Goal: Check status: Check status

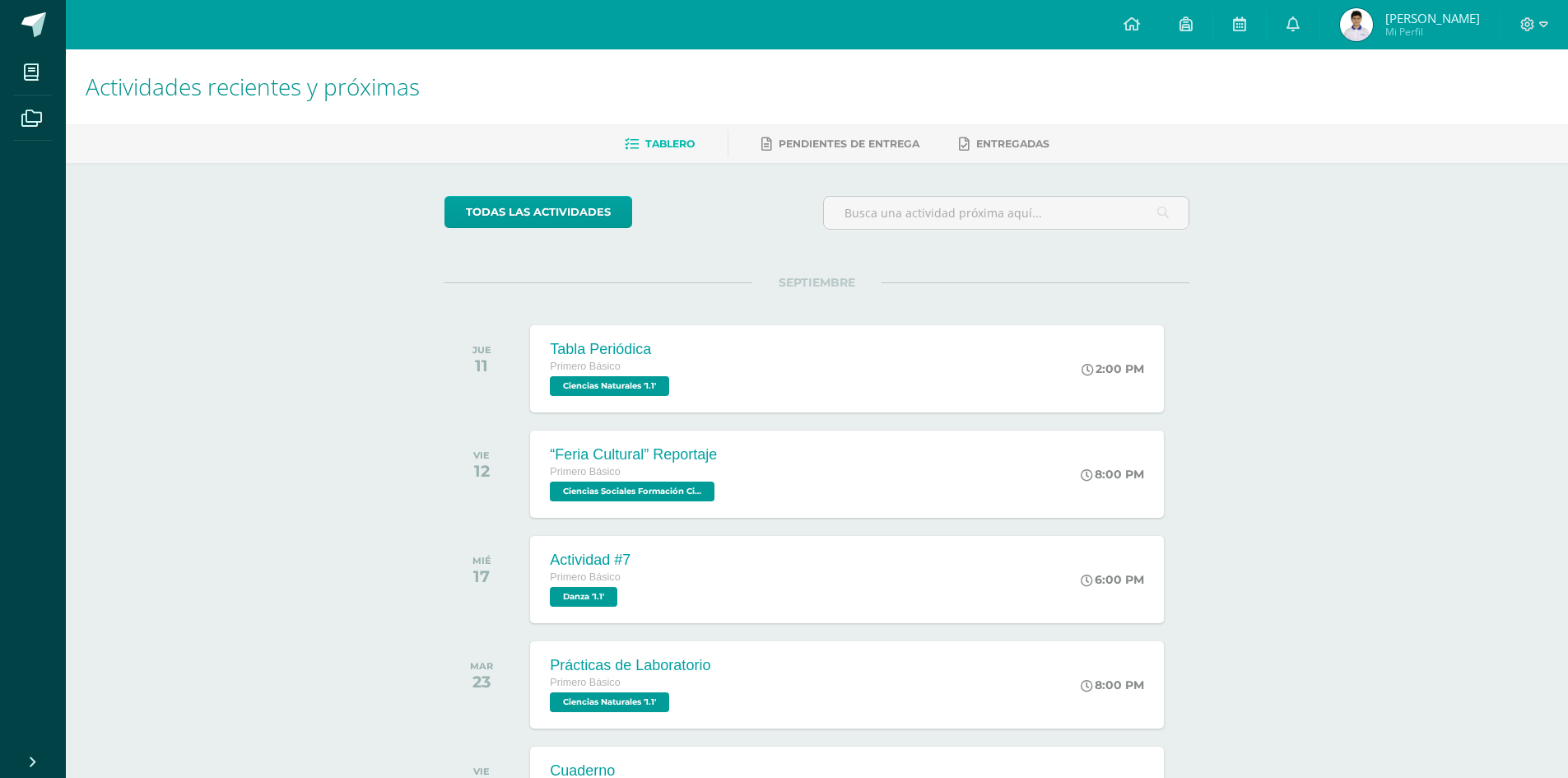
click at [1414, 21] on span "[PERSON_NAME]" at bounding box center [1432, 19] width 95 height 17
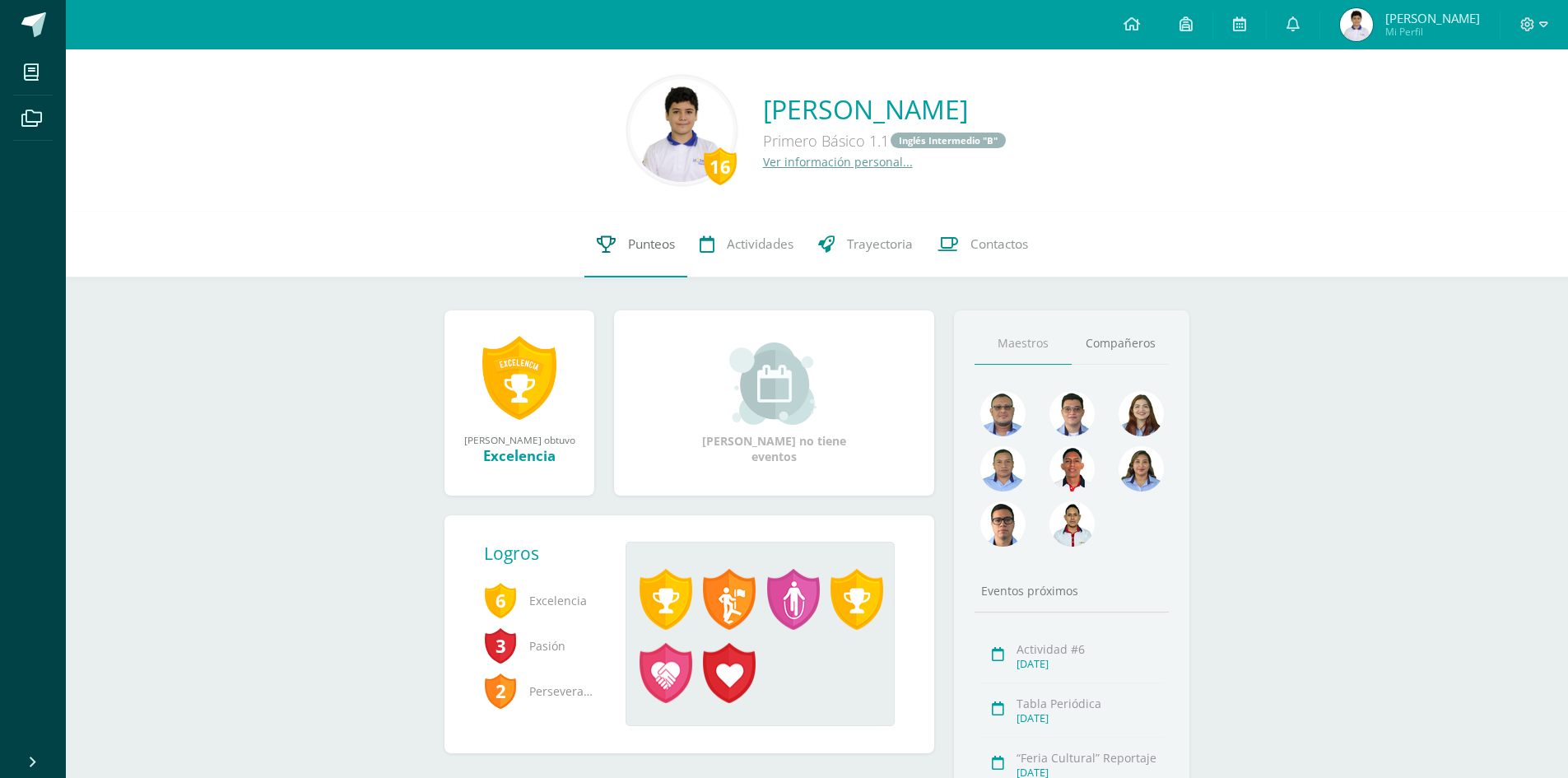
click at [665, 236] on span "Punteos" at bounding box center [652, 244] width 46 height 18
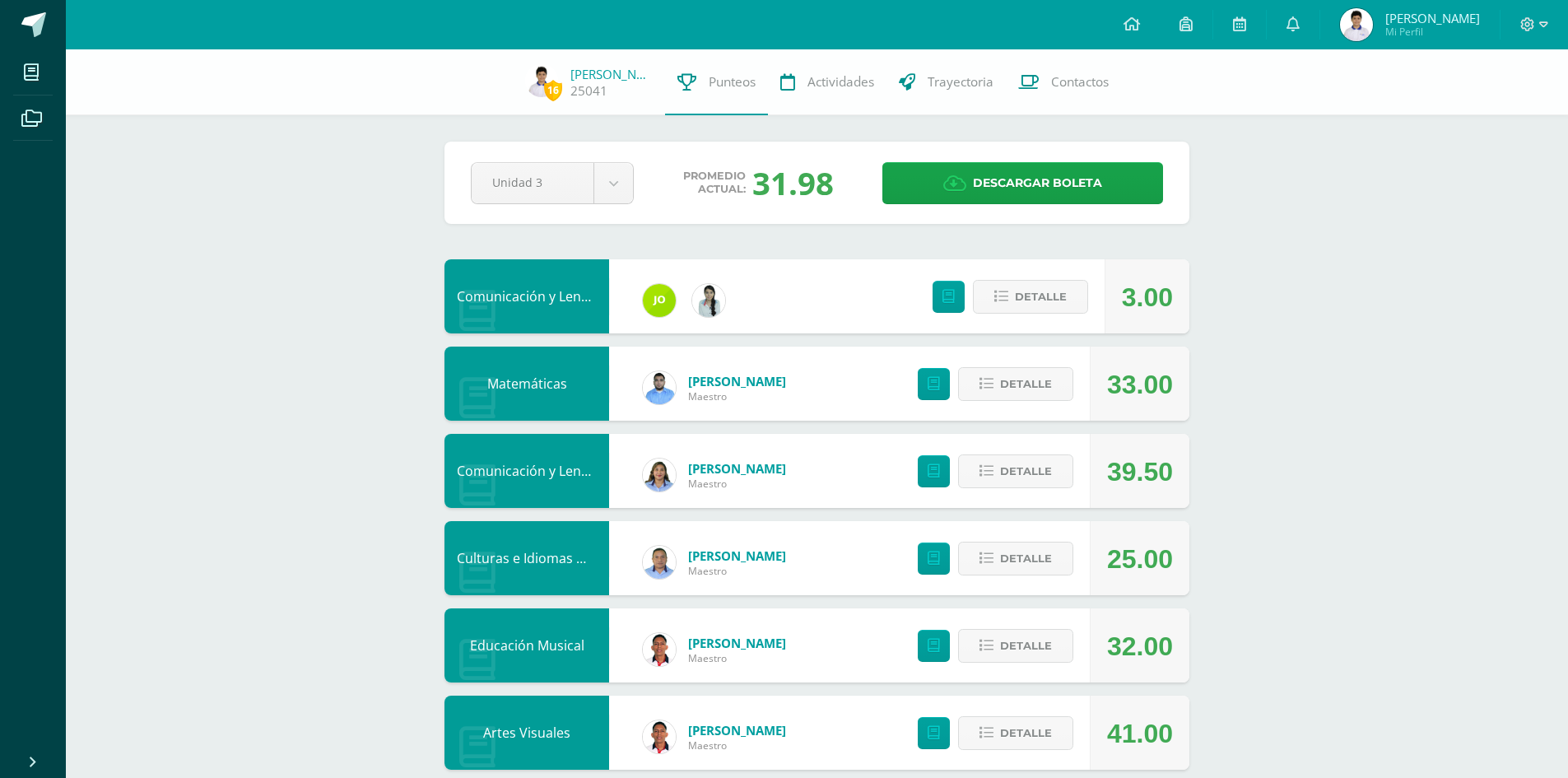
click at [1058, 392] on button "Detalle" at bounding box center [1016, 384] width 115 height 33
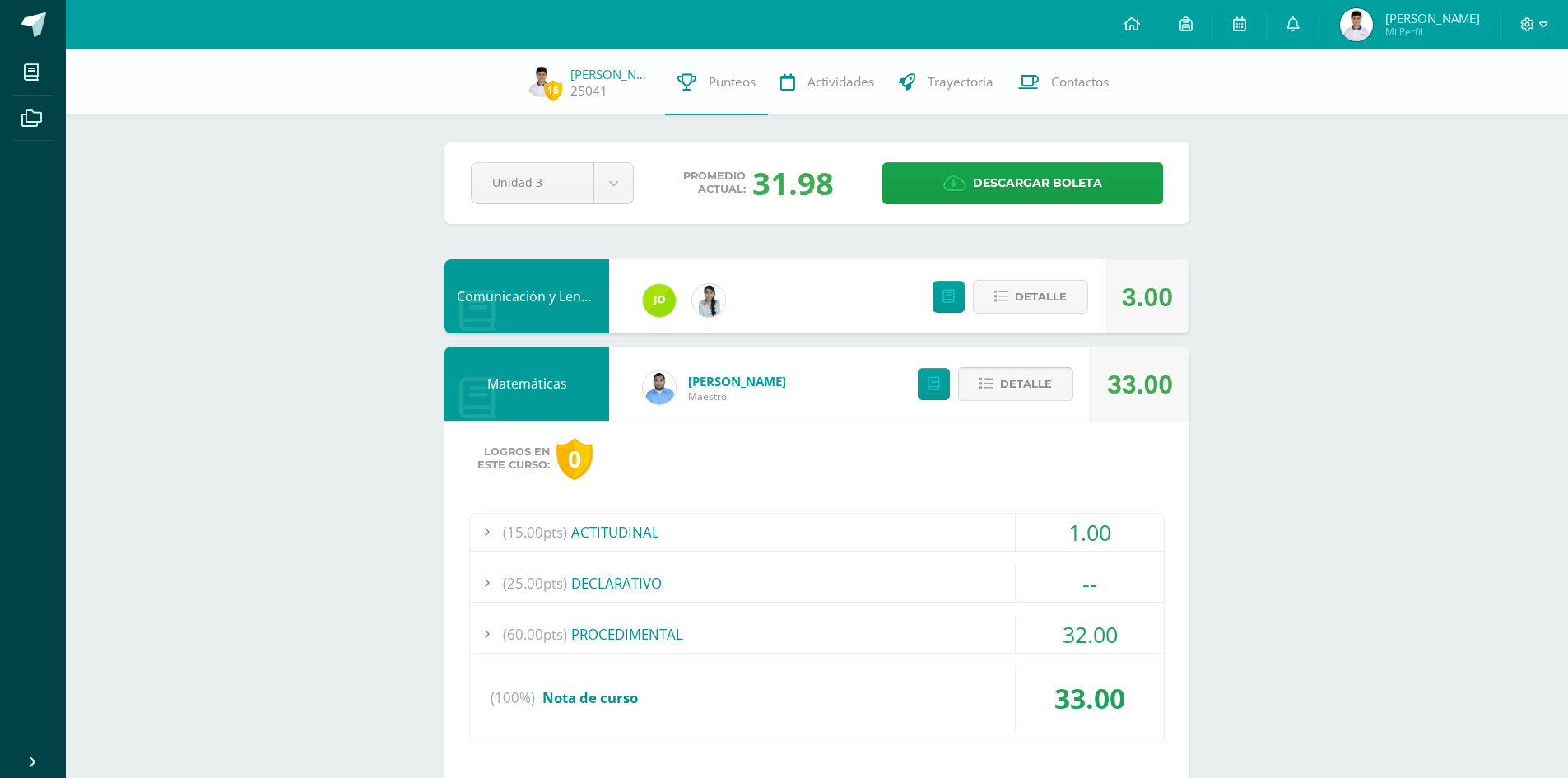
click at [1058, 392] on button "Detalle" at bounding box center [1016, 384] width 115 height 33
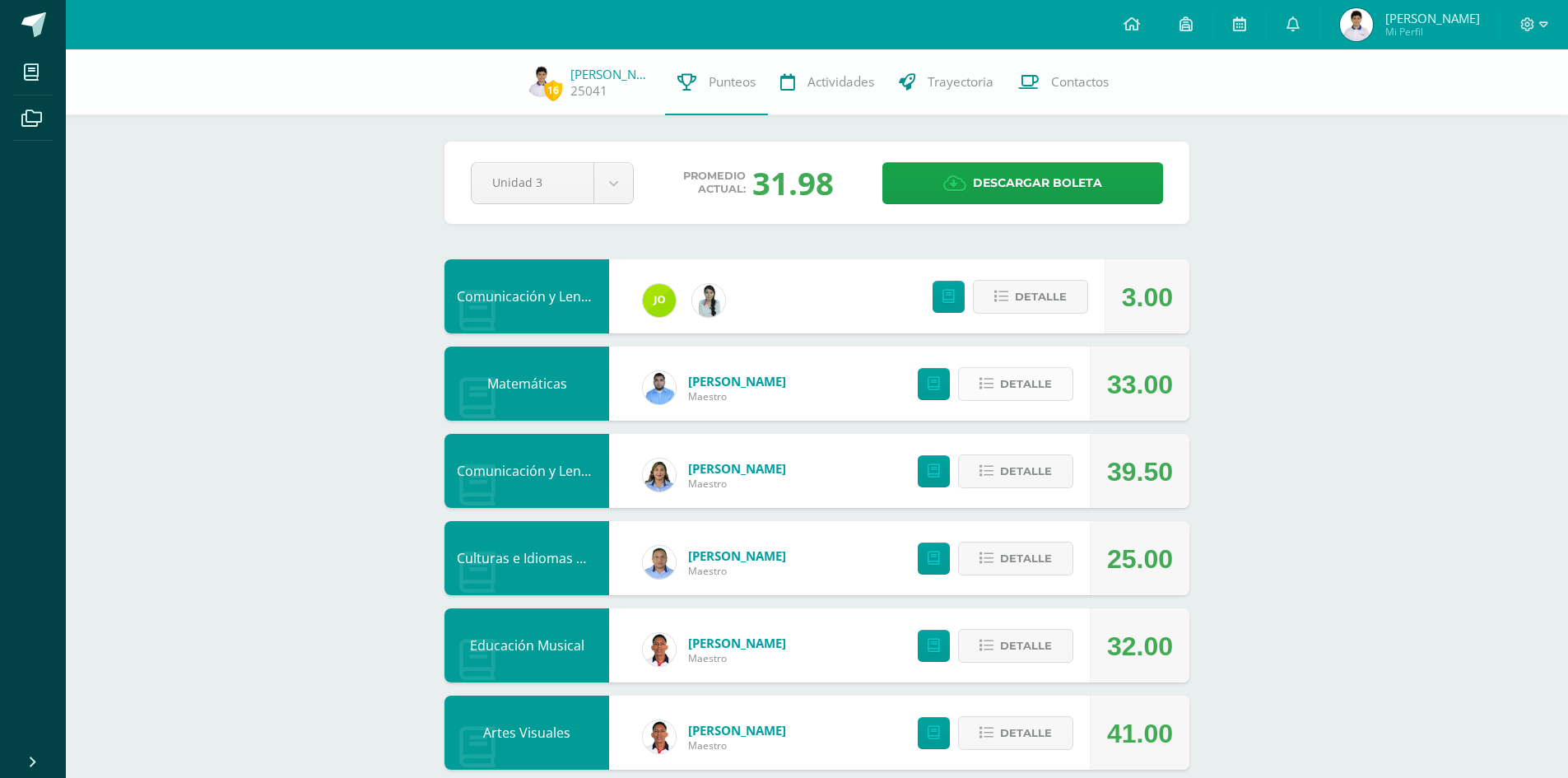
click at [1058, 392] on button "Detalle" at bounding box center [1016, 384] width 115 height 33
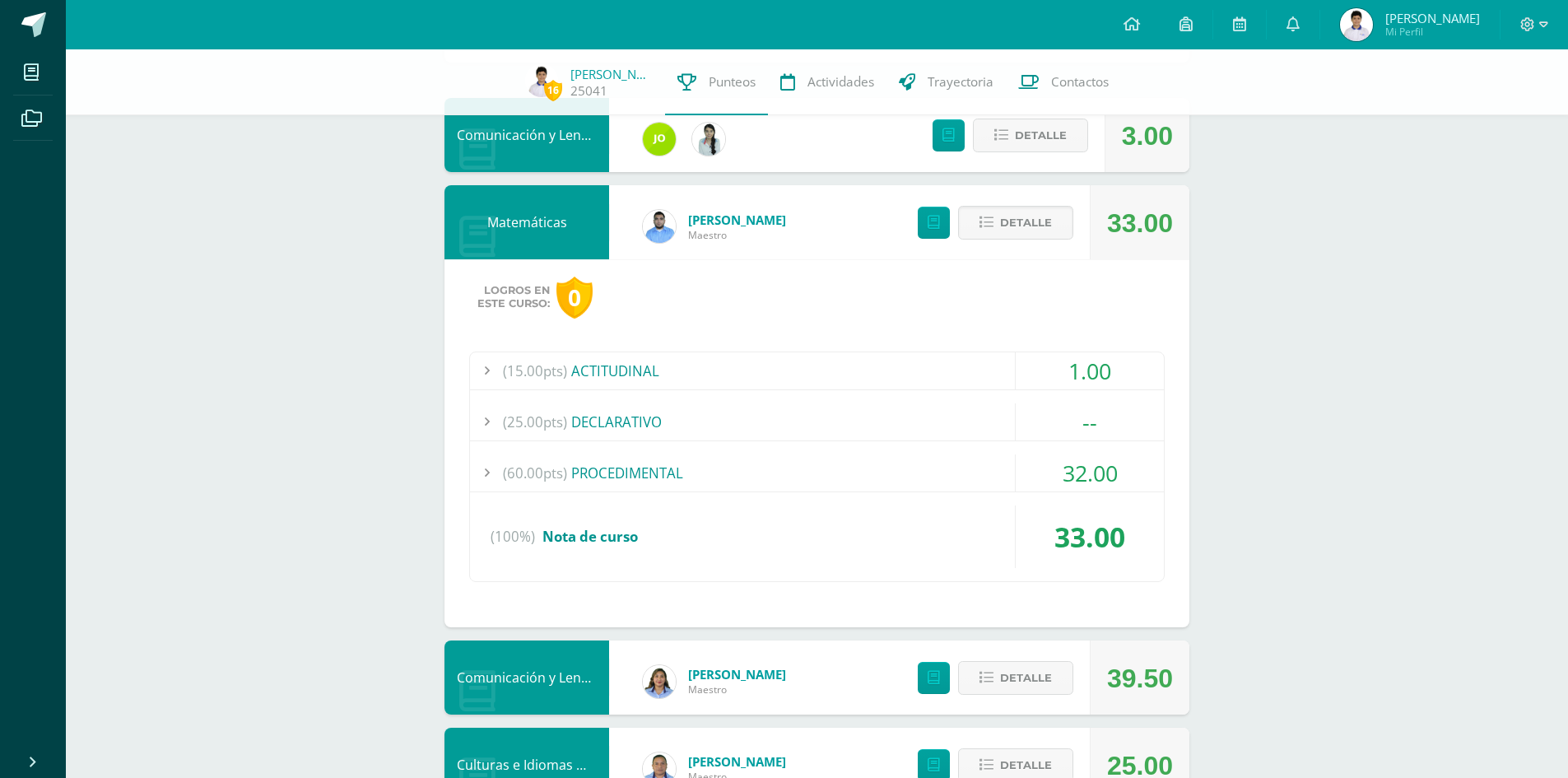
scroll to position [165, 0]
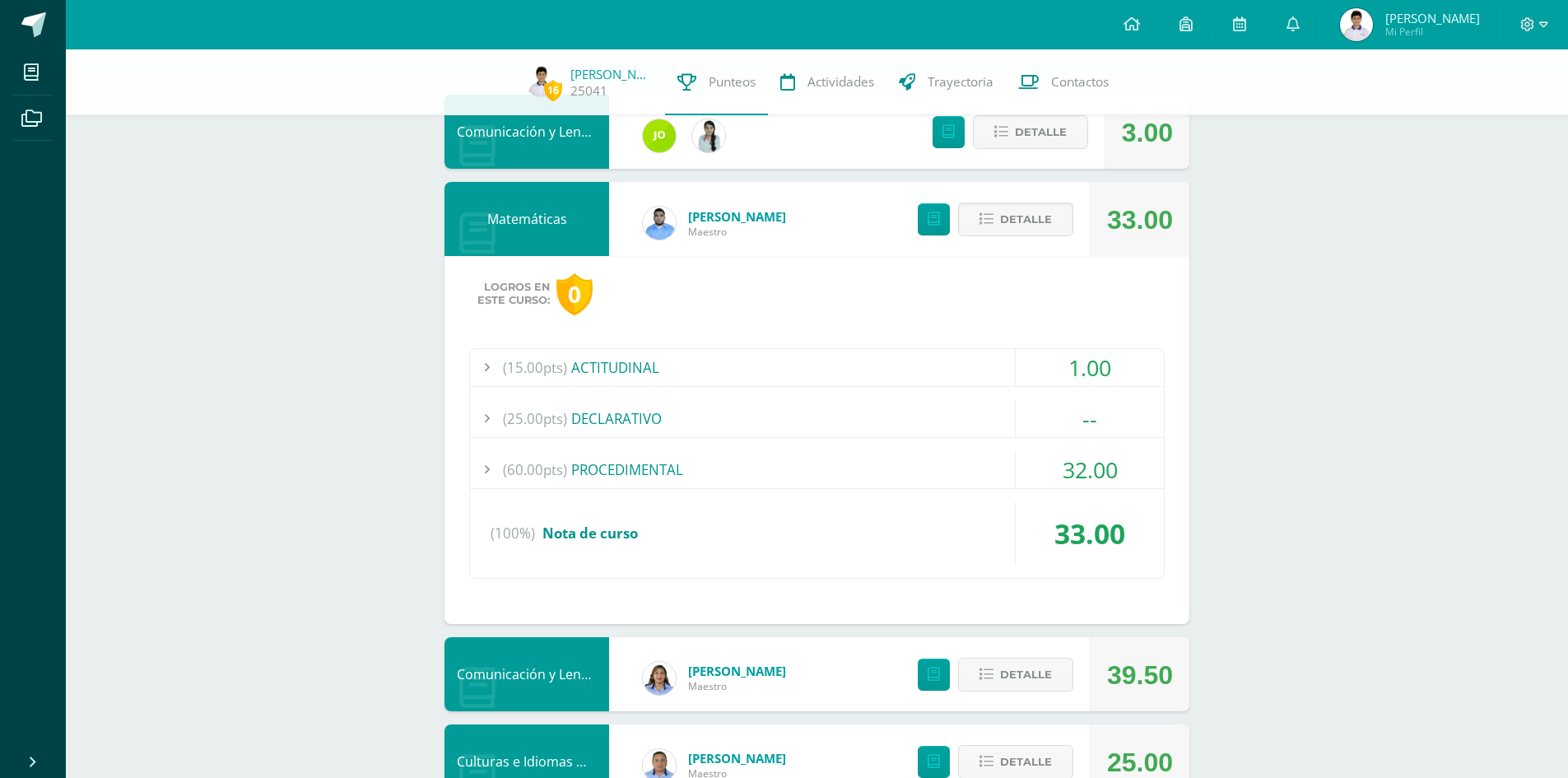
click at [995, 463] on div "(60.00pts) PROCEDIMENTAL" at bounding box center [817, 469] width 693 height 37
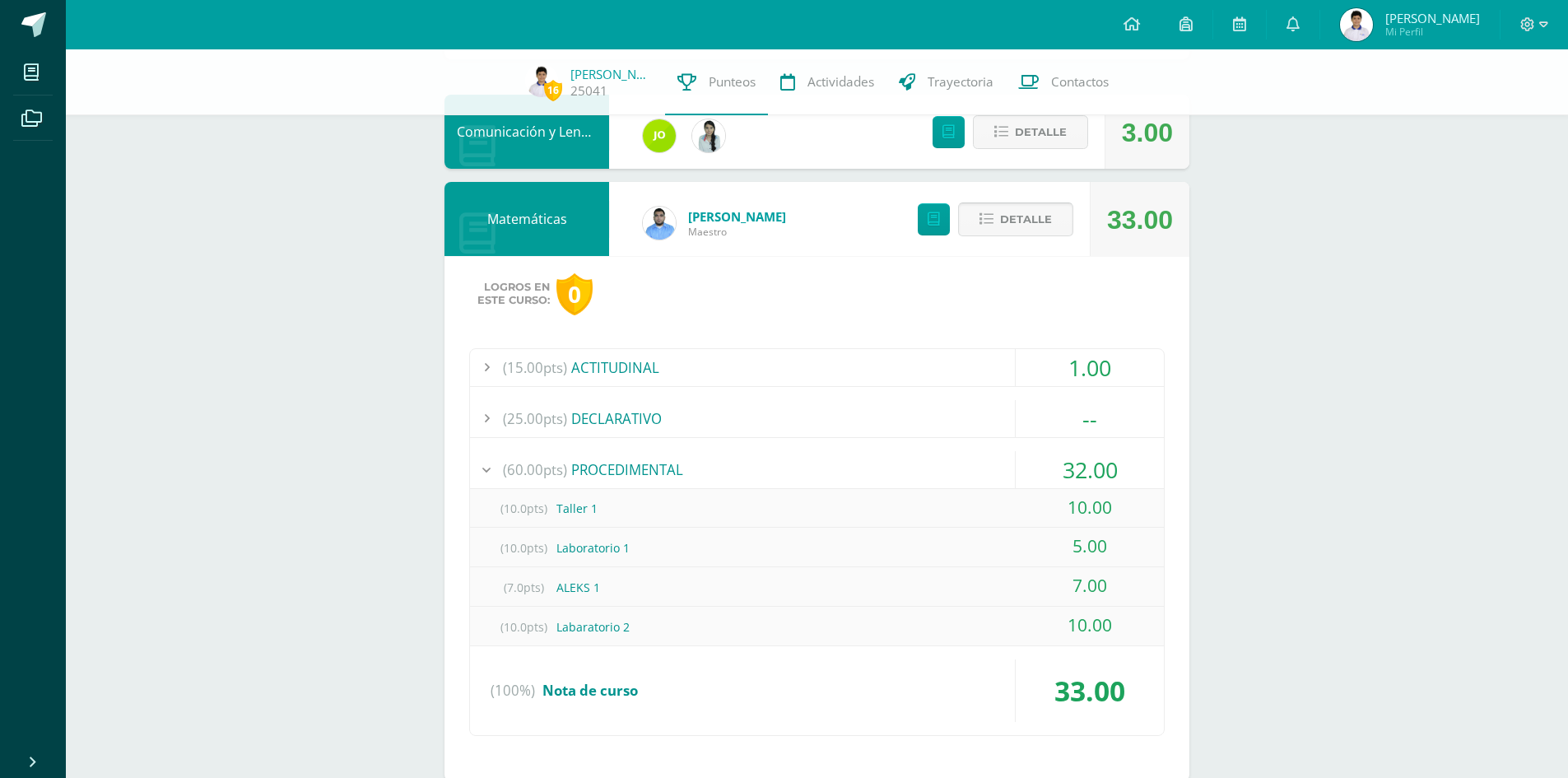
click at [1021, 220] on span "Detalle" at bounding box center [1026, 219] width 52 height 31
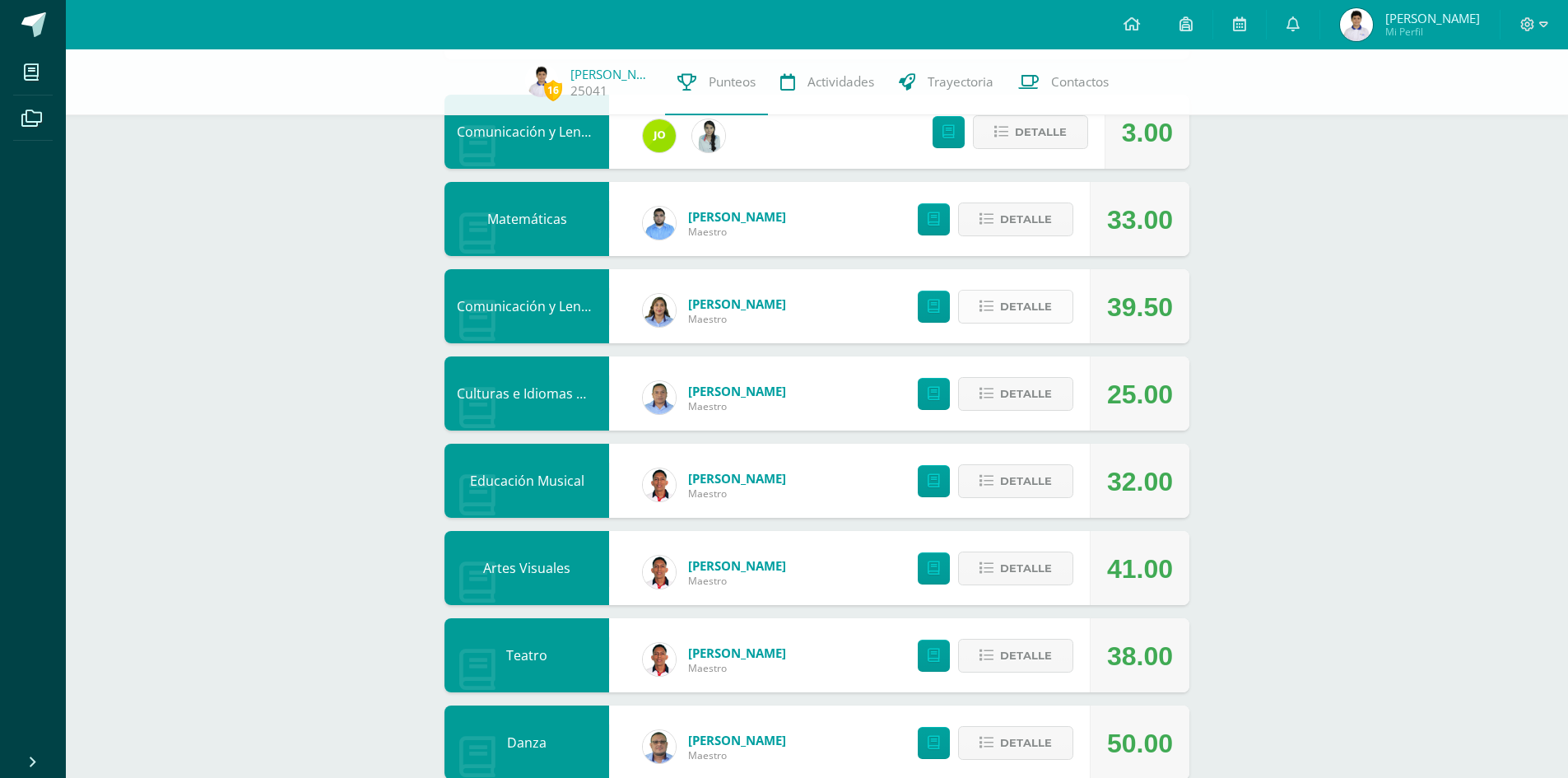
click at [1023, 314] on span "Detalle" at bounding box center [1026, 306] width 52 height 31
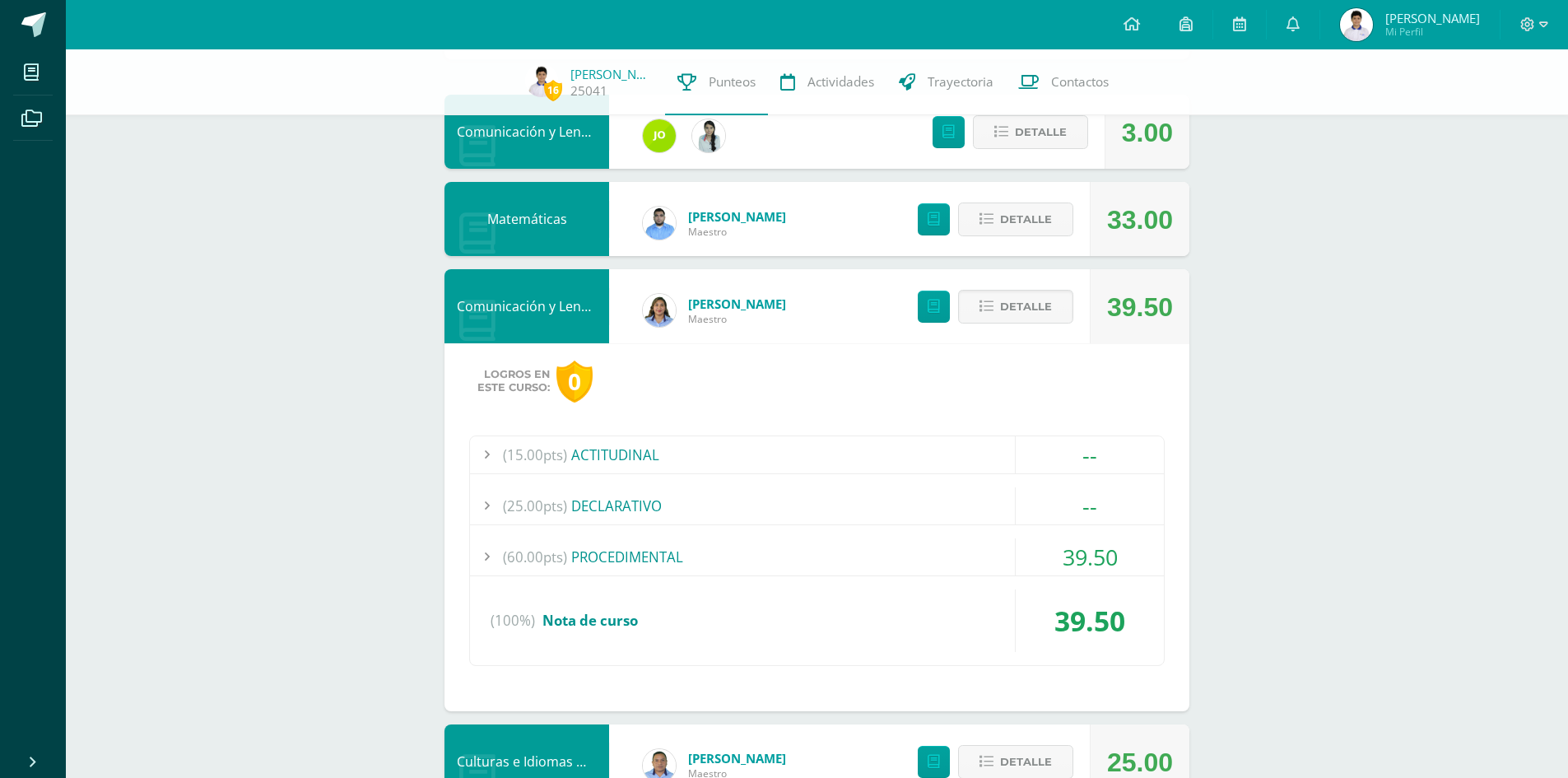
click at [916, 550] on div "(60.00pts) PROCEDIMENTAL" at bounding box center [817, 557] width 693 height 37
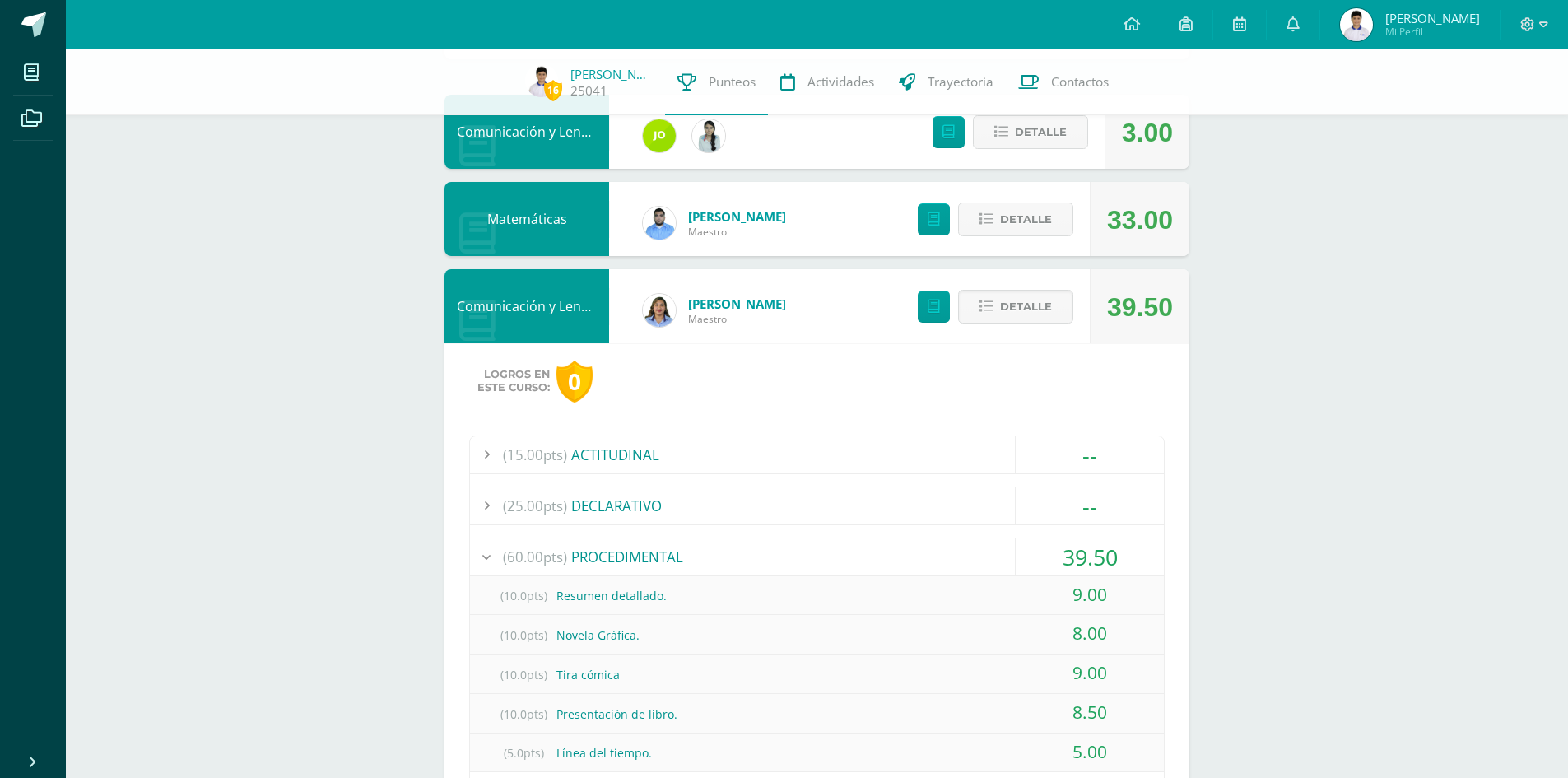
scroll to position [247, 0]
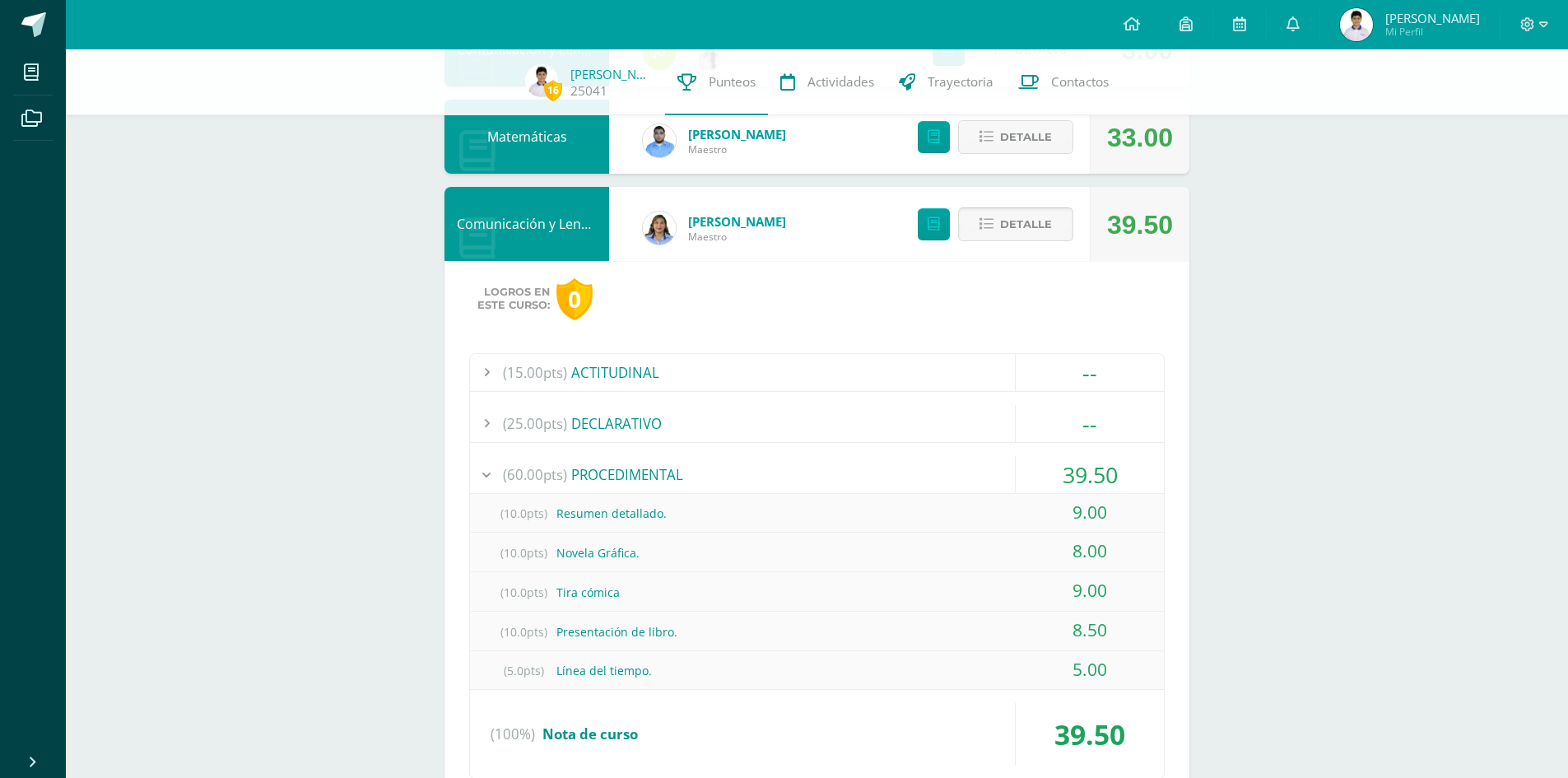
click at [1025, 219] on span "Detalle" at bounding box center [1026, 224] width 52 height 31
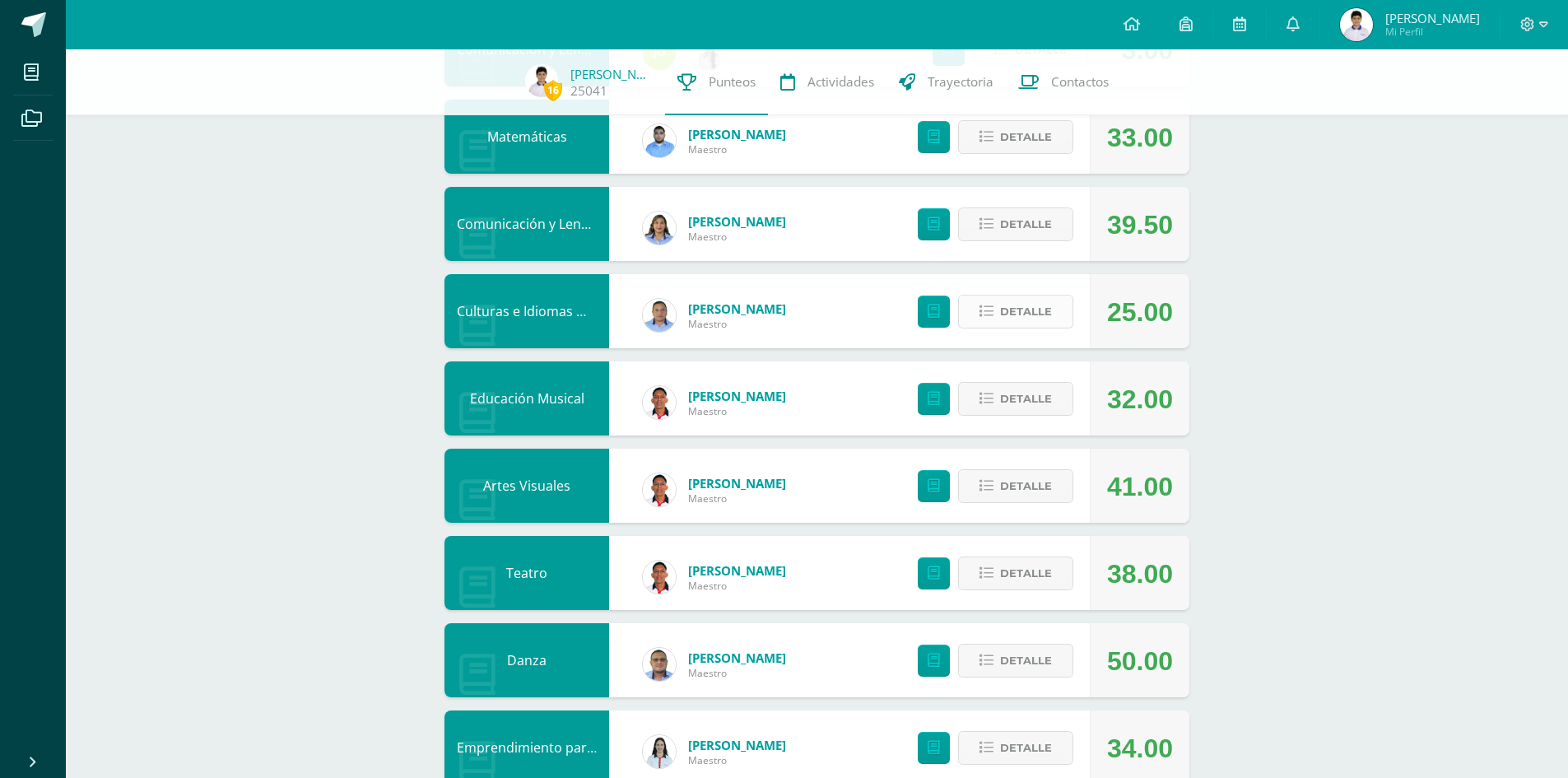
click at [1034, 316] on span "Detalle" at bounding box center [1026, 311] width 52 height 31
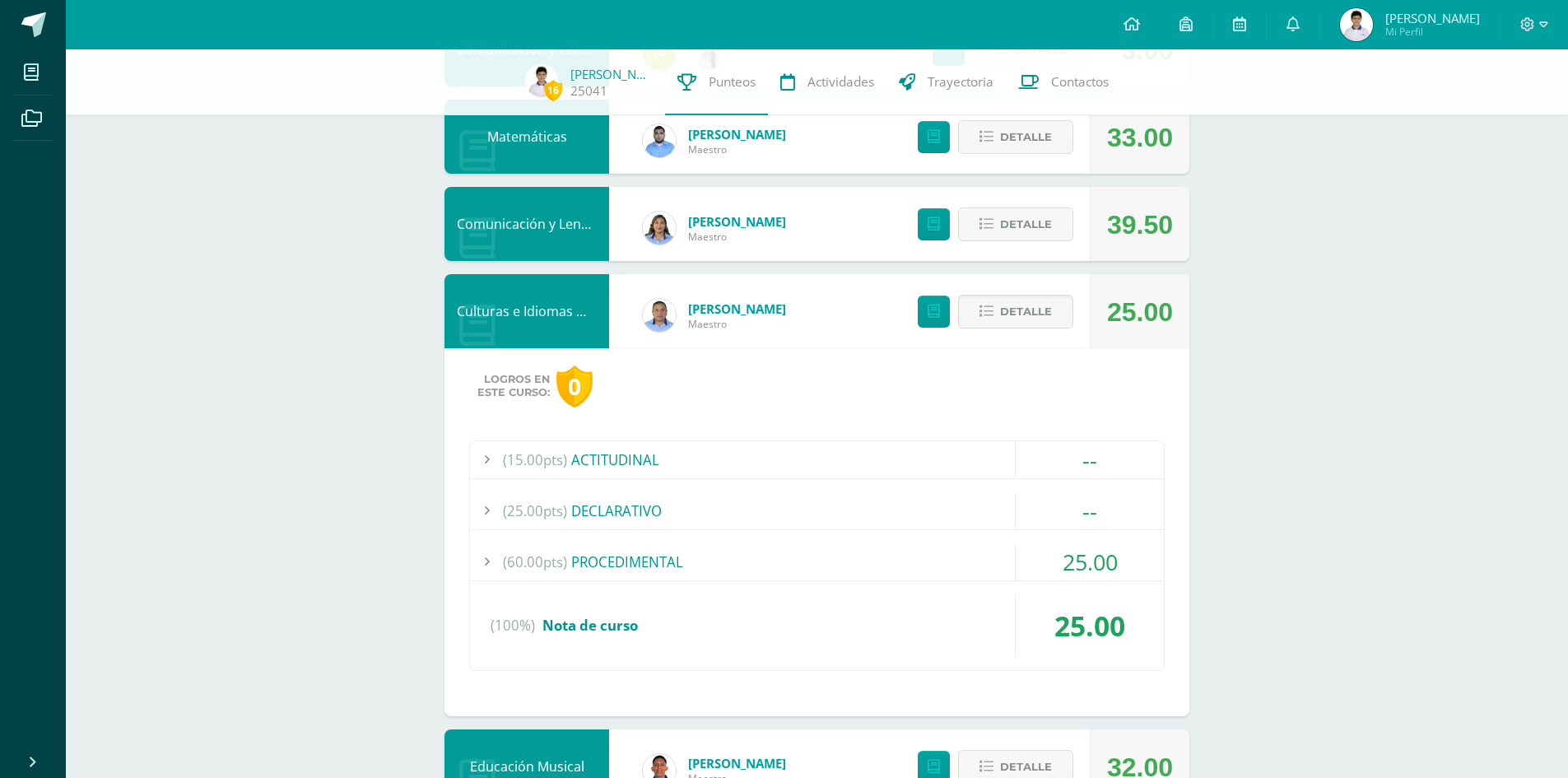
click at [843, 567] on div "(60.00pts) PROCEDIMENTAL" at bounding box center [817, 561] width 693 height 37
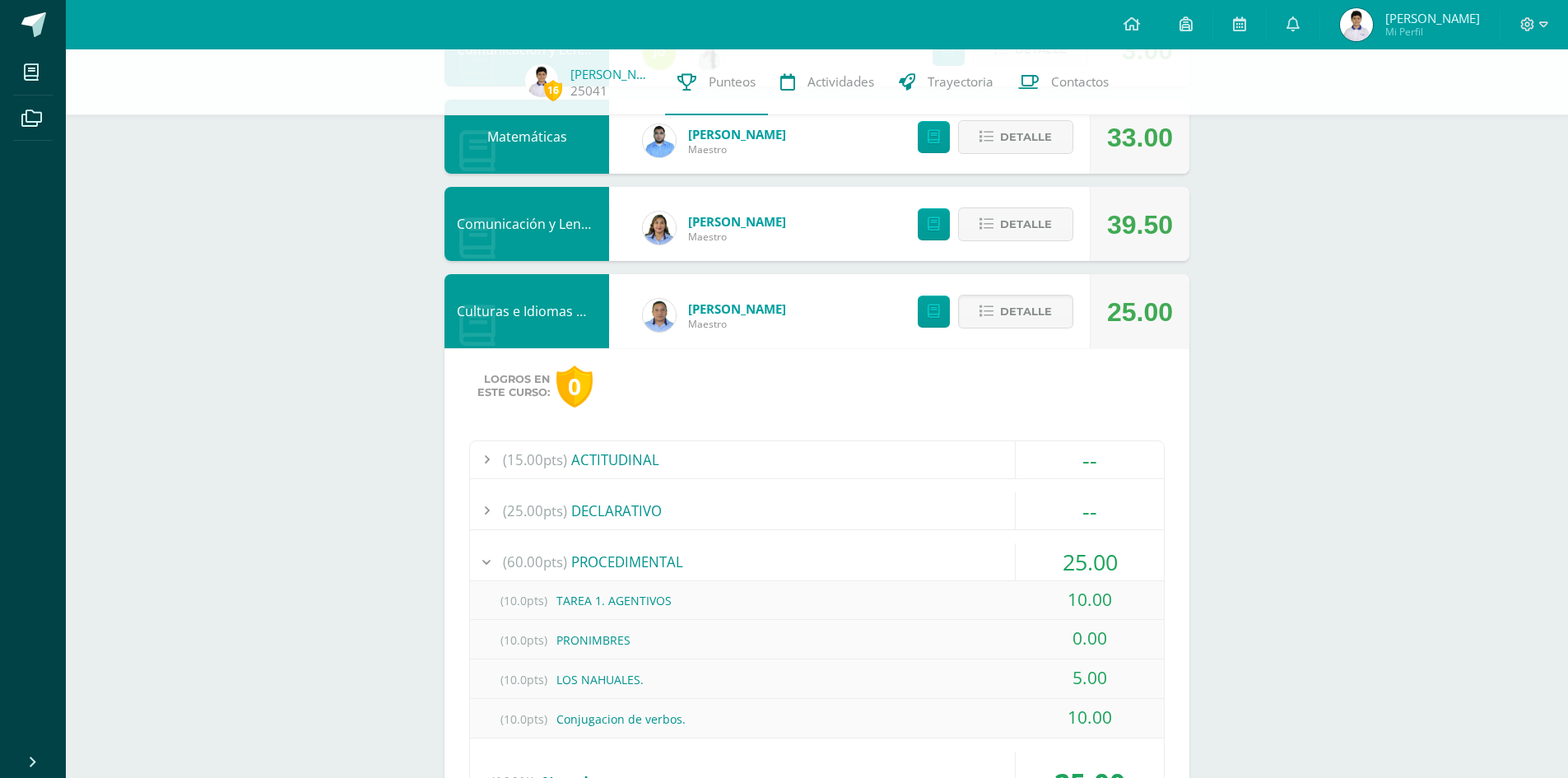
scroll to position [329, 0]
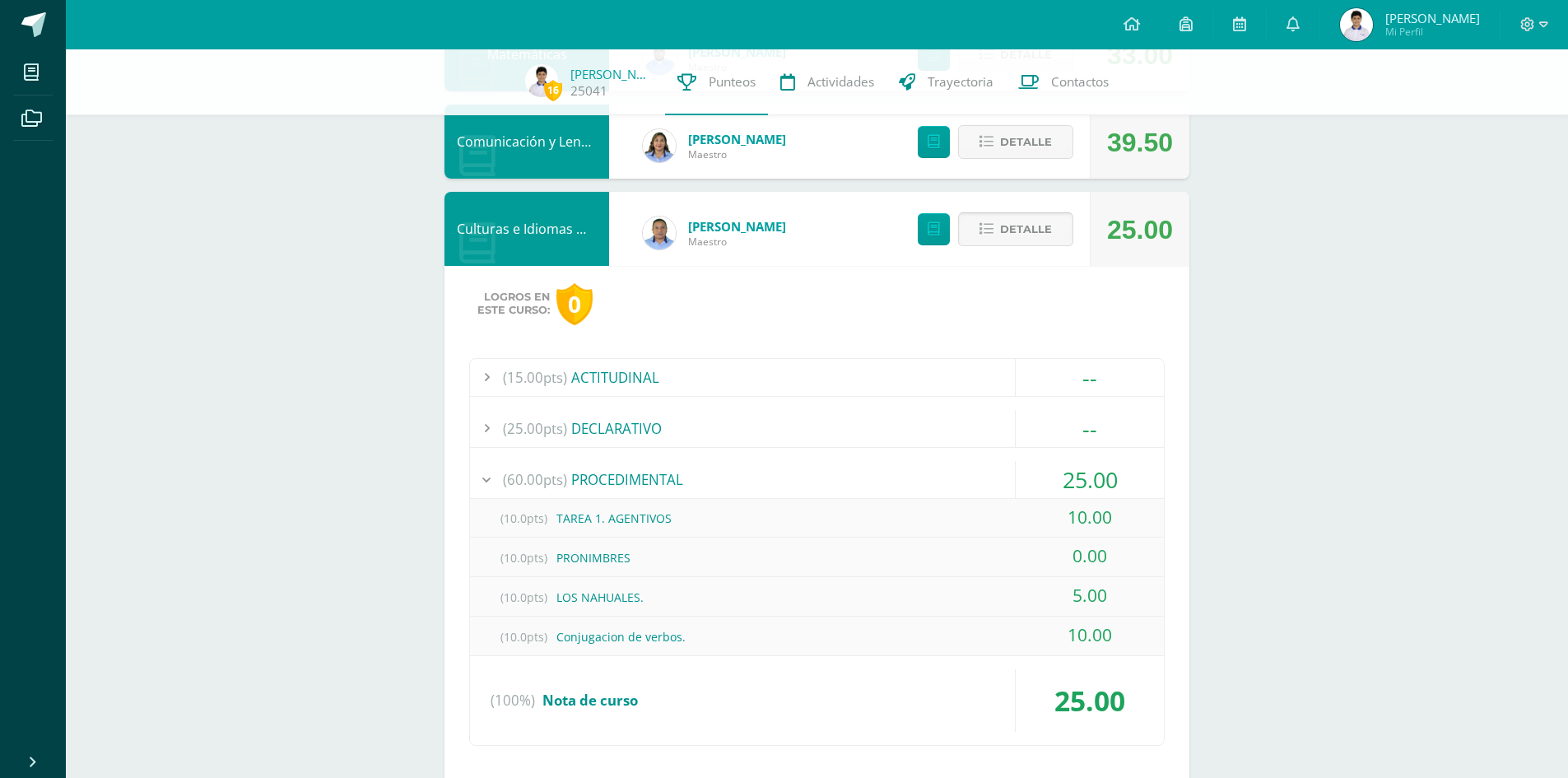
click at [1017, 239] on span "Detalle" at bounding box center [1026, 229] width 52 height 31
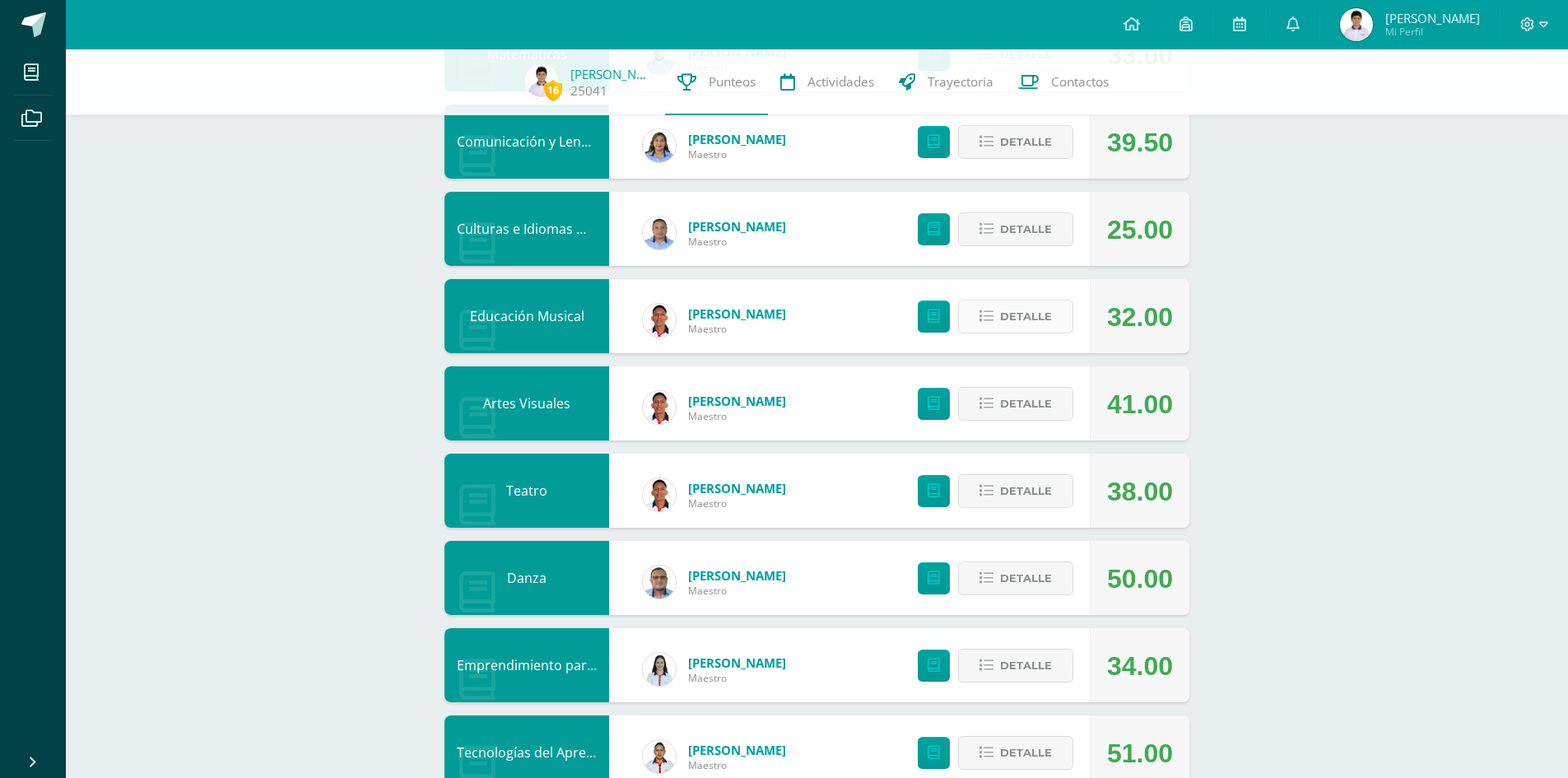
click at [1021, 320] on span "Detalle" at bounding box center [1026, 316] width 52 height 31
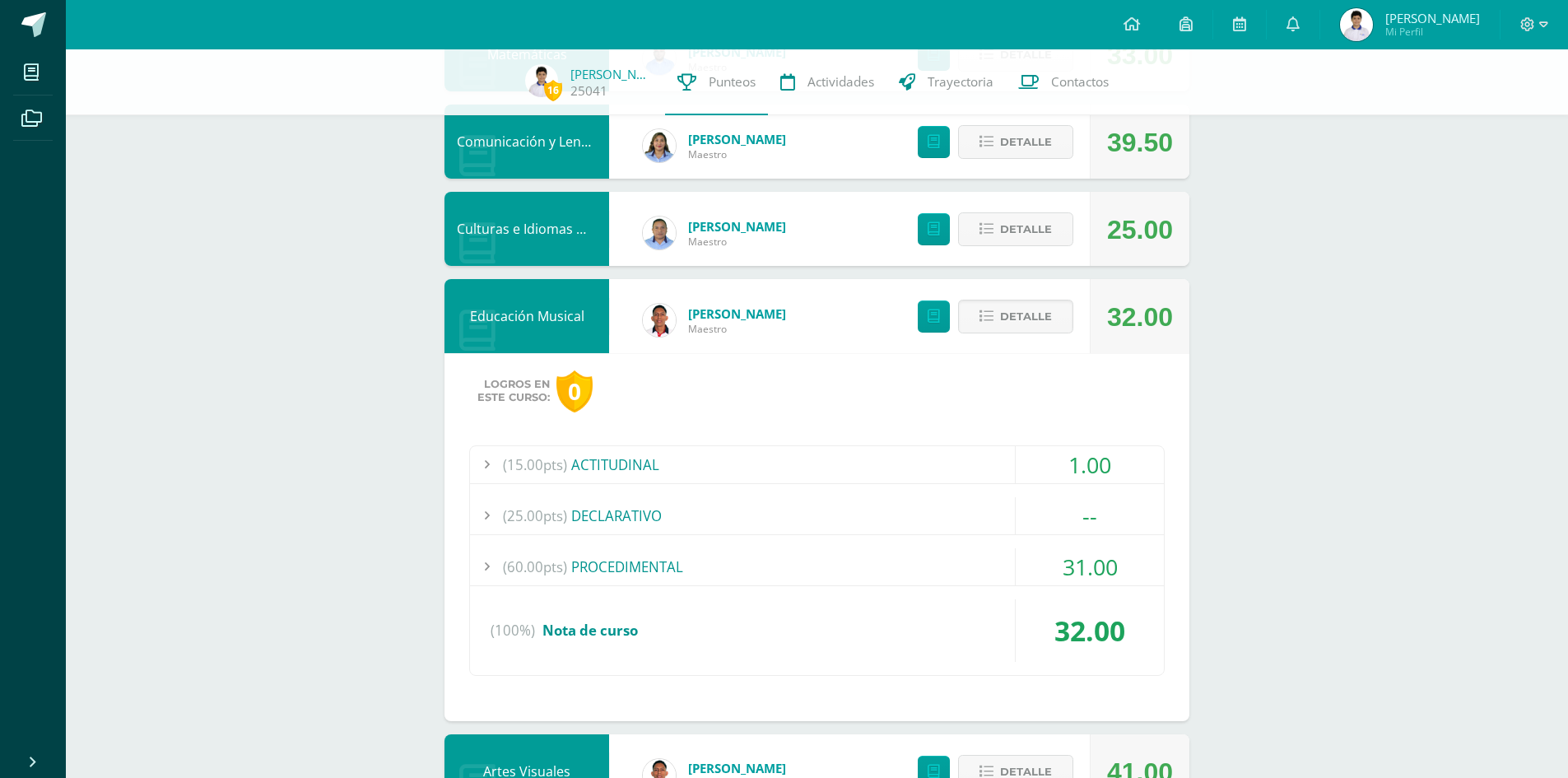
click at [1093, 574] on div "31.00" at bounding box center [1089, 567] width 148 height 37
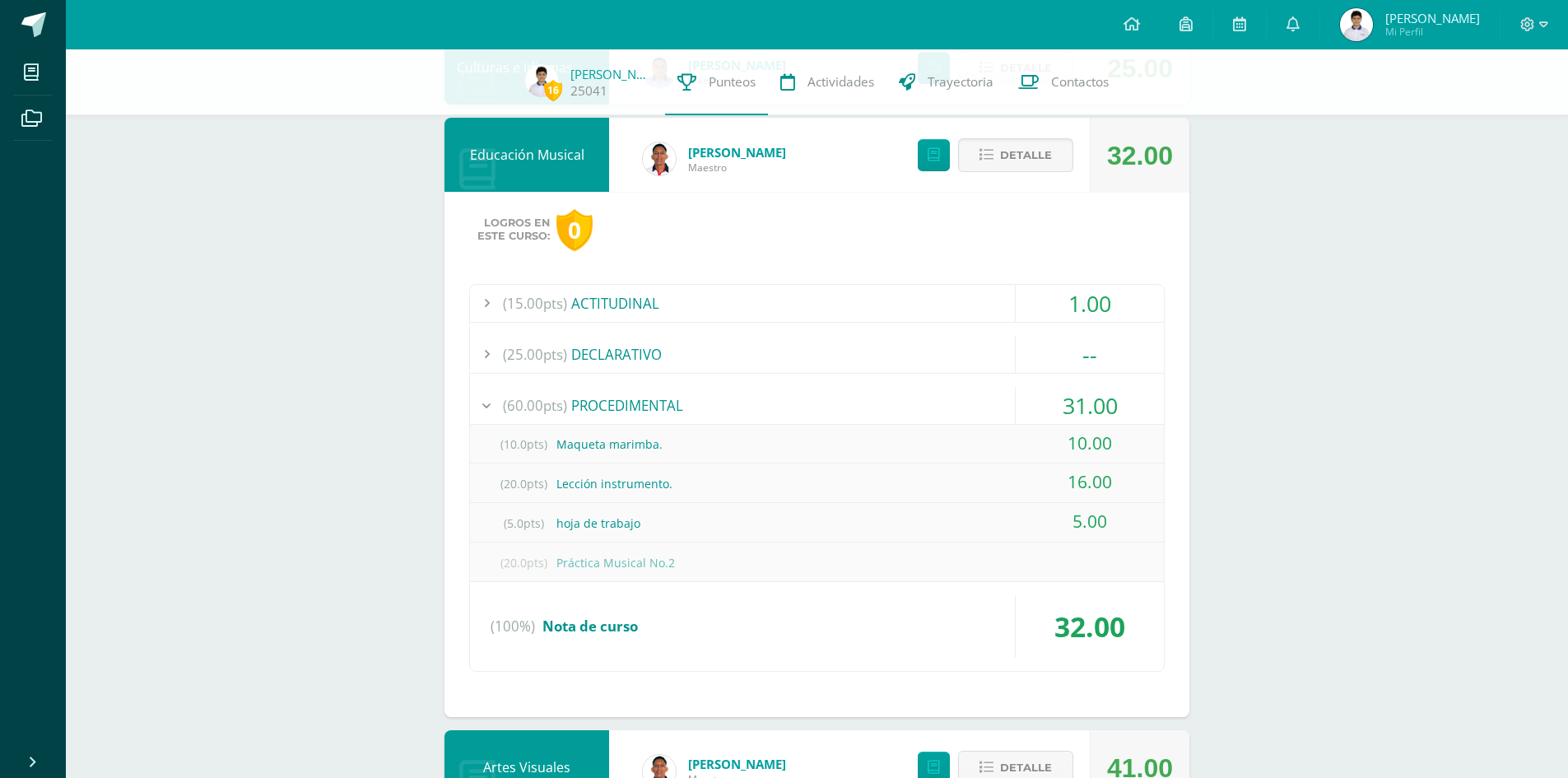
scroll to position [494, 0]
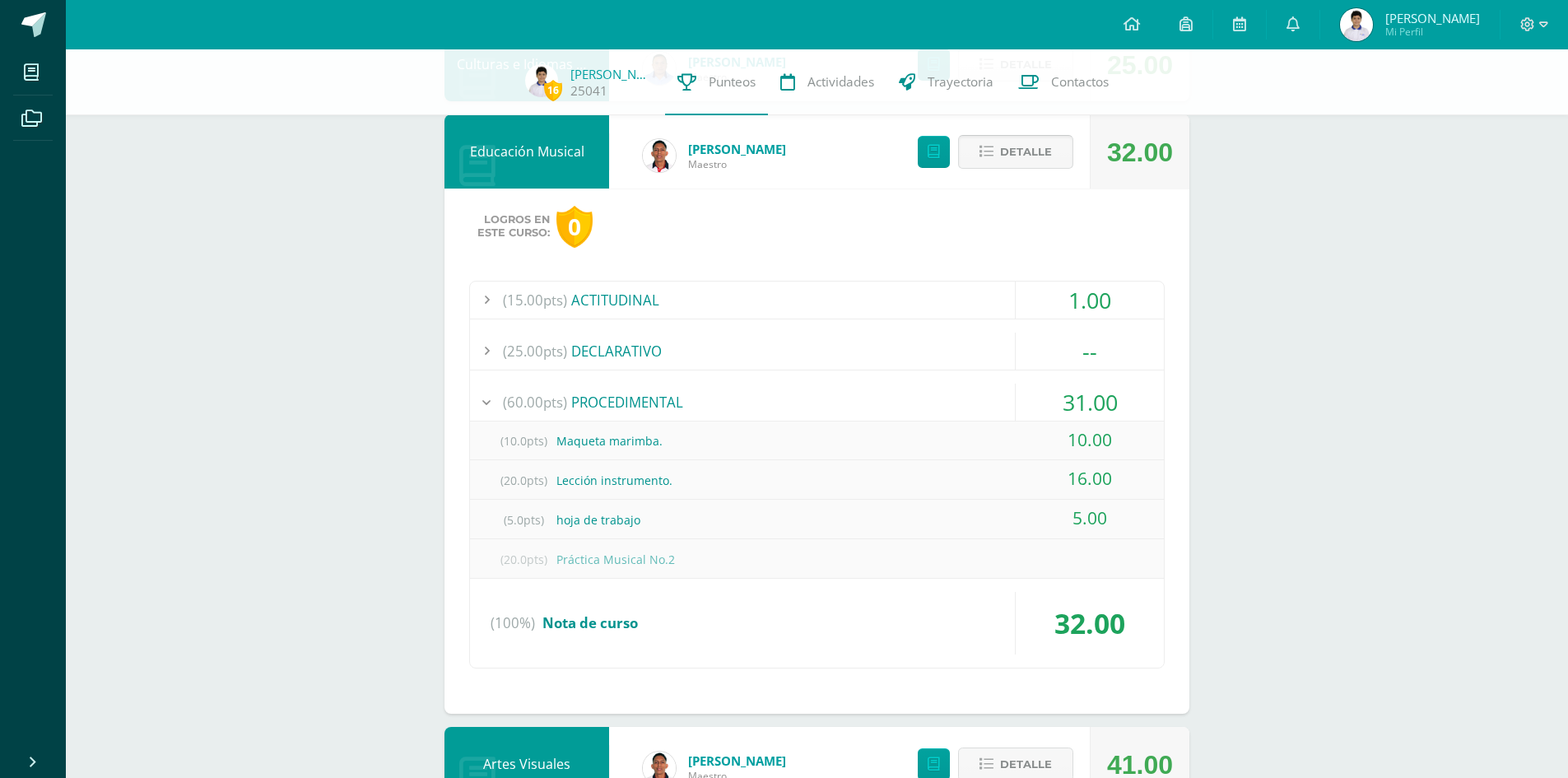
click at [1040, 152] on span "Detalle" at bounding box center [1026, 152] width 52 height 31
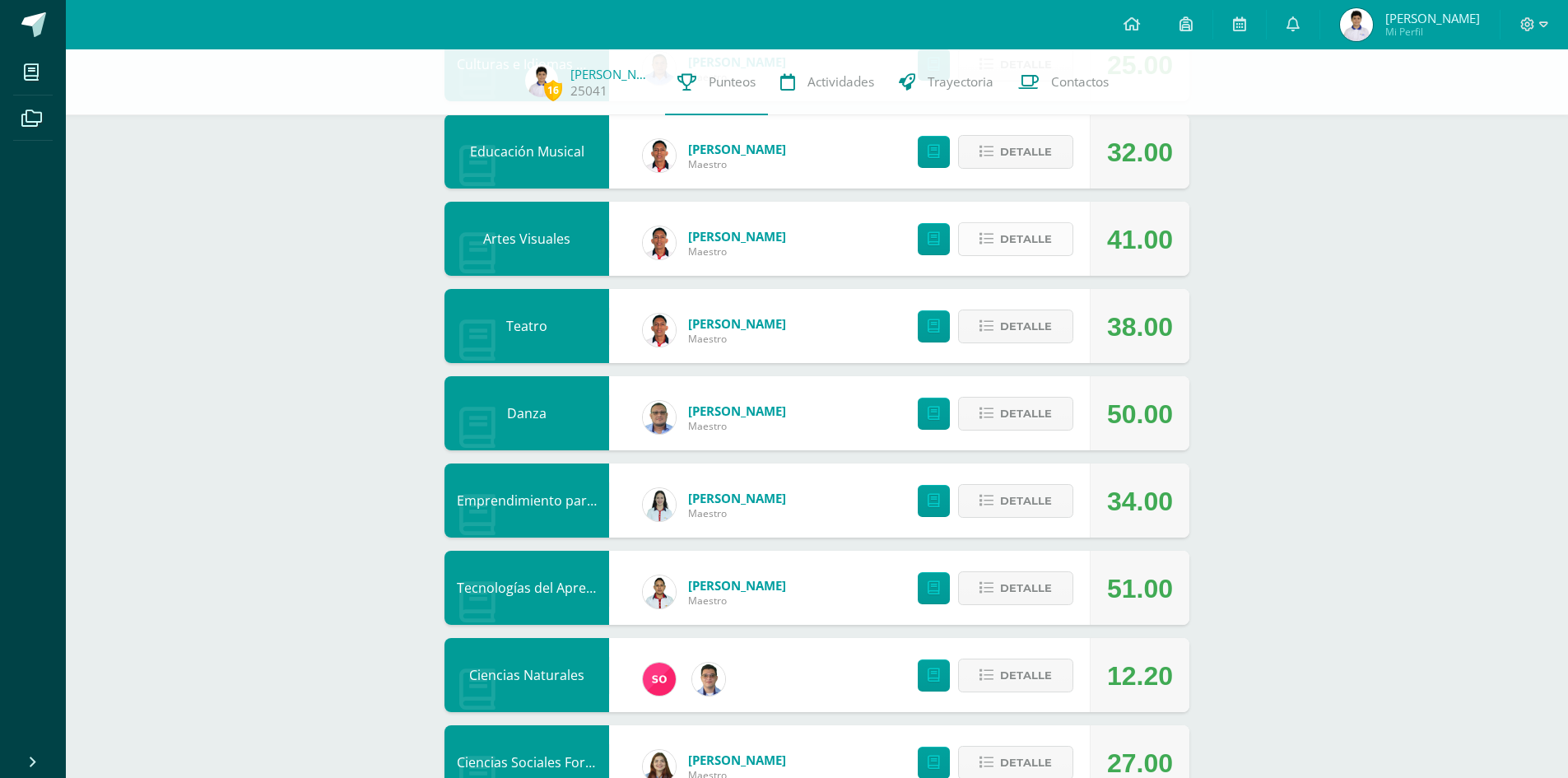
click at [1034, 228] on span "Detalle" at bounding box center [1026, 239] width 52 height 31
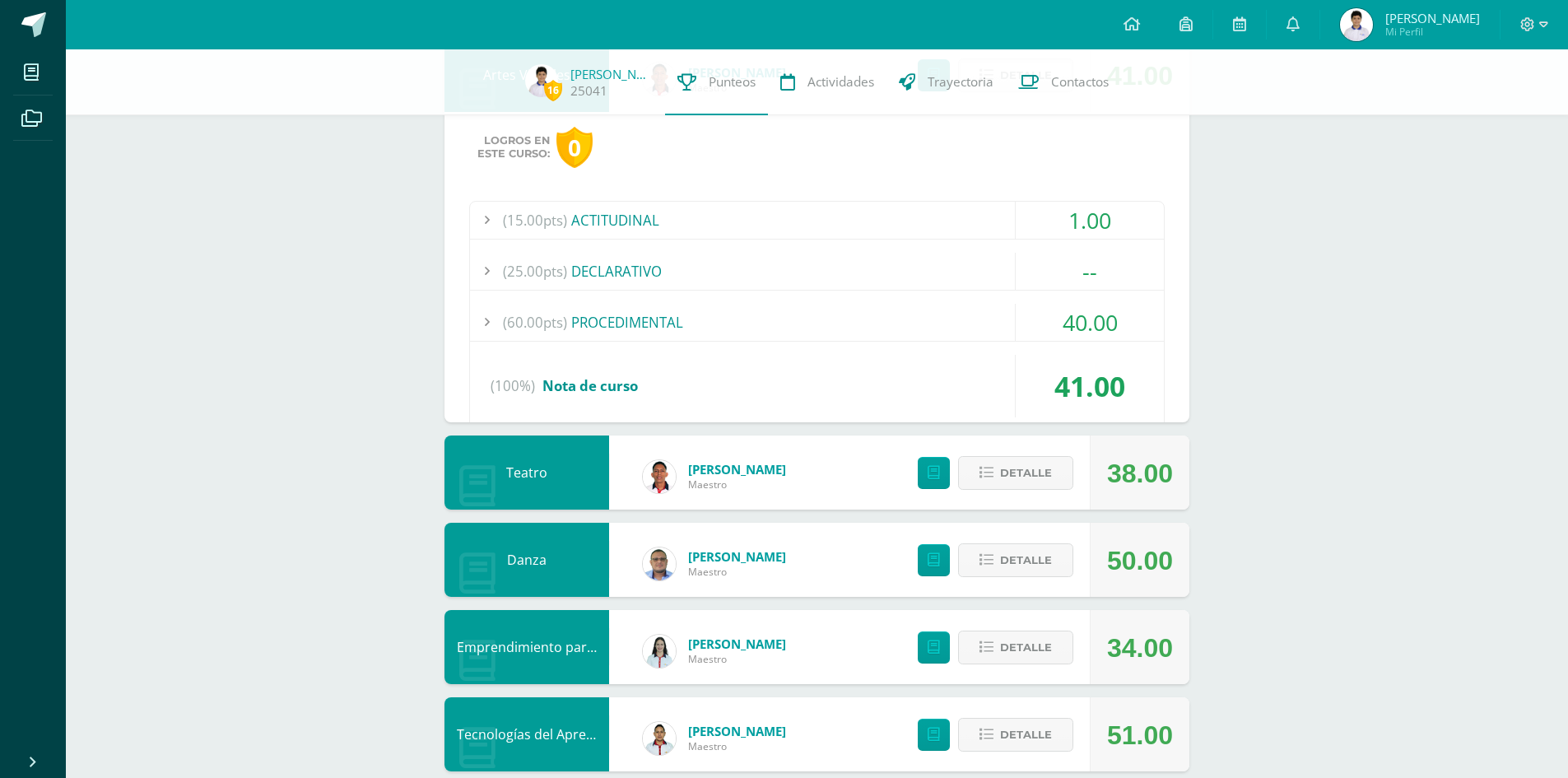
scroll to position [658, 0]
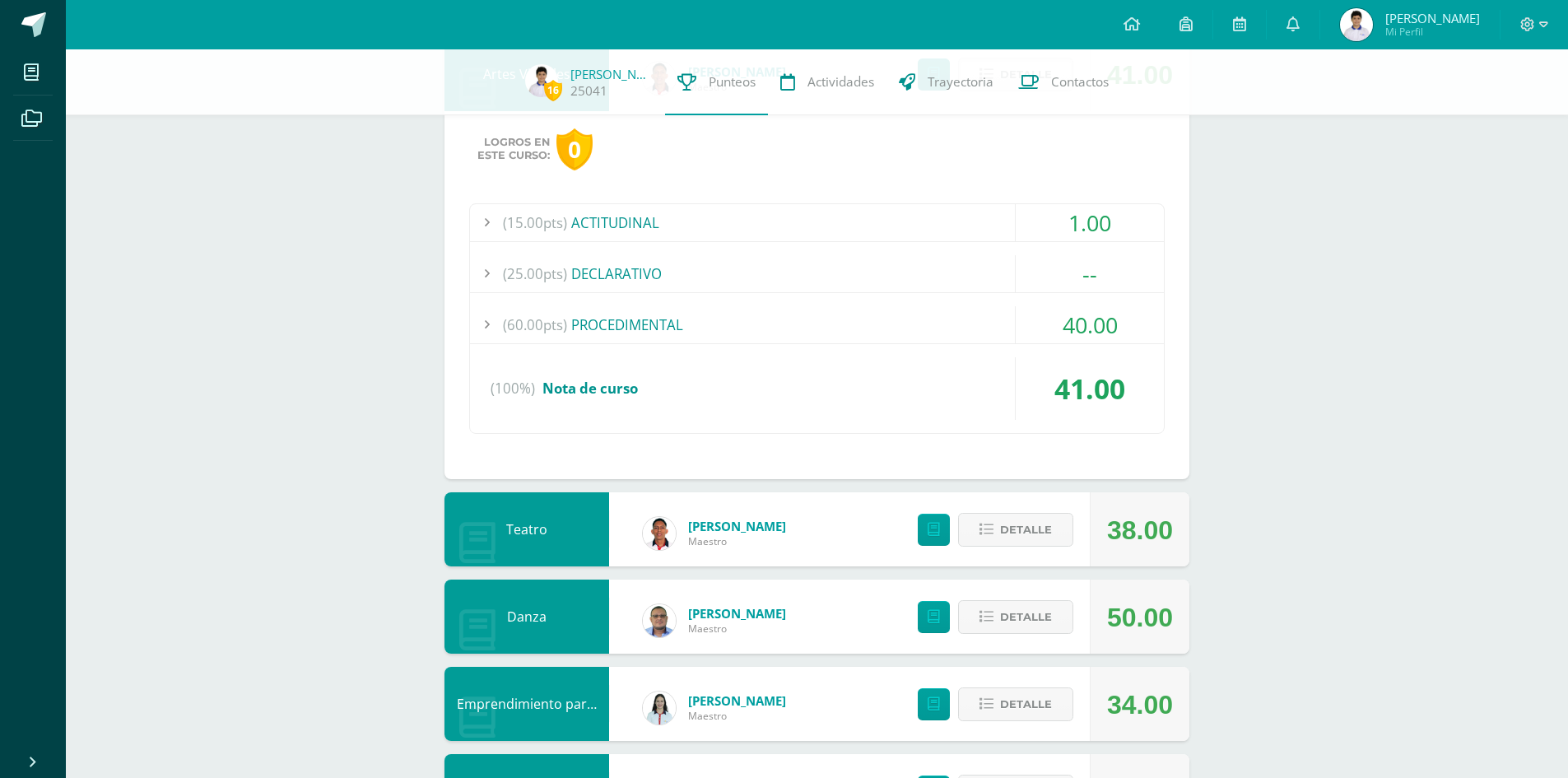
click at [937, 324] on div "(60.00pts) PROCEDIMENTAL" at bounding box center [817, 324] width 693 height 37
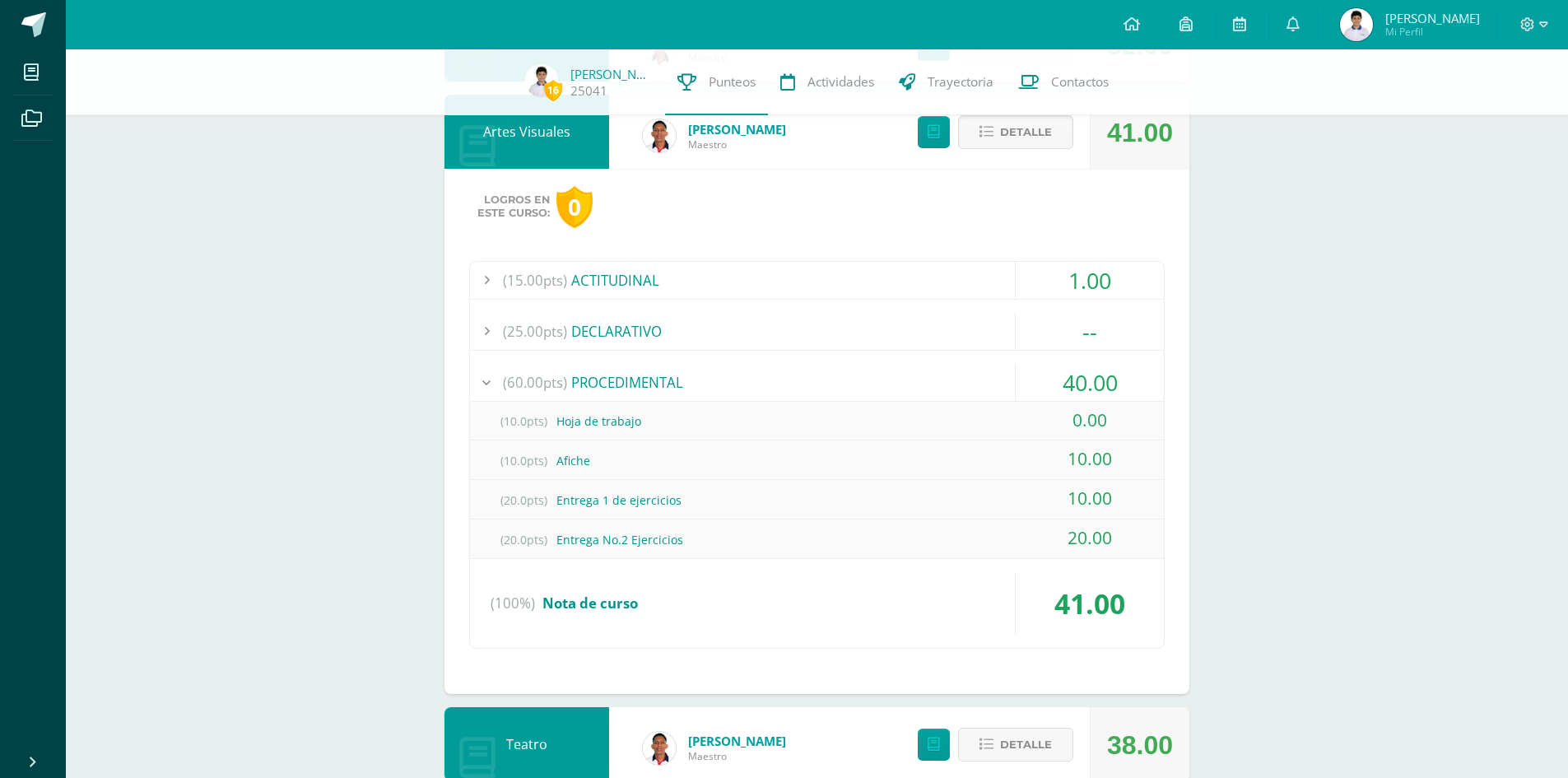
scroll to position [576, 0]
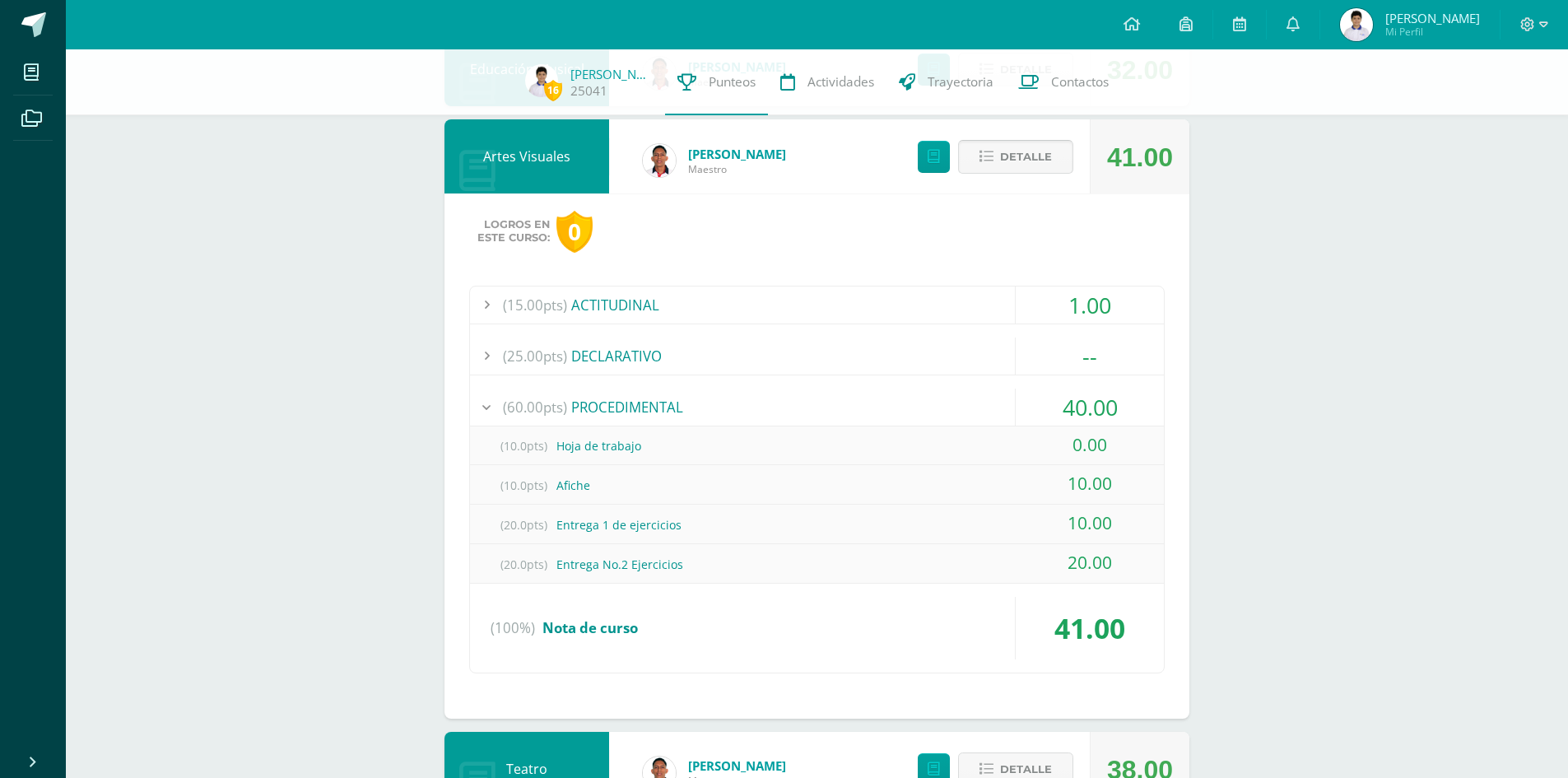
click at [1032, 144] on span "Detalle" at bounding box center [1026, 156] width 52 height 31
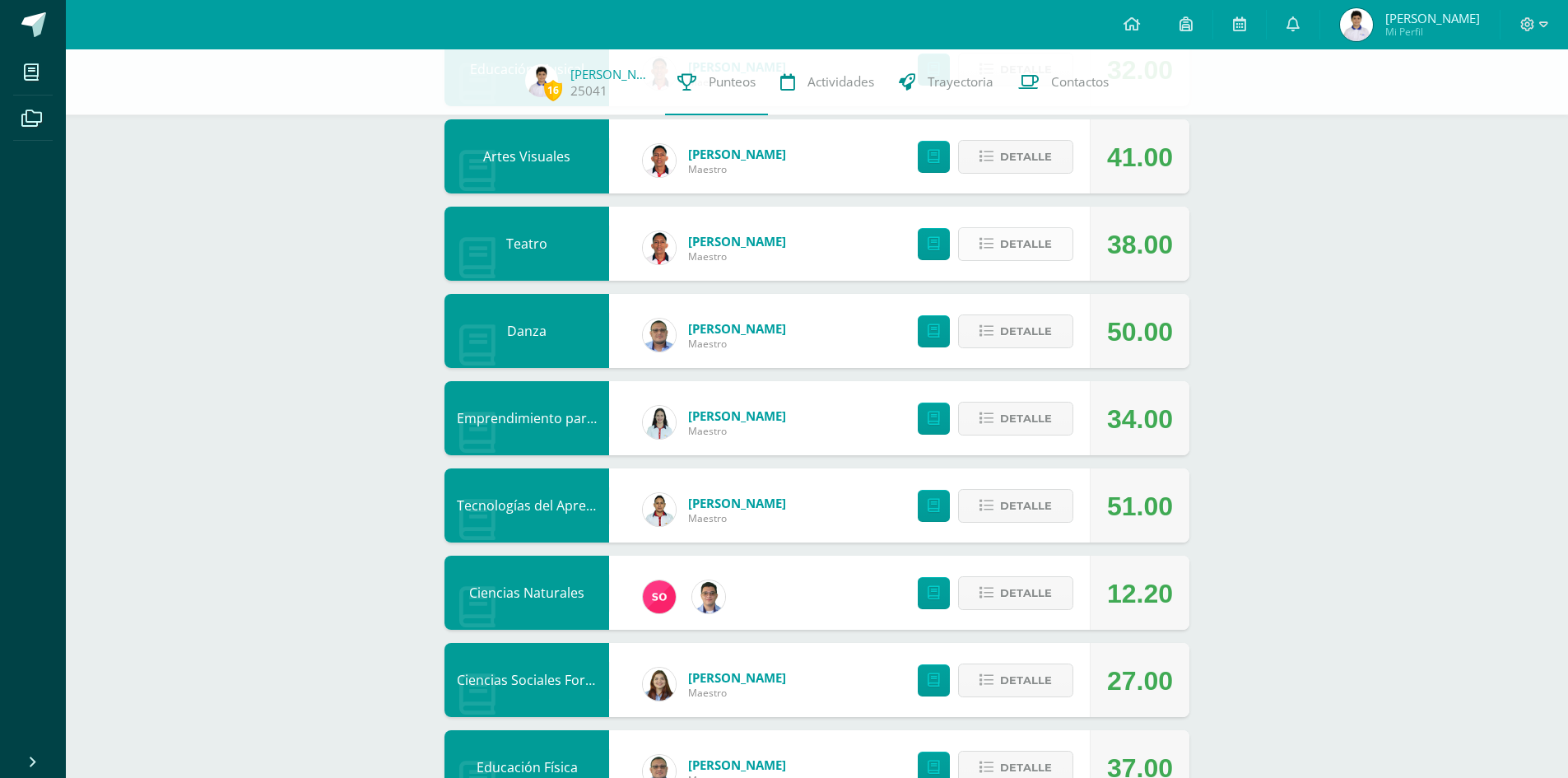
click at [1033, 256] on span "Detalle" at bounding box center [1026, 244] width 52 height 31
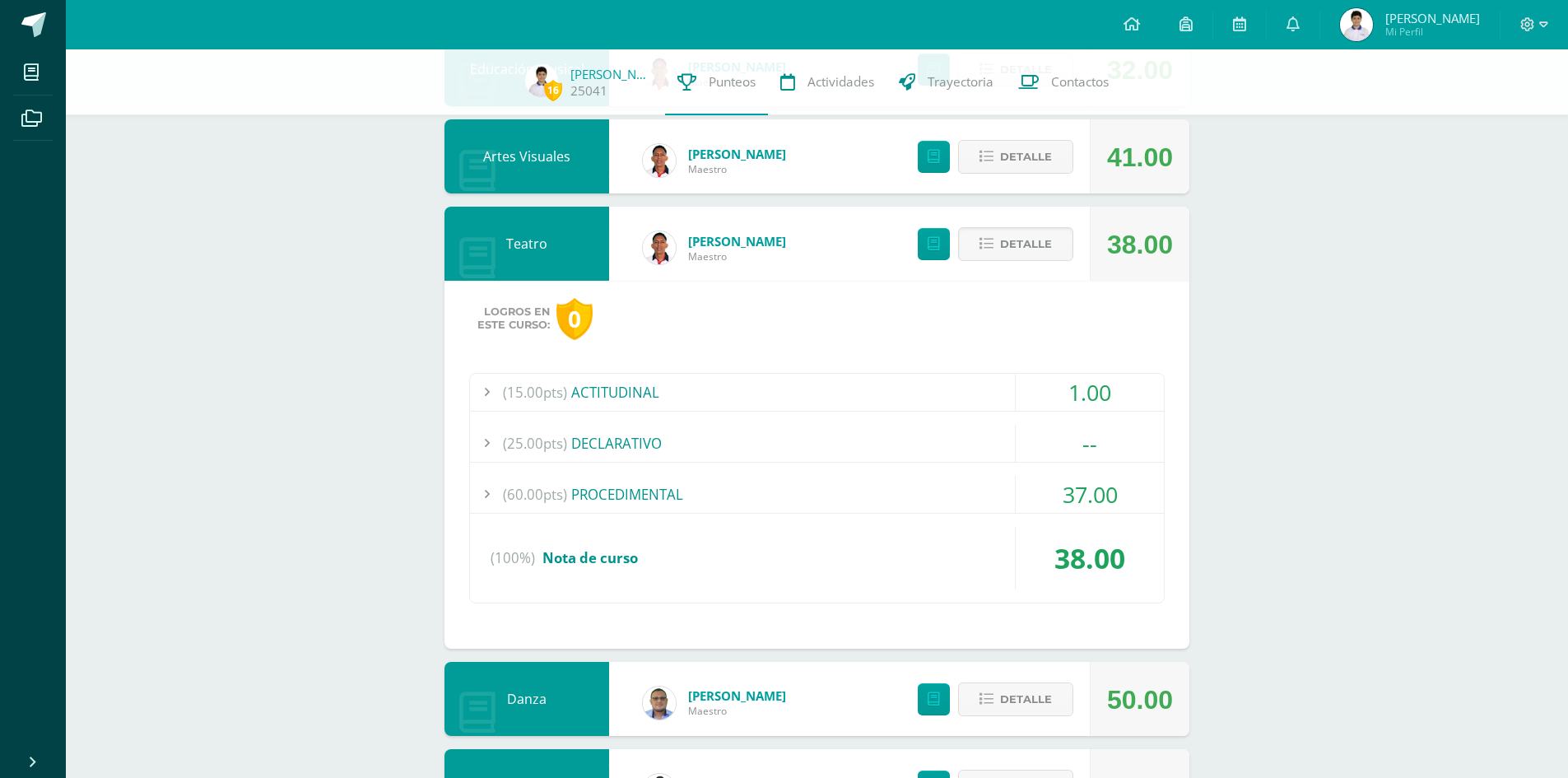
click at [1046, 491] on div "37.00" at bounding box center [1089, 494] width 148 height 37
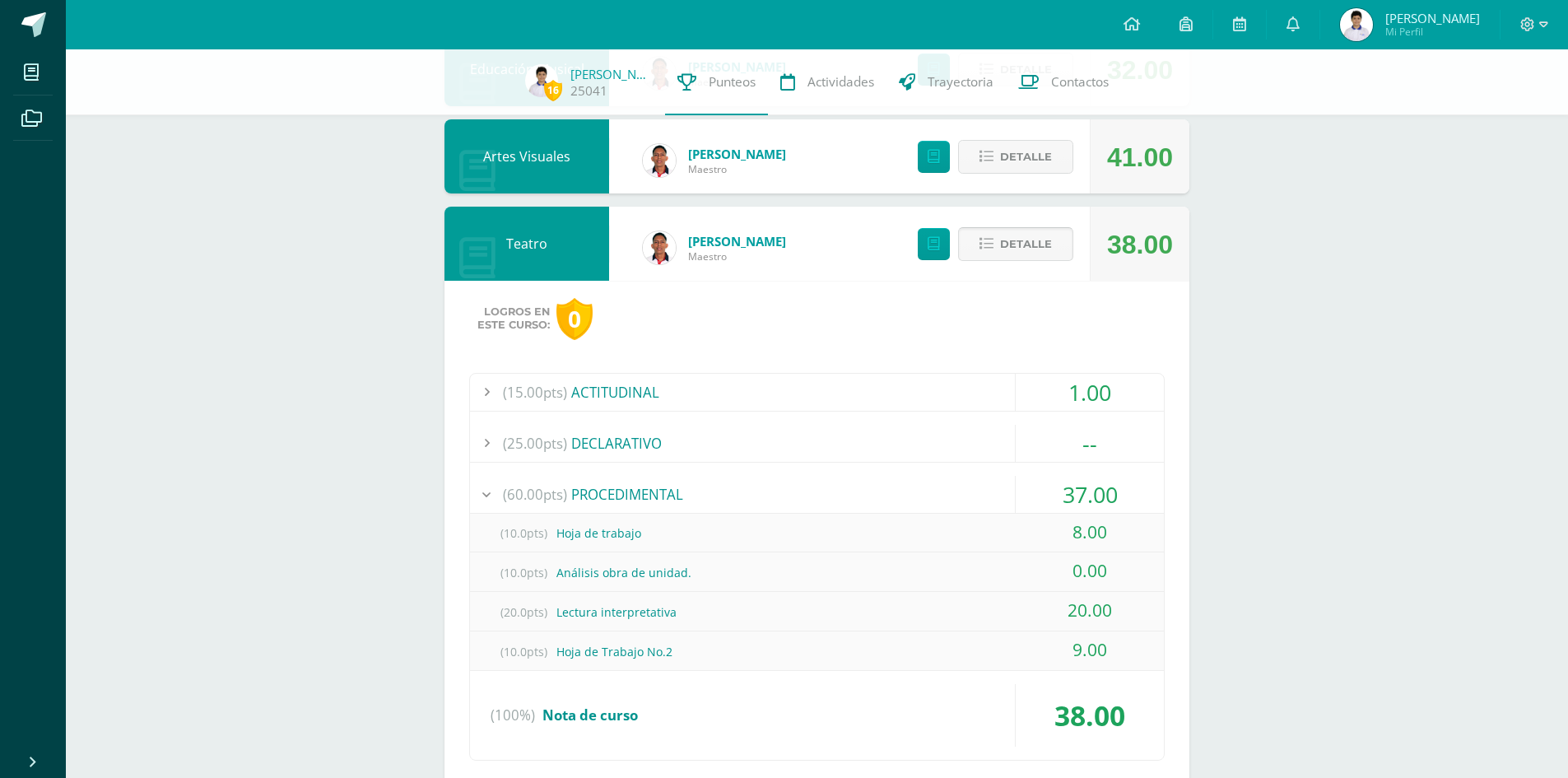
click at [1029, 248] on span "Detalle" at bounding box center [1026, 244] width 52 height 31
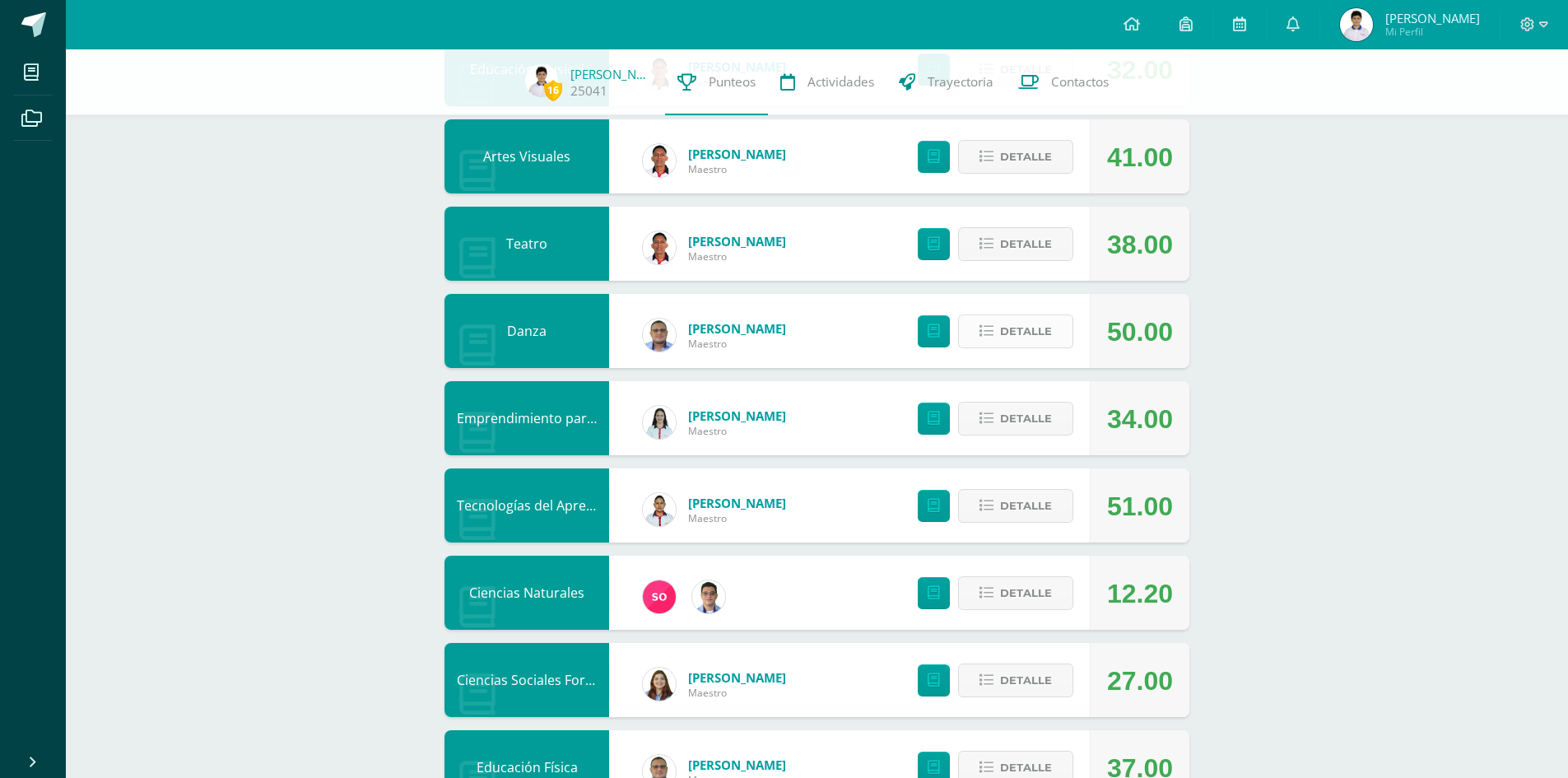
click at [1027, 334] on span "Detalle" at bounding box center [1026, 331] width 52 height 31
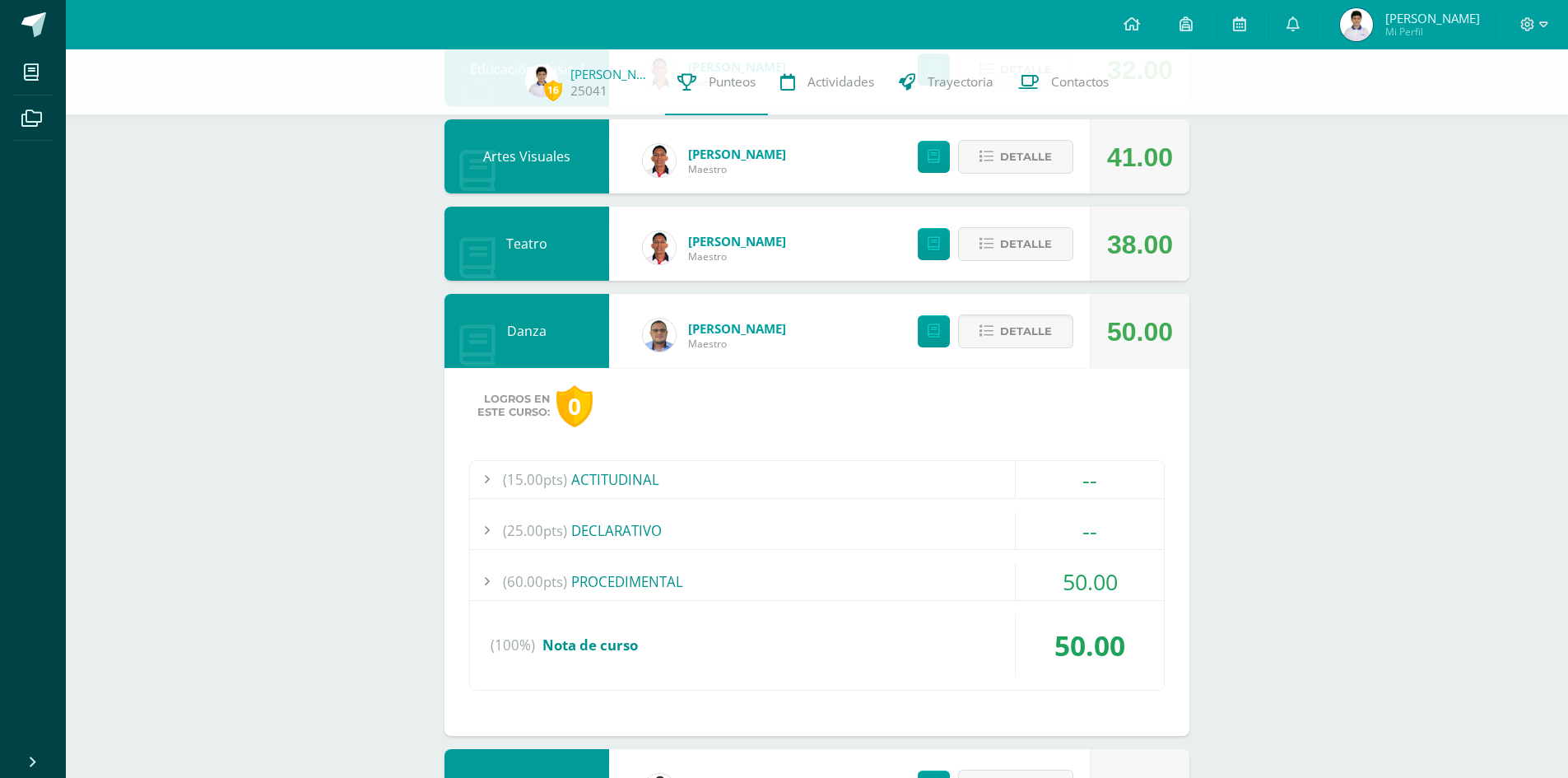
click at [909, 569] on div "(60.00pts) PROCEDIMENTAL" at bounding box center [817, 582] width 693 height 37
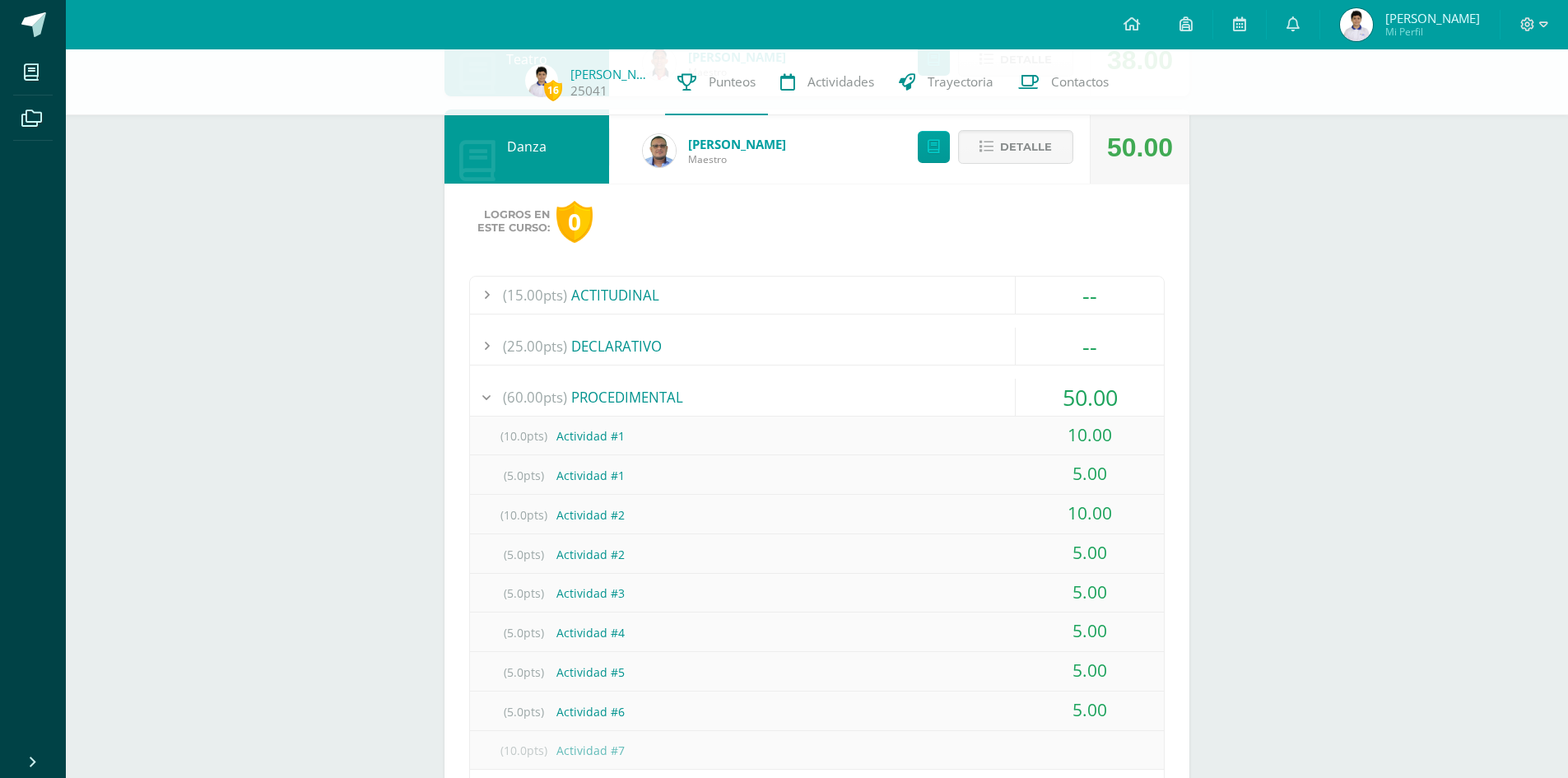
scroll to position [741, 0]
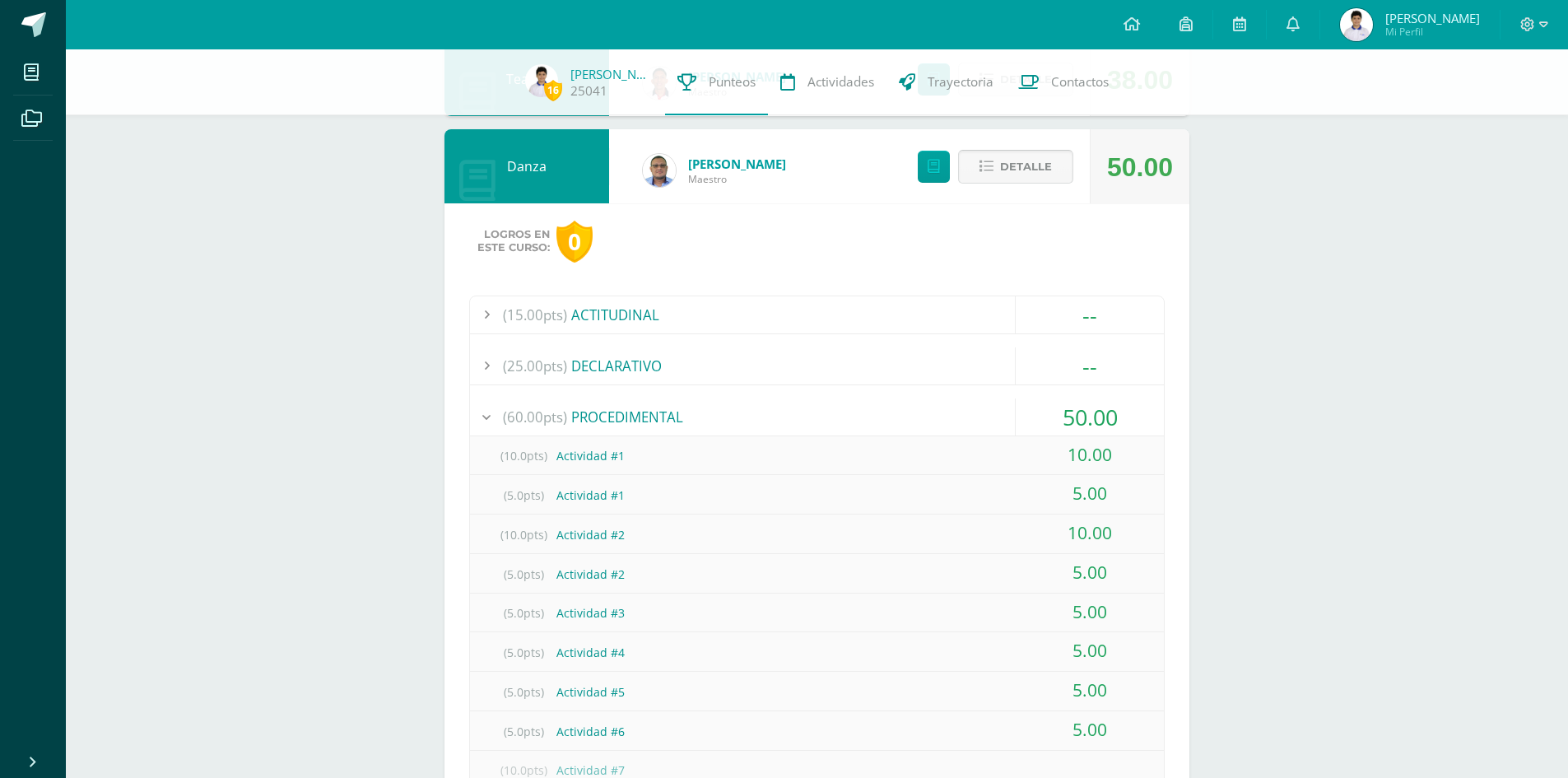
click at [1045, 160] on span "Detalle" at bounding box center [1026, 166] width 52 height 31
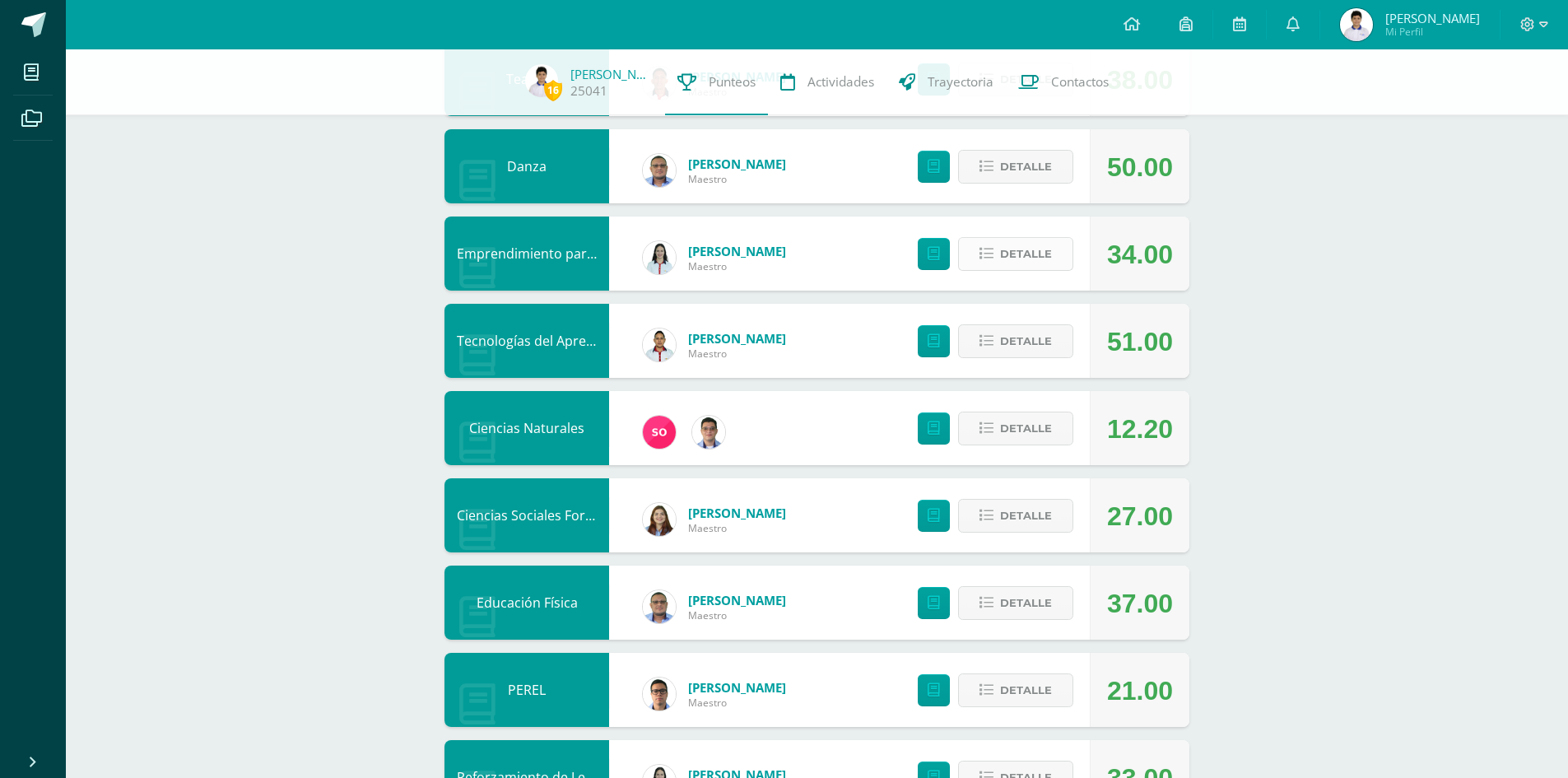
click at [1021, 264] on span "Detalle" at bounding box center [1026, 254] width 52 height 31
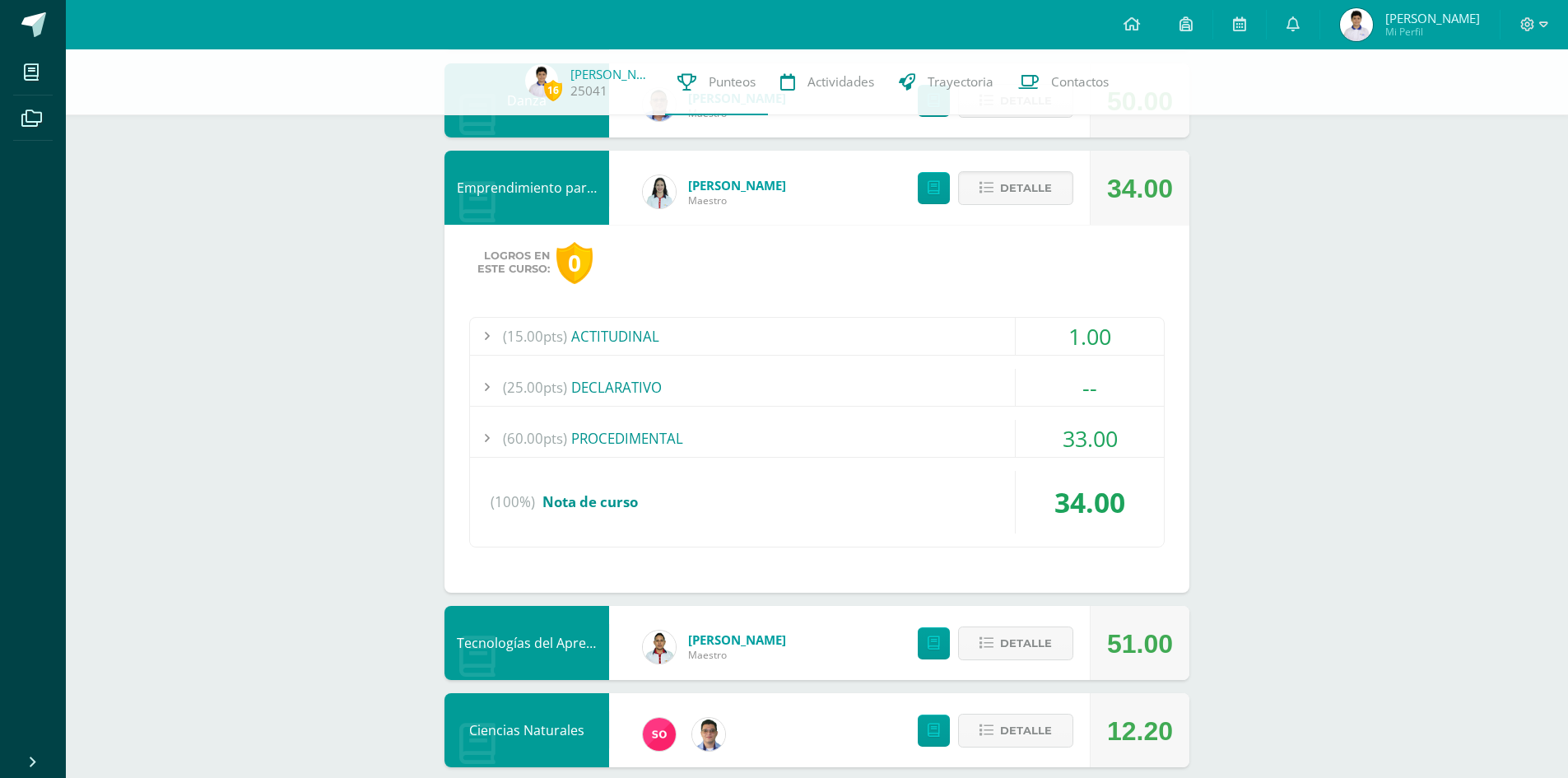
scroll to position [905, 0]
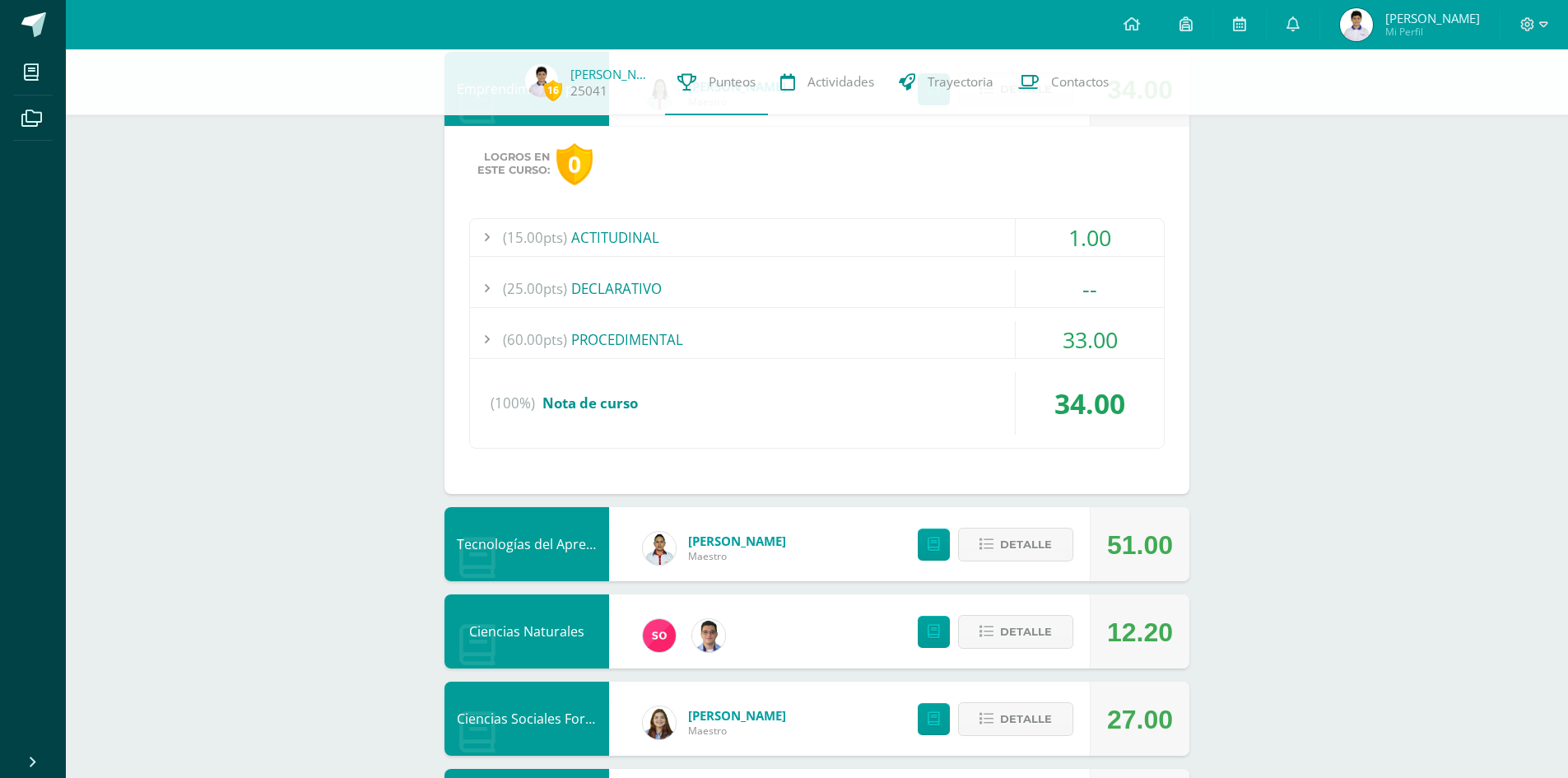
click at [867, 336] on div "(60.00pts) PROCEDIMENTAL" at bounding box center [817, 339] width 693 height 37
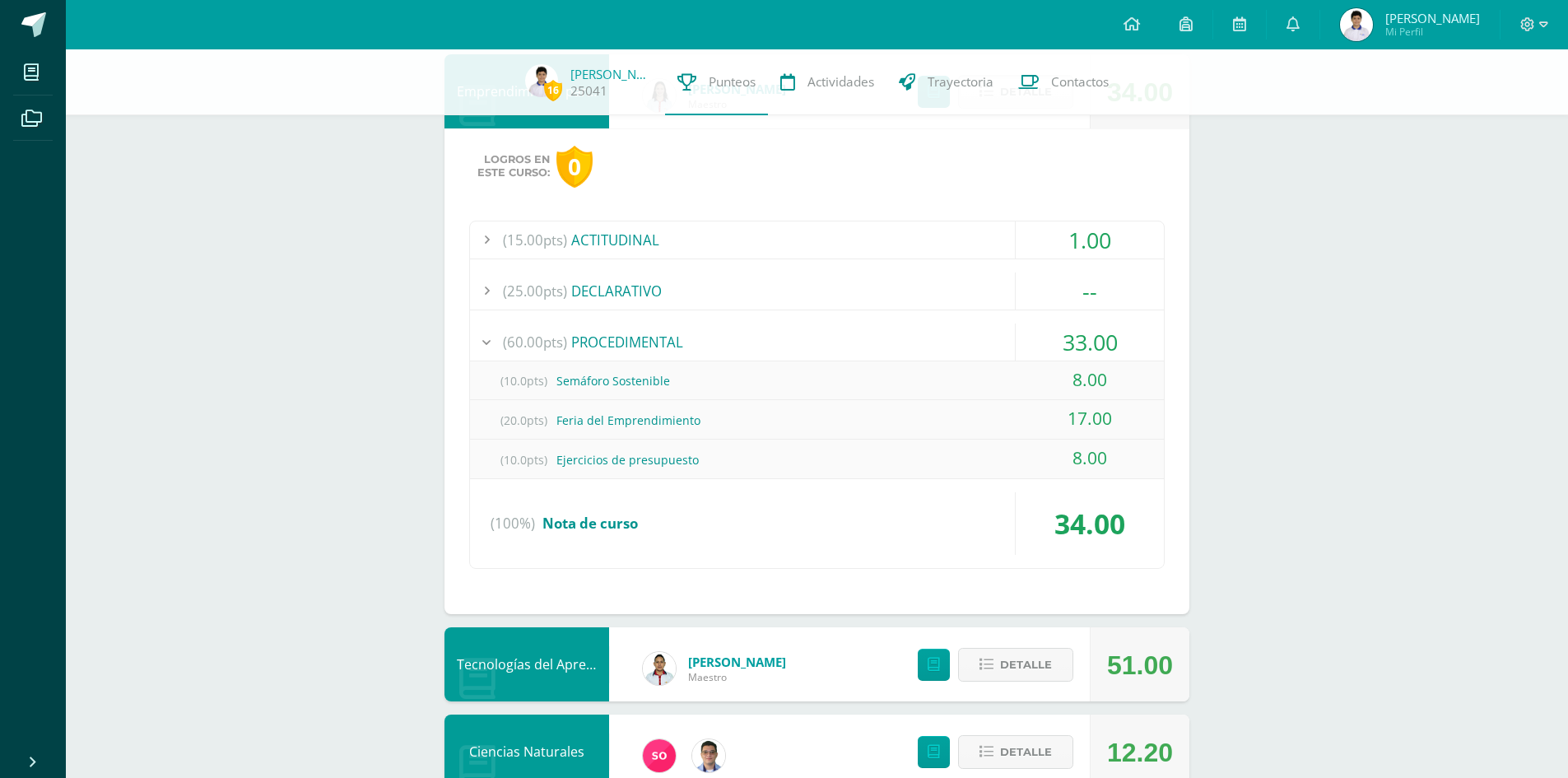
scroll to position [823, 0]
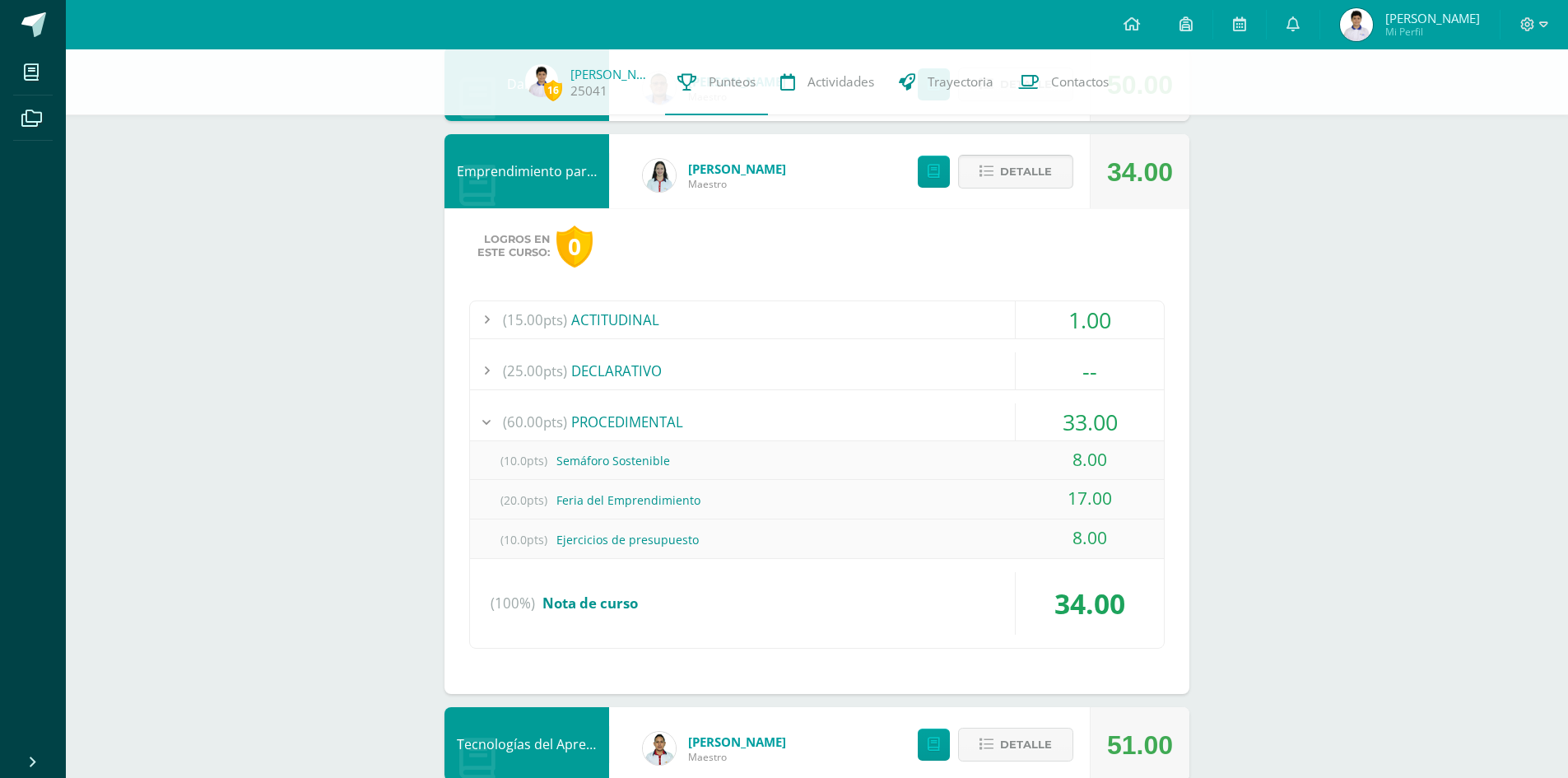
click at [1034, 170] on span "Detalle" at bounding box center [1026, 171] width 52 height 31
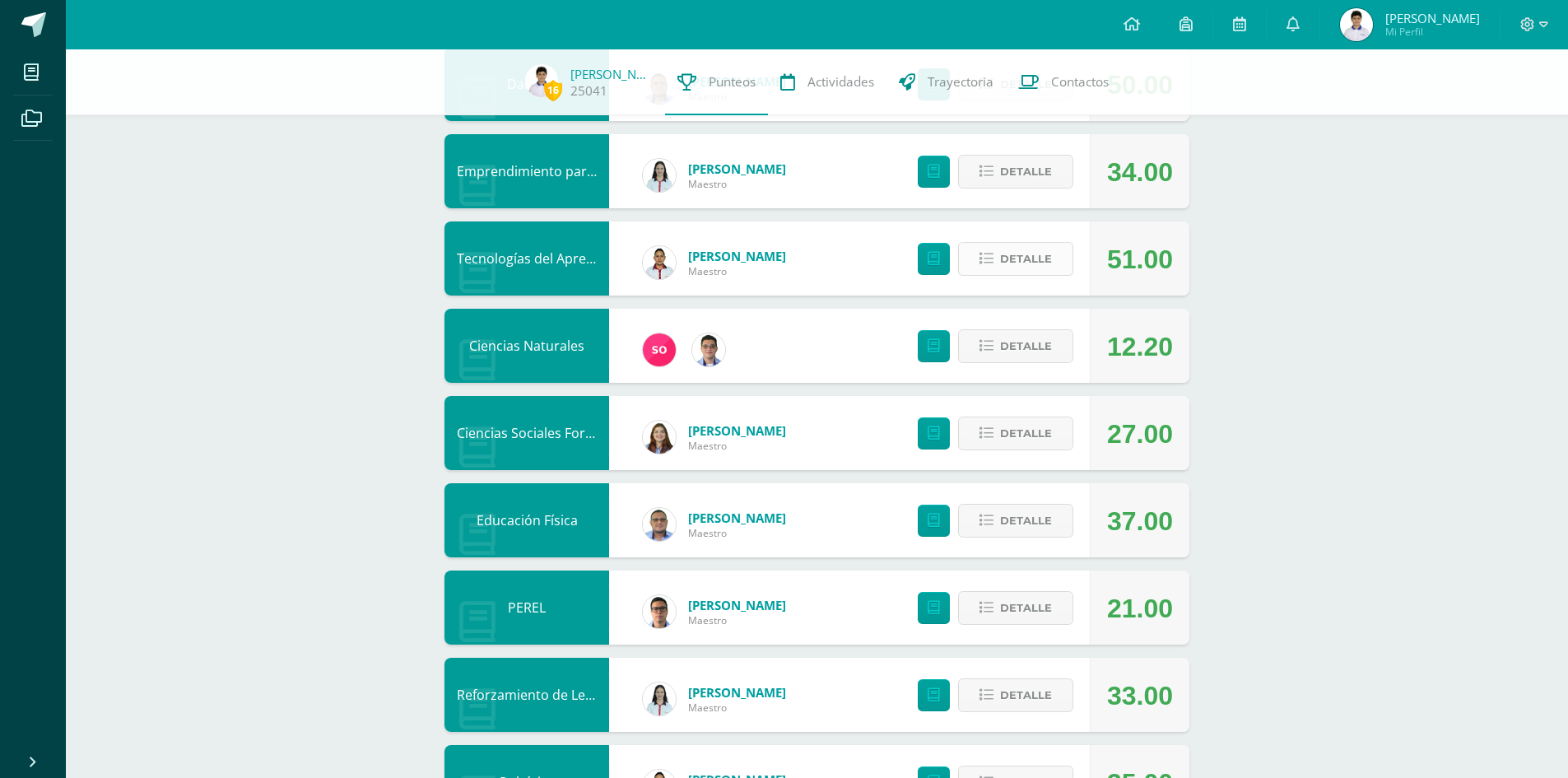
click at [1024, 262] on span "Detalle" at bounding box center [1026, 258] width 52 height 31
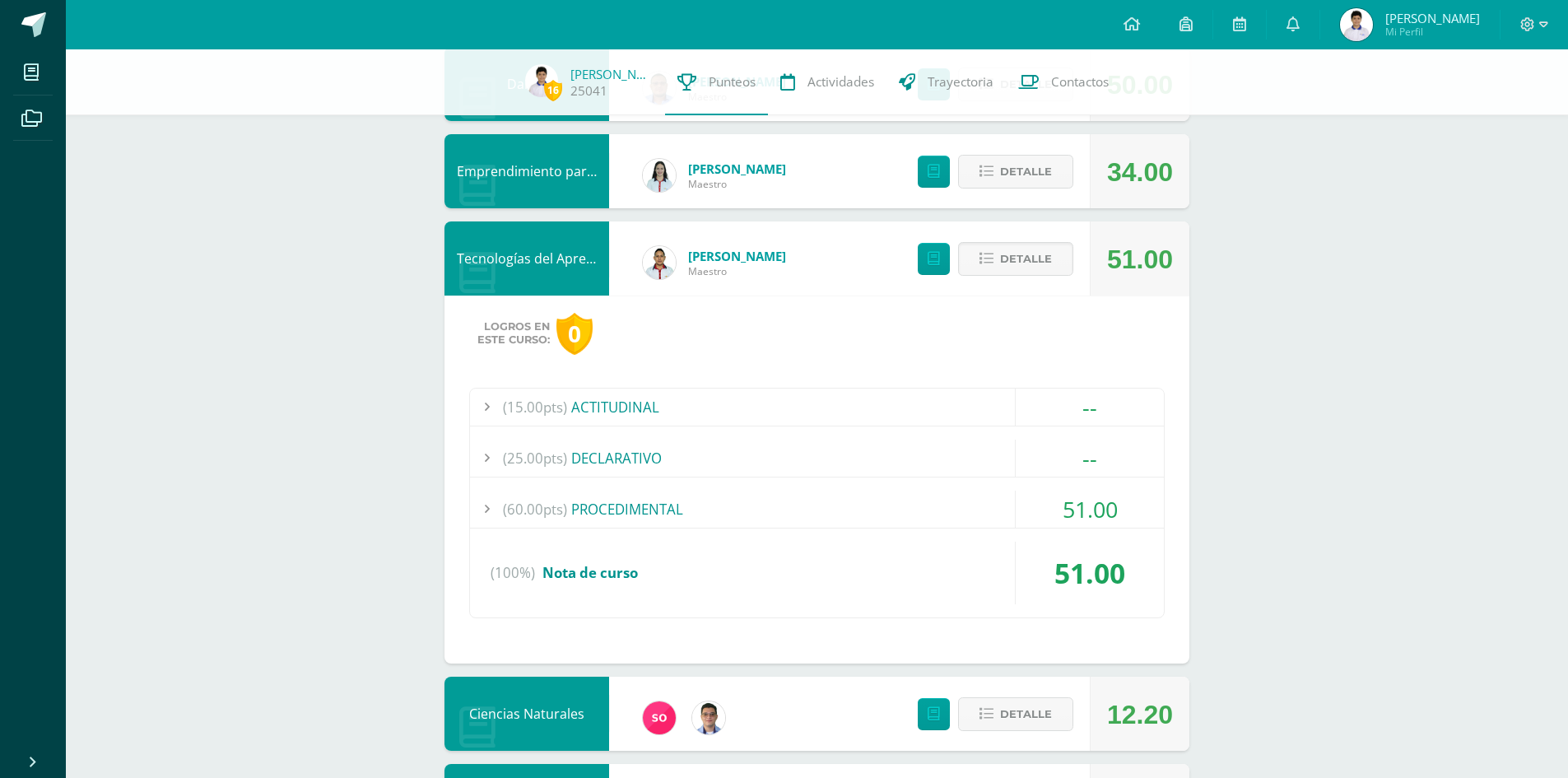
scroll to position [905, 0]
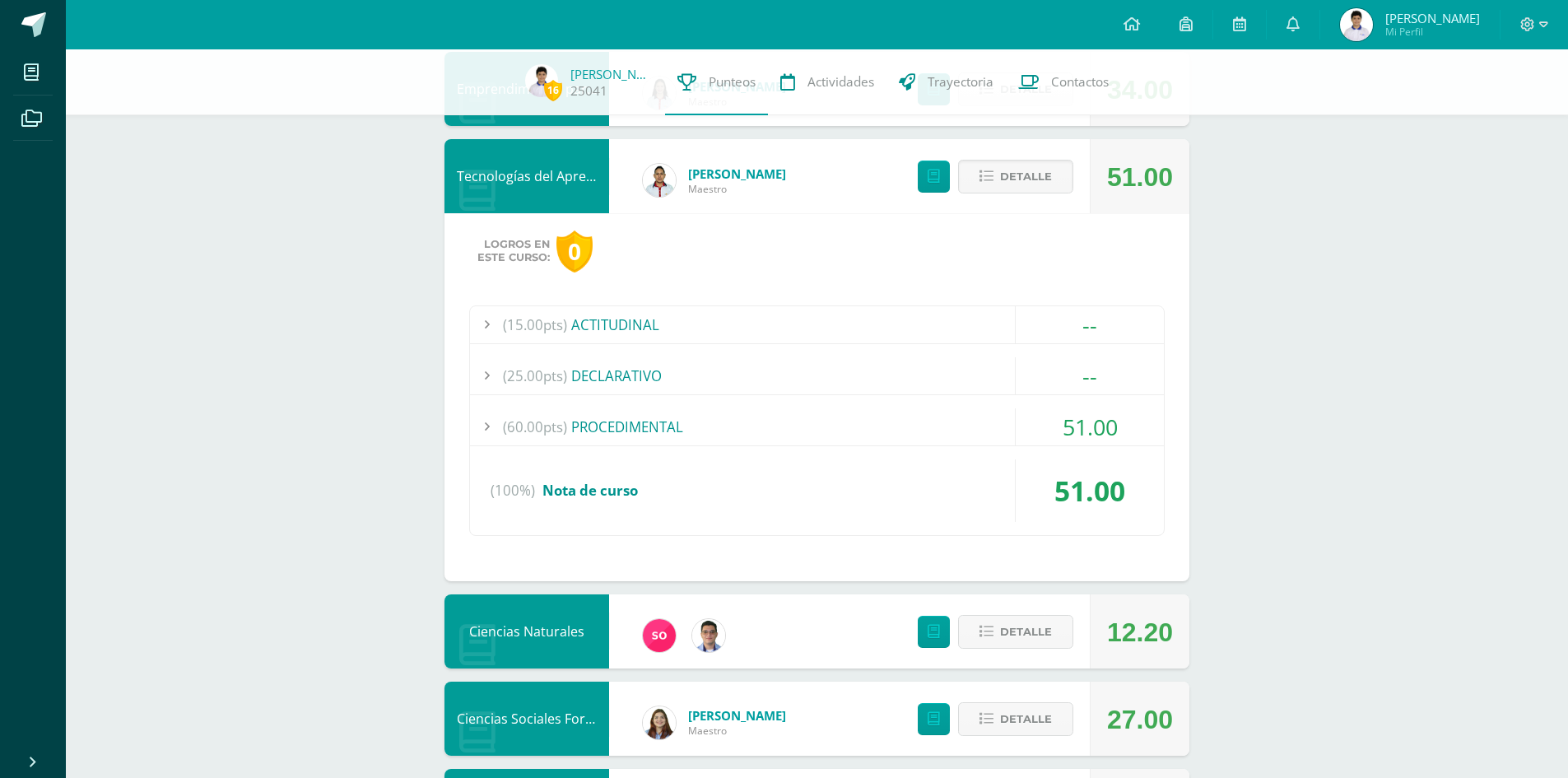
click at [675, 403] on div "(15.00pts) ACTITUDINAL -- (4.0pts) Guía Programática y responsabilidad" at bounding box center [817, 421] width 695 height 231
click at [799, 428] on div "(60.00pts) PROCEDIMENTAL" at bounding box center [817, 427] width 693 height 37
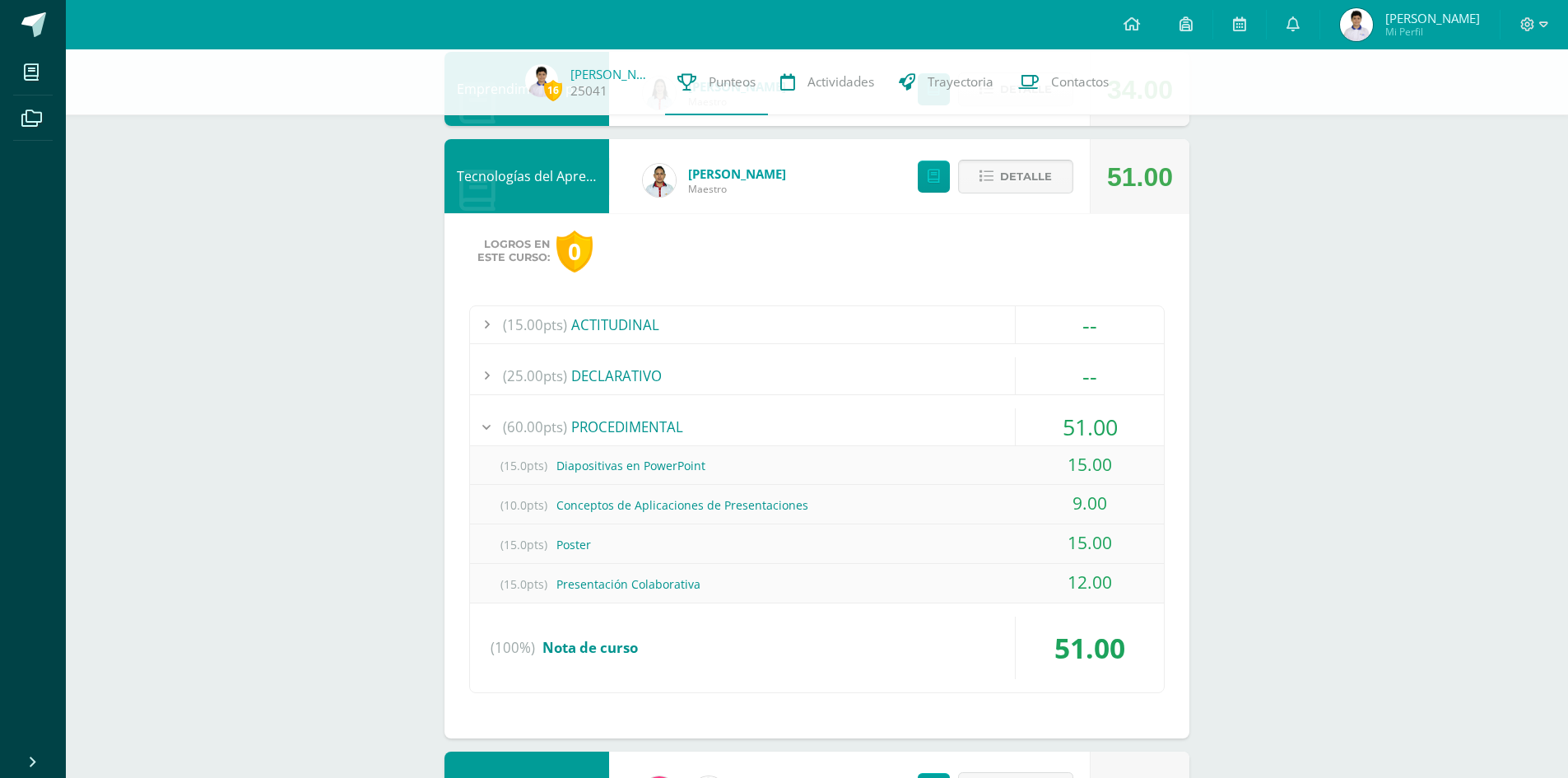
click at [1011, 189] on span "Detalle" at bounding box center [1026, 177] width 52 height 31
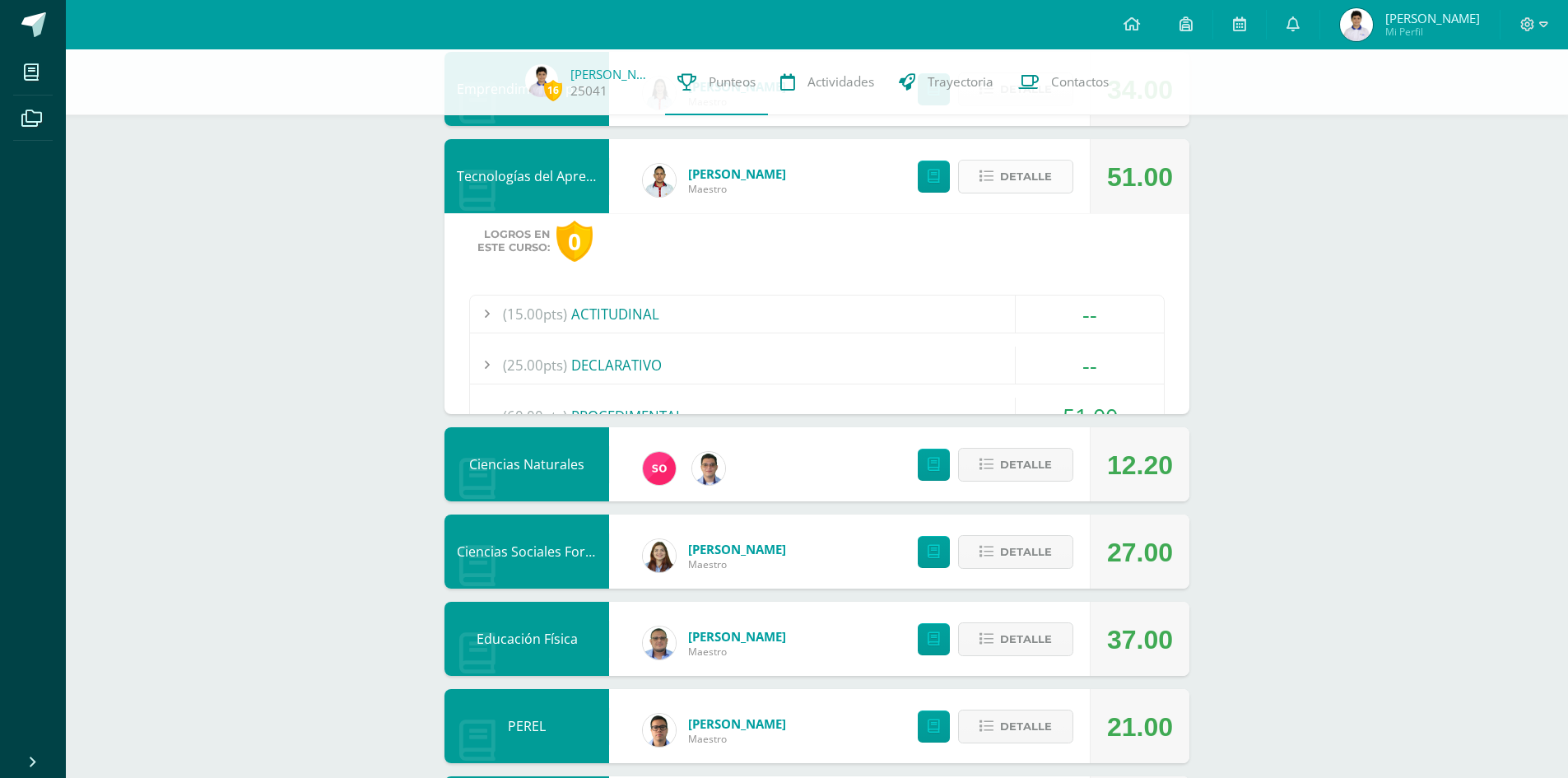
scroll to position [897, 0]
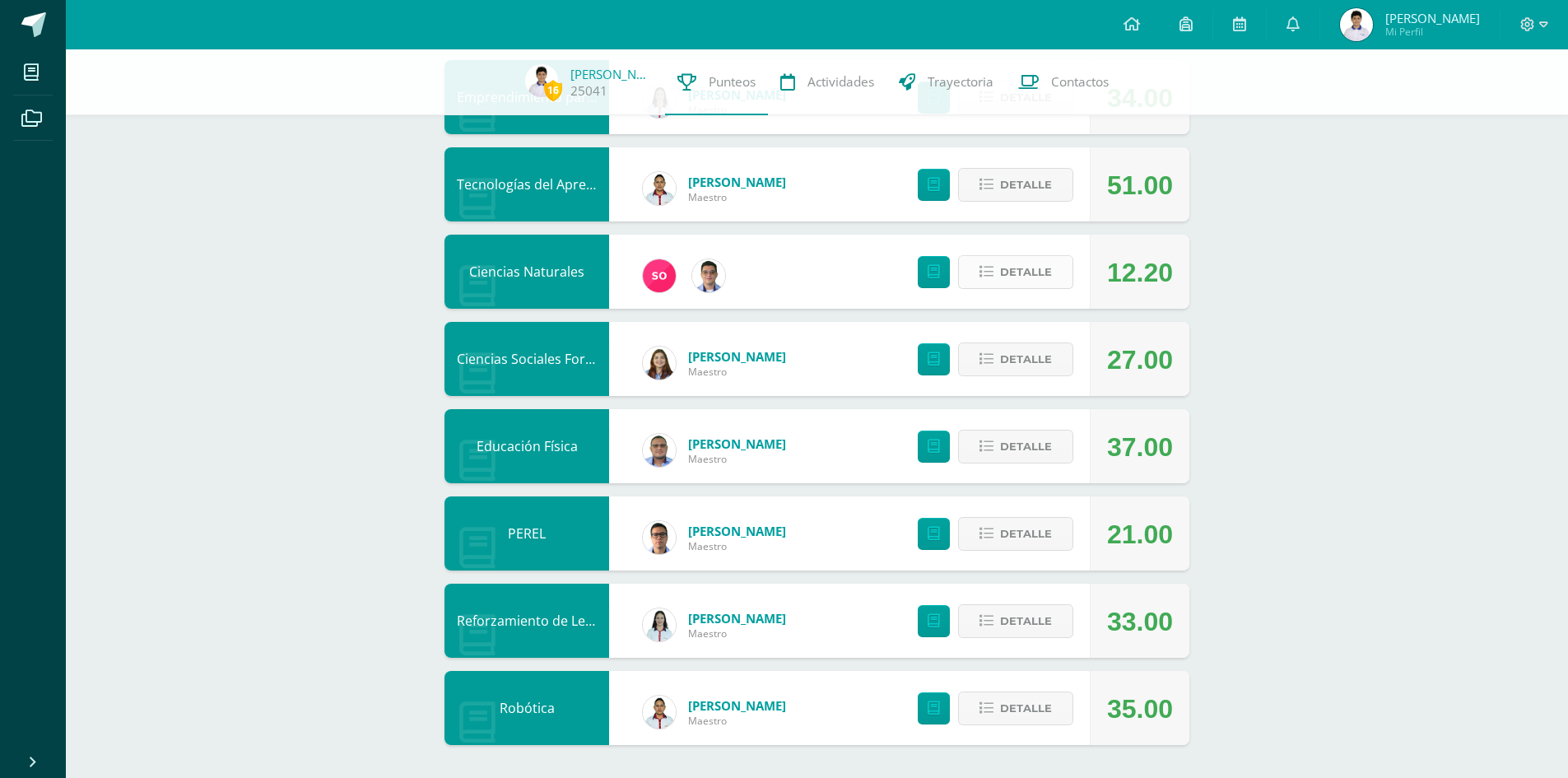
click at [1024, 271] on span "Detalle" at bounding box center [1026, 271] width 52 height 31
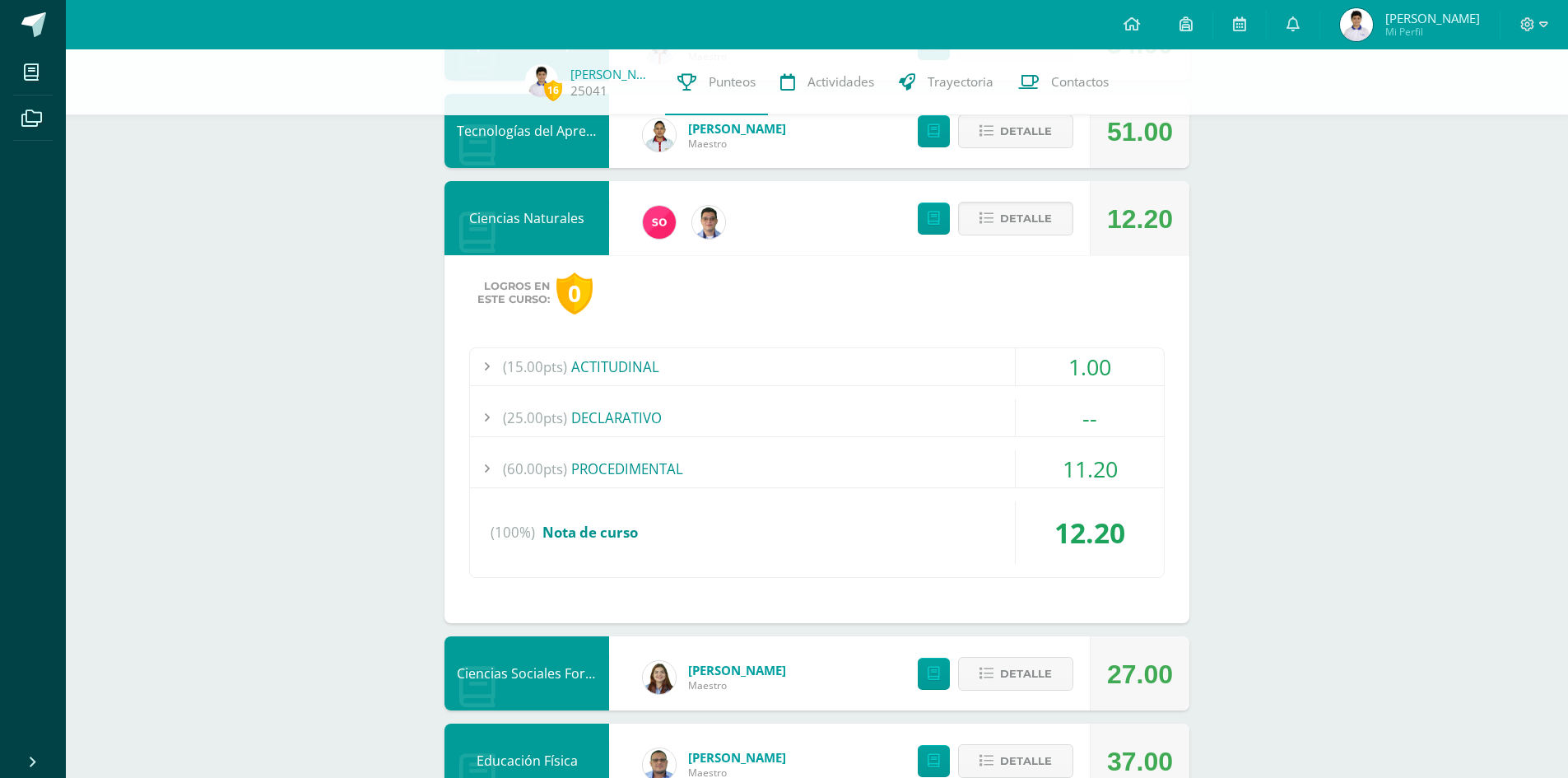
scroll to position [980, 0]
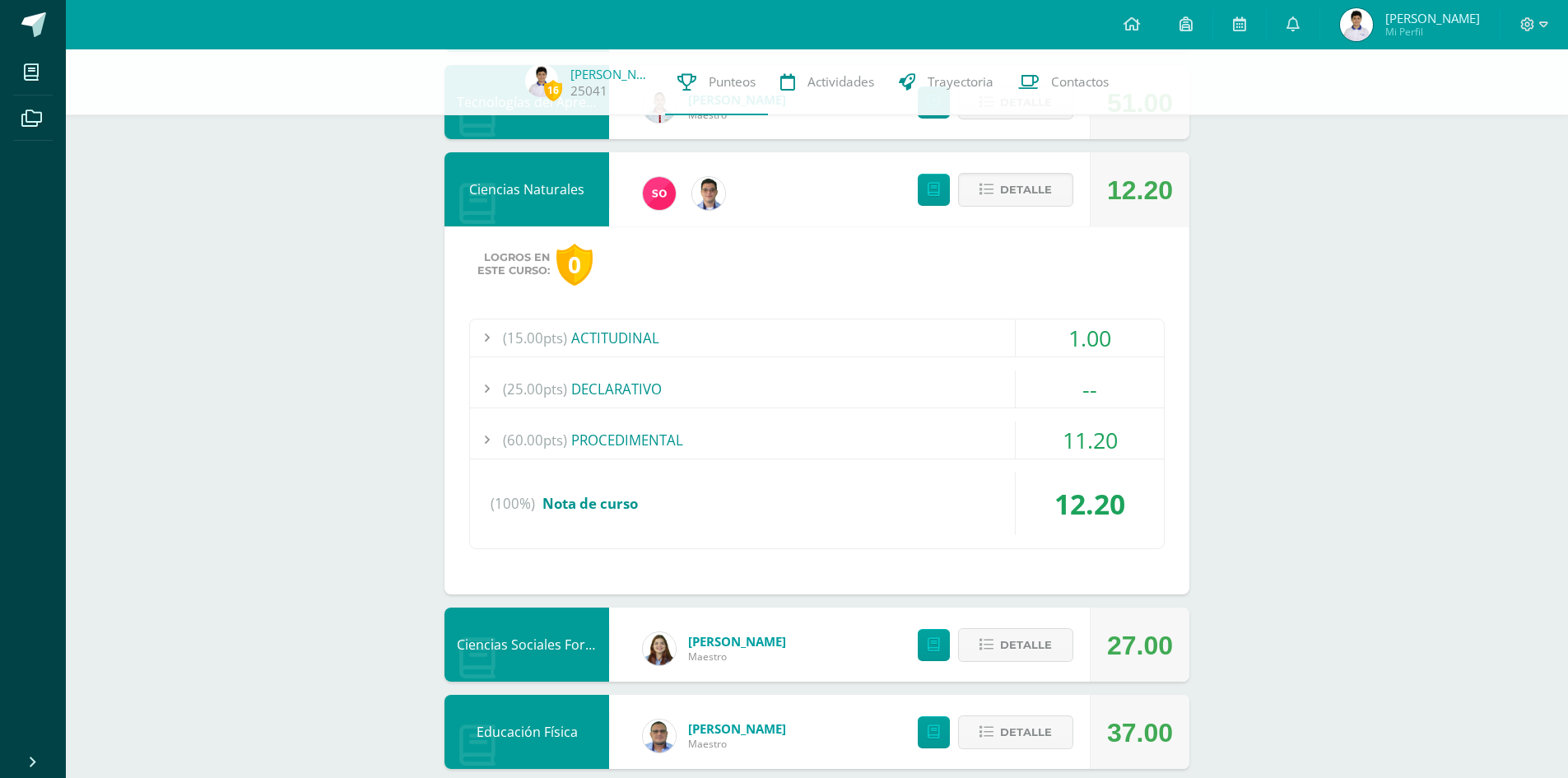
click at [889, 437] on div "(60.00pts) PROCEDIMENTAL" at bounding box center [817, 440] width 693 height 37
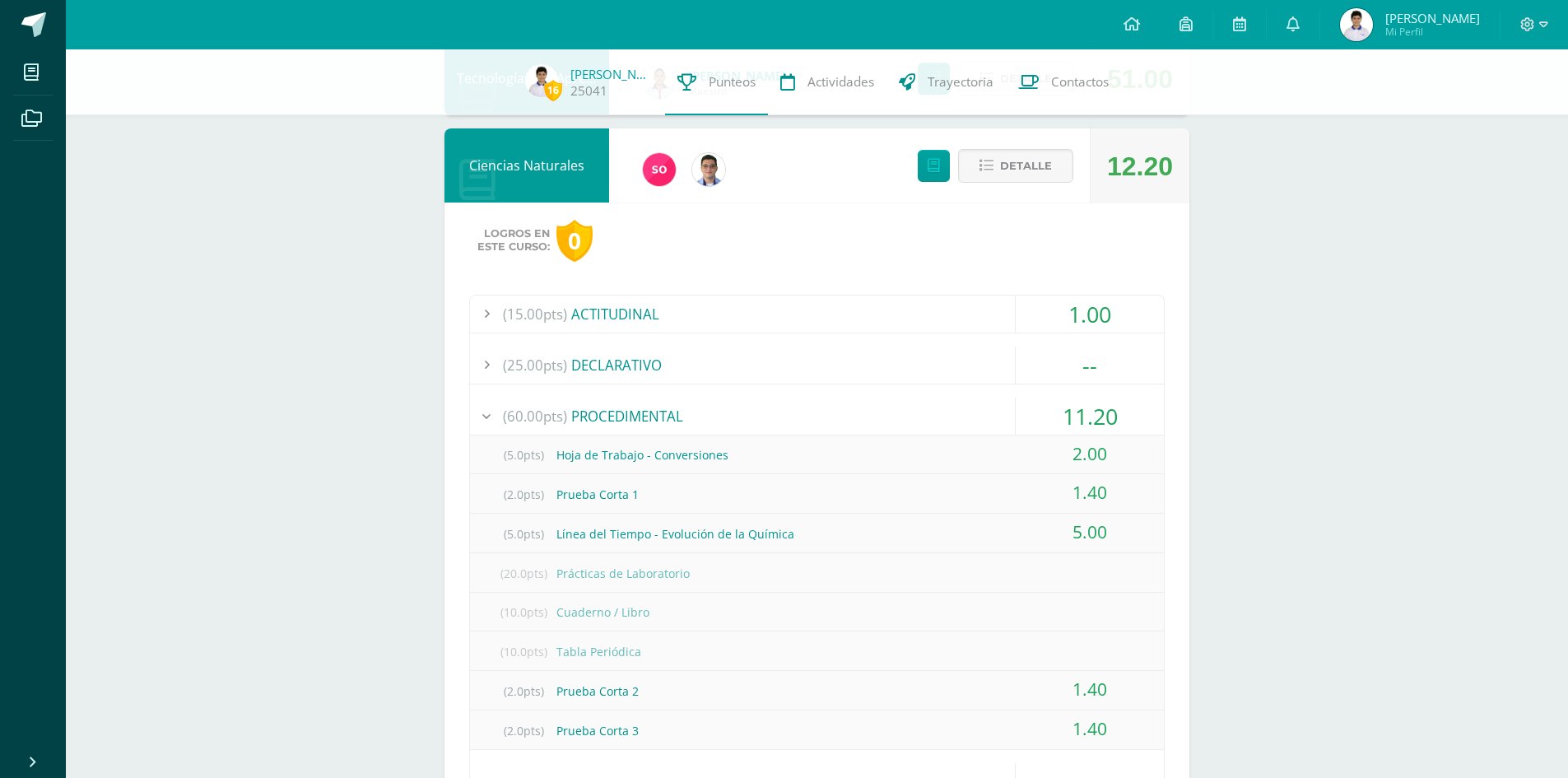
scroll to position [897, 0]
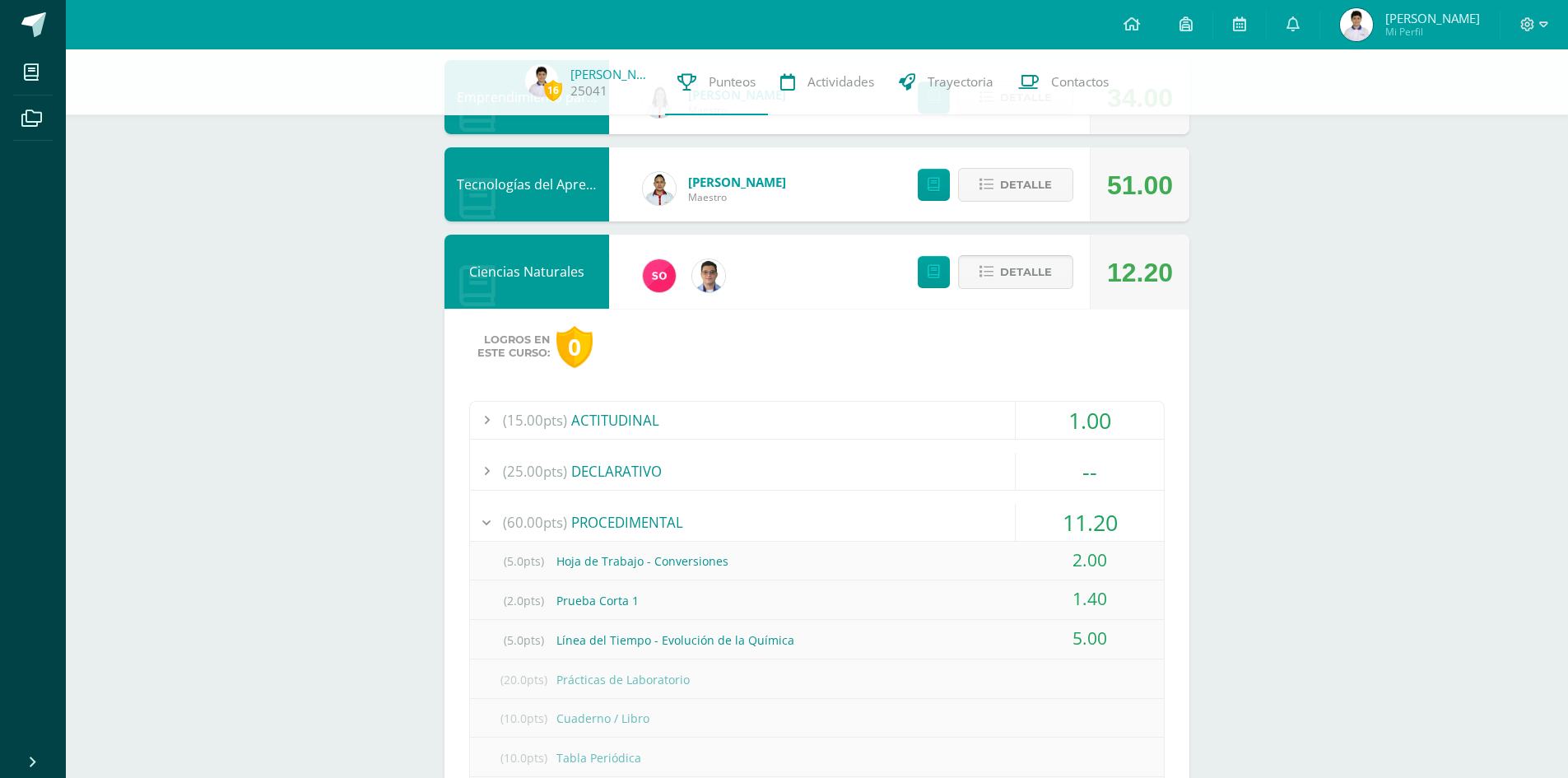
click at [1067, 266] on button "Detalle" at bounding box center [1016, 272] width 115 height 33
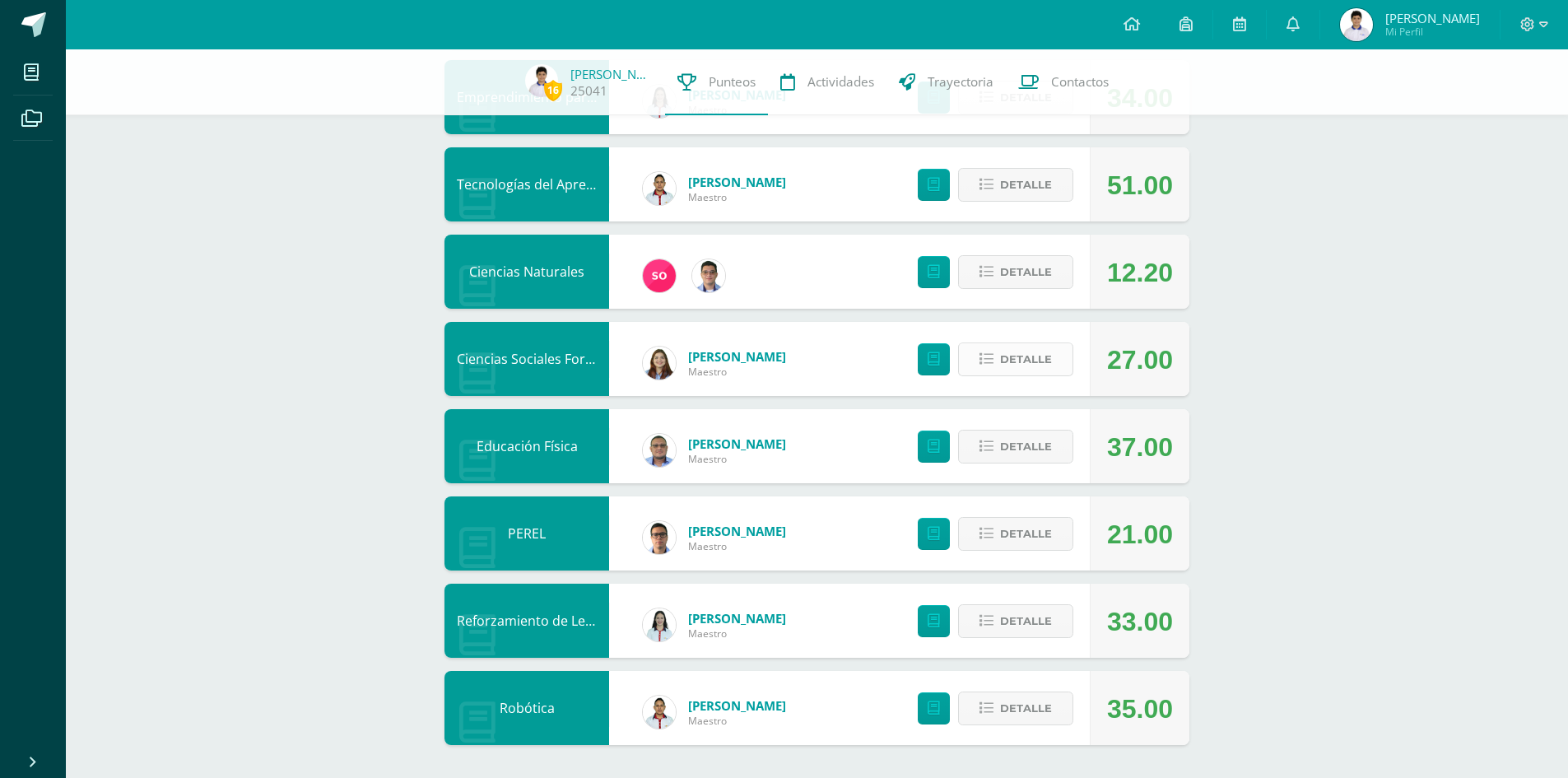
click at [1054, 351] on button "Detalle" at bounding box center [1016, 359] width 115 height 33
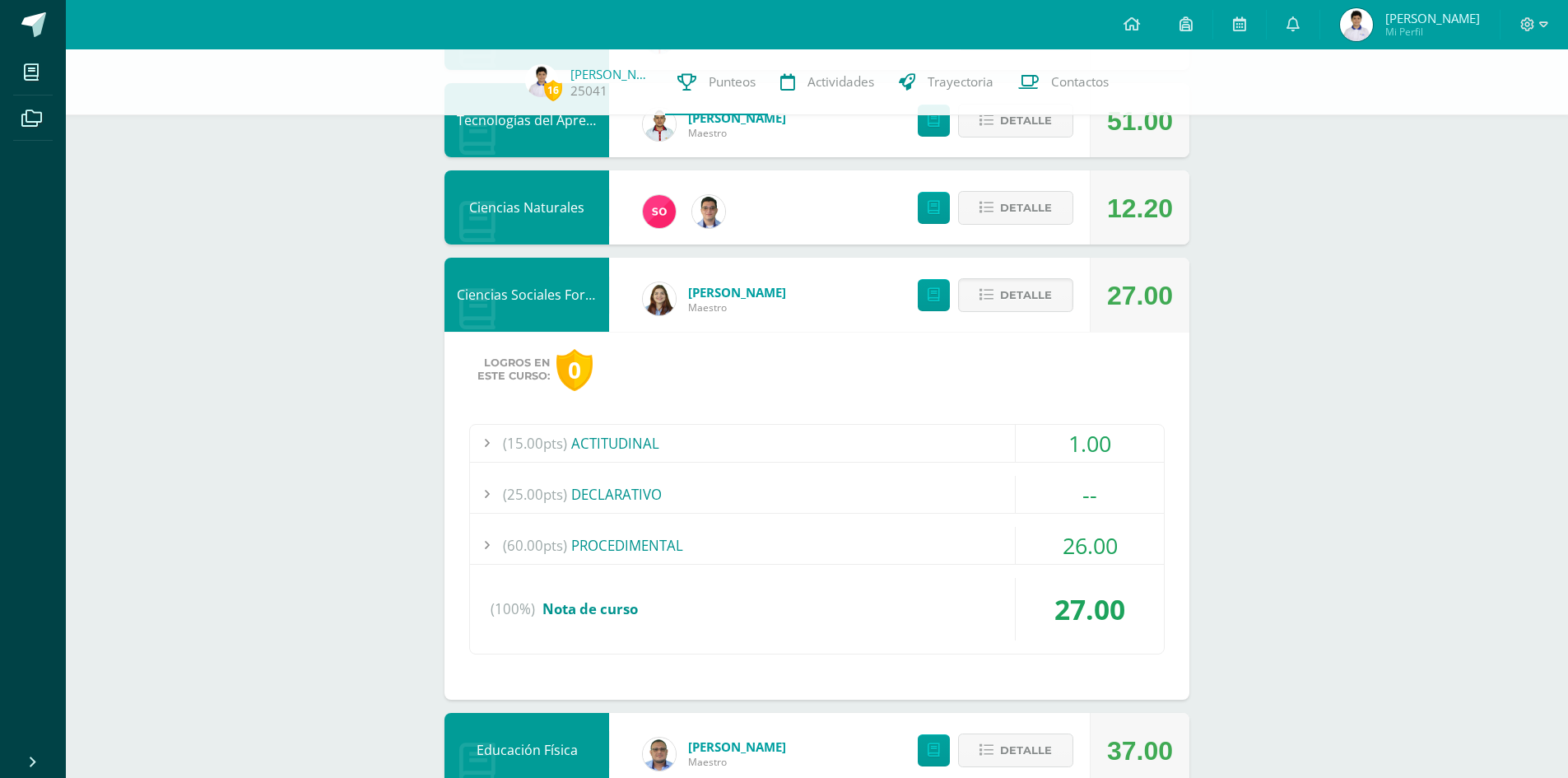
scroll to position [1062, 0]
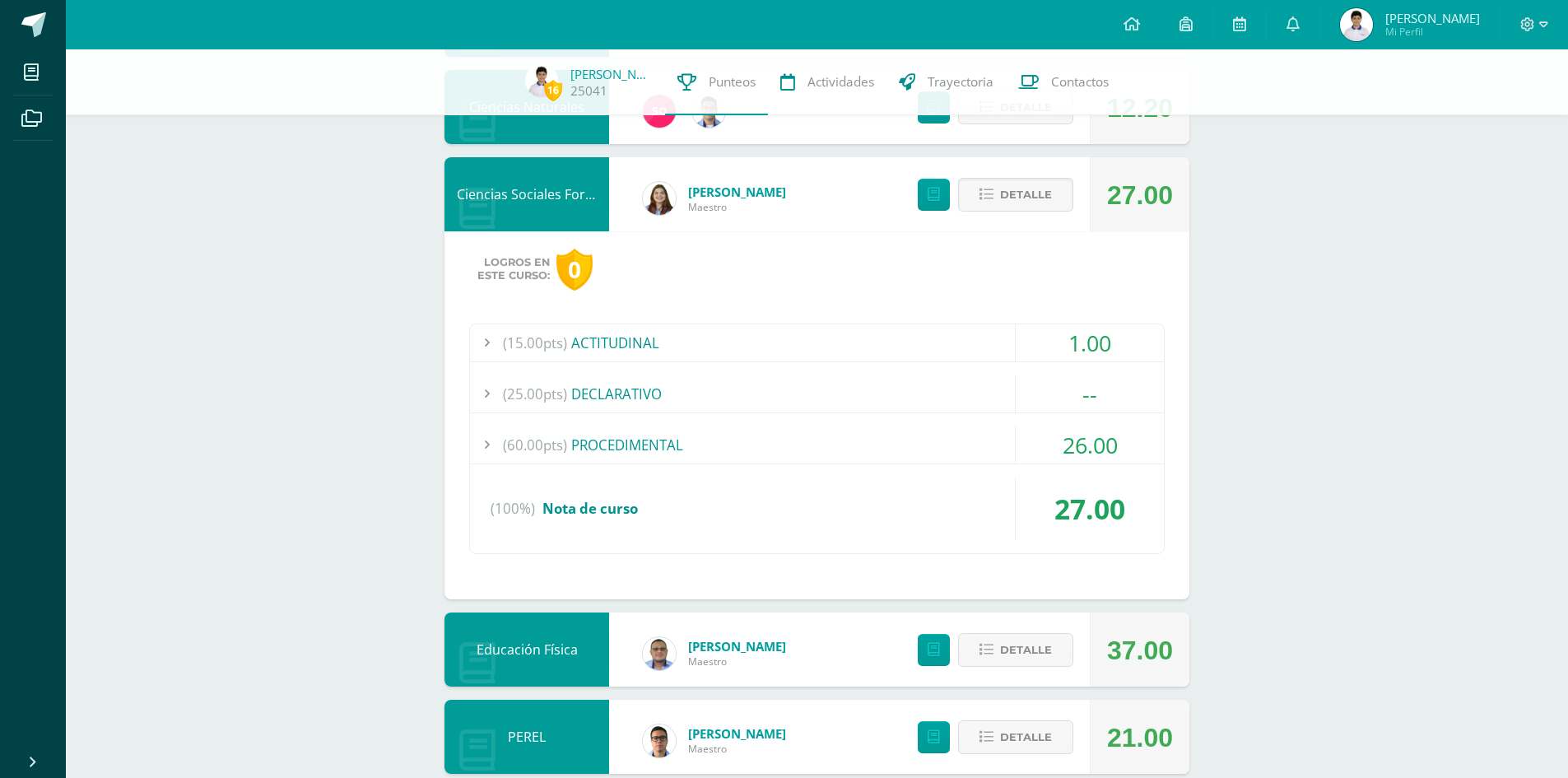
click at [842, 437] on div "(60.00pts) PROCEDIMENTAL" at bounding box center [817, 445] width 693 height 37
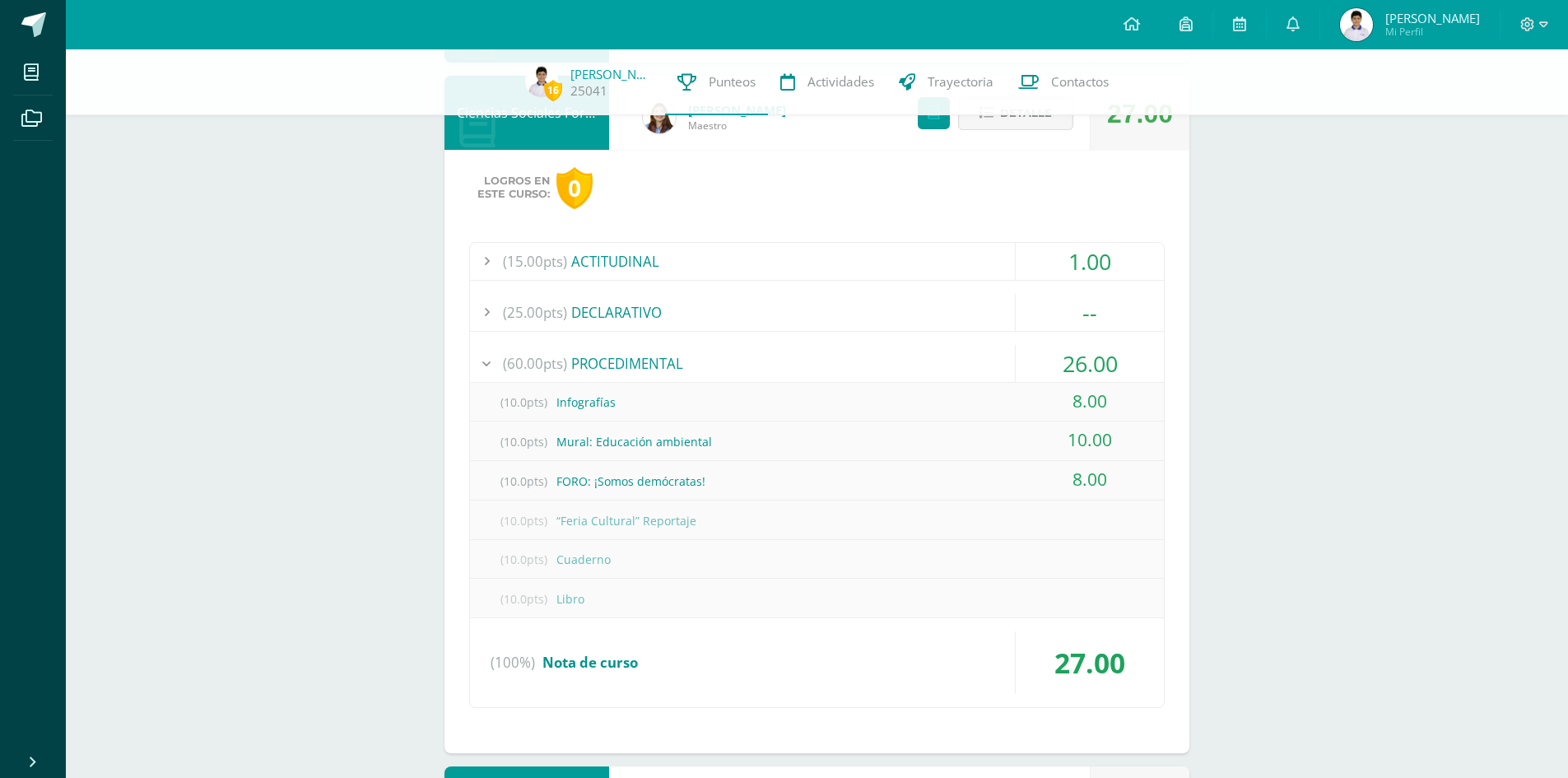
scroll to position [1144, 0]
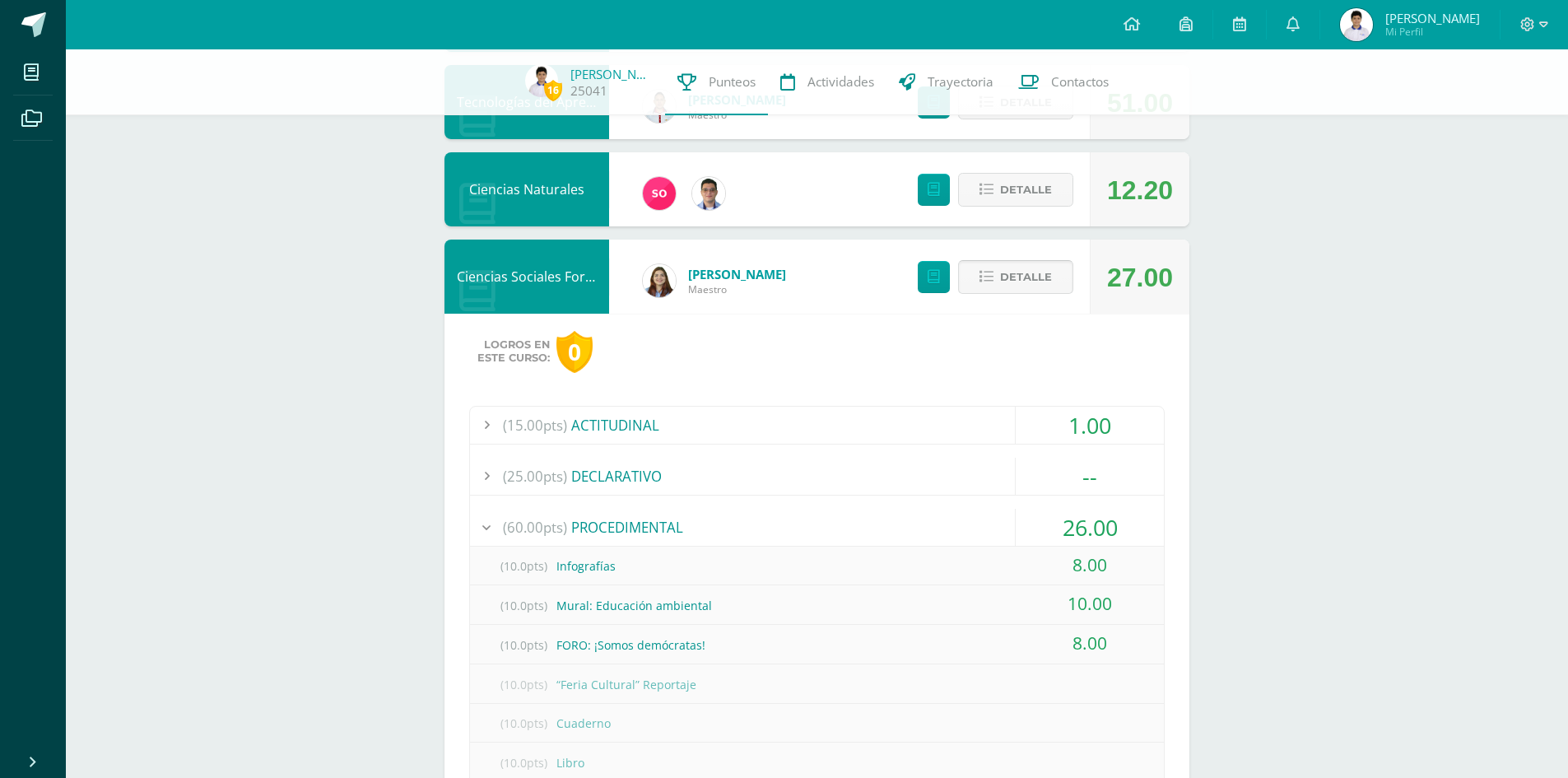
click at [1038, 274] on span "Detalle" at bounding box center [1026, 277] width 52 height 31
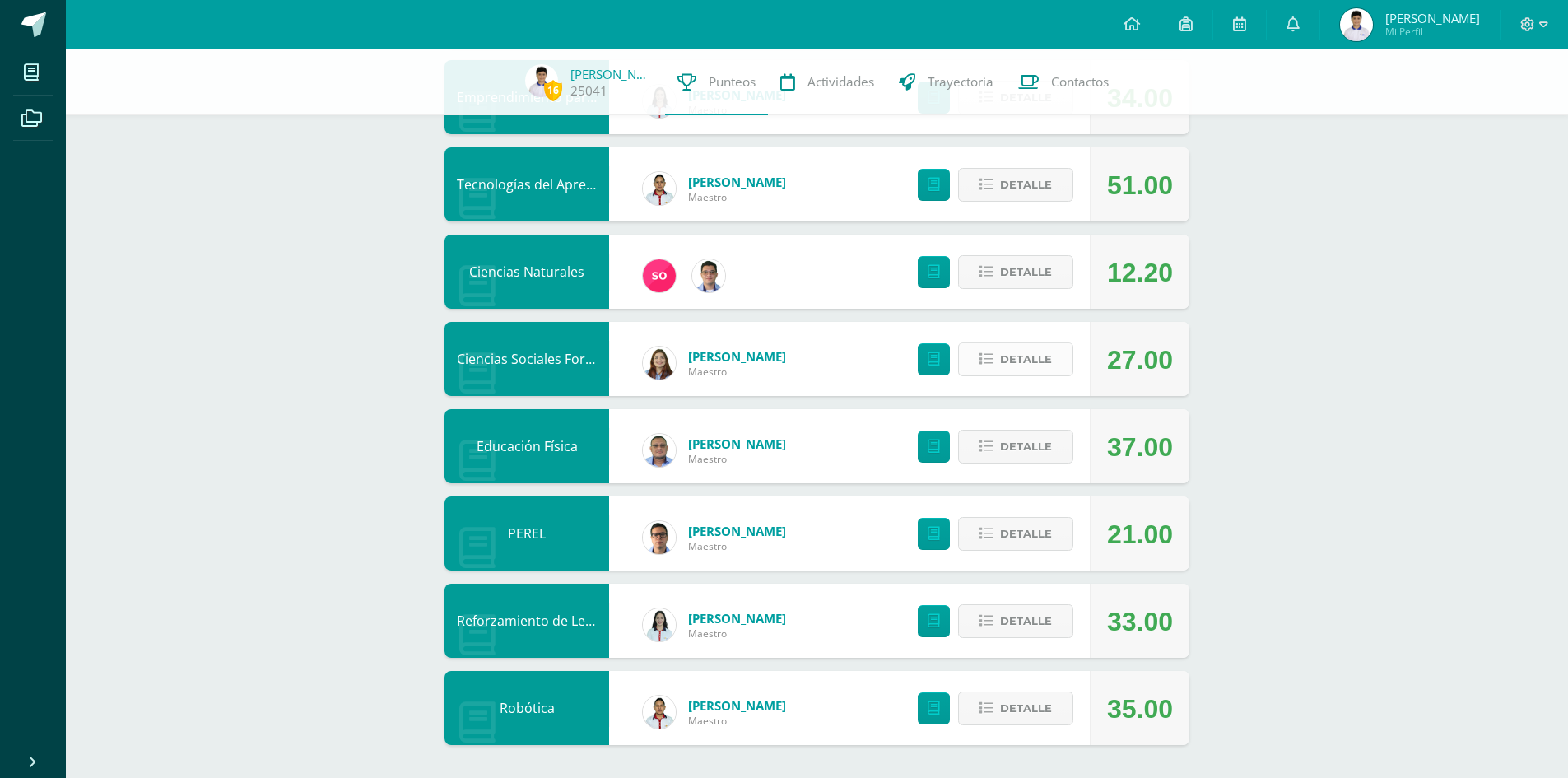
click at [1044, 350] on span "Detalle" at bounding box center [1026, 359] width 52 height 31
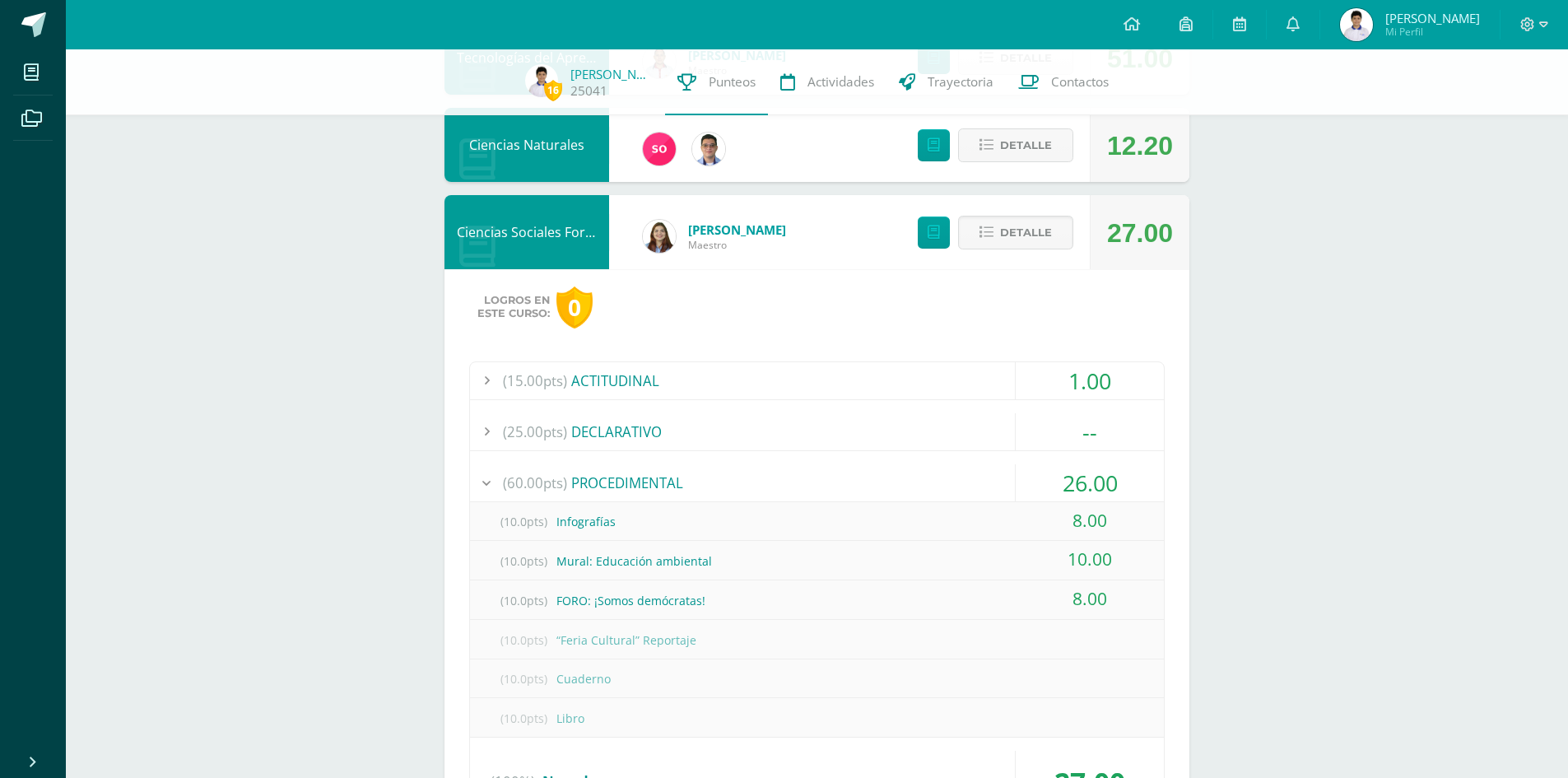
scroll to position [1062, 0]
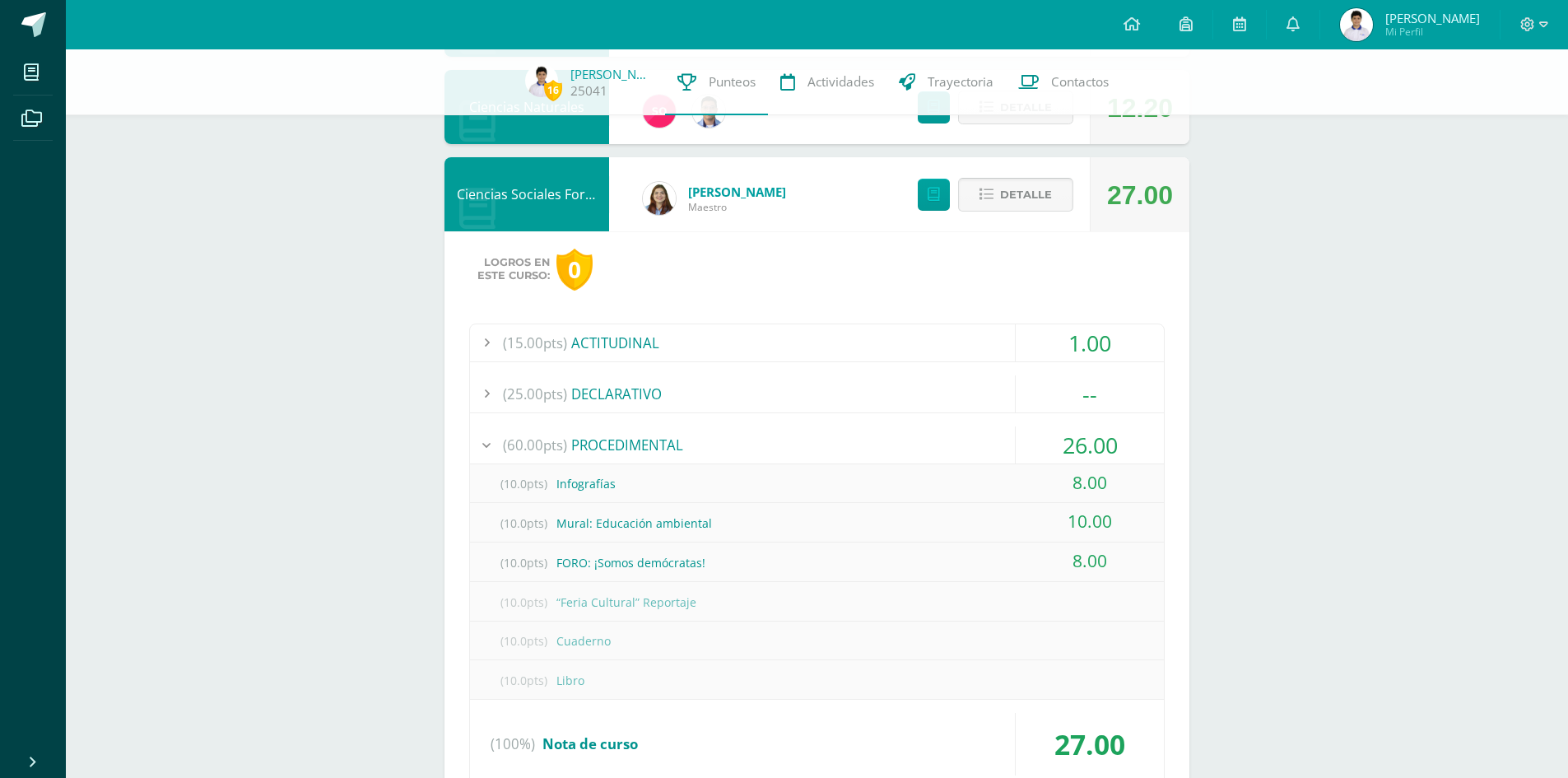
click at [1037, 193] on span "Detalle" at bounding box center [1026, 194] width 52 height 31
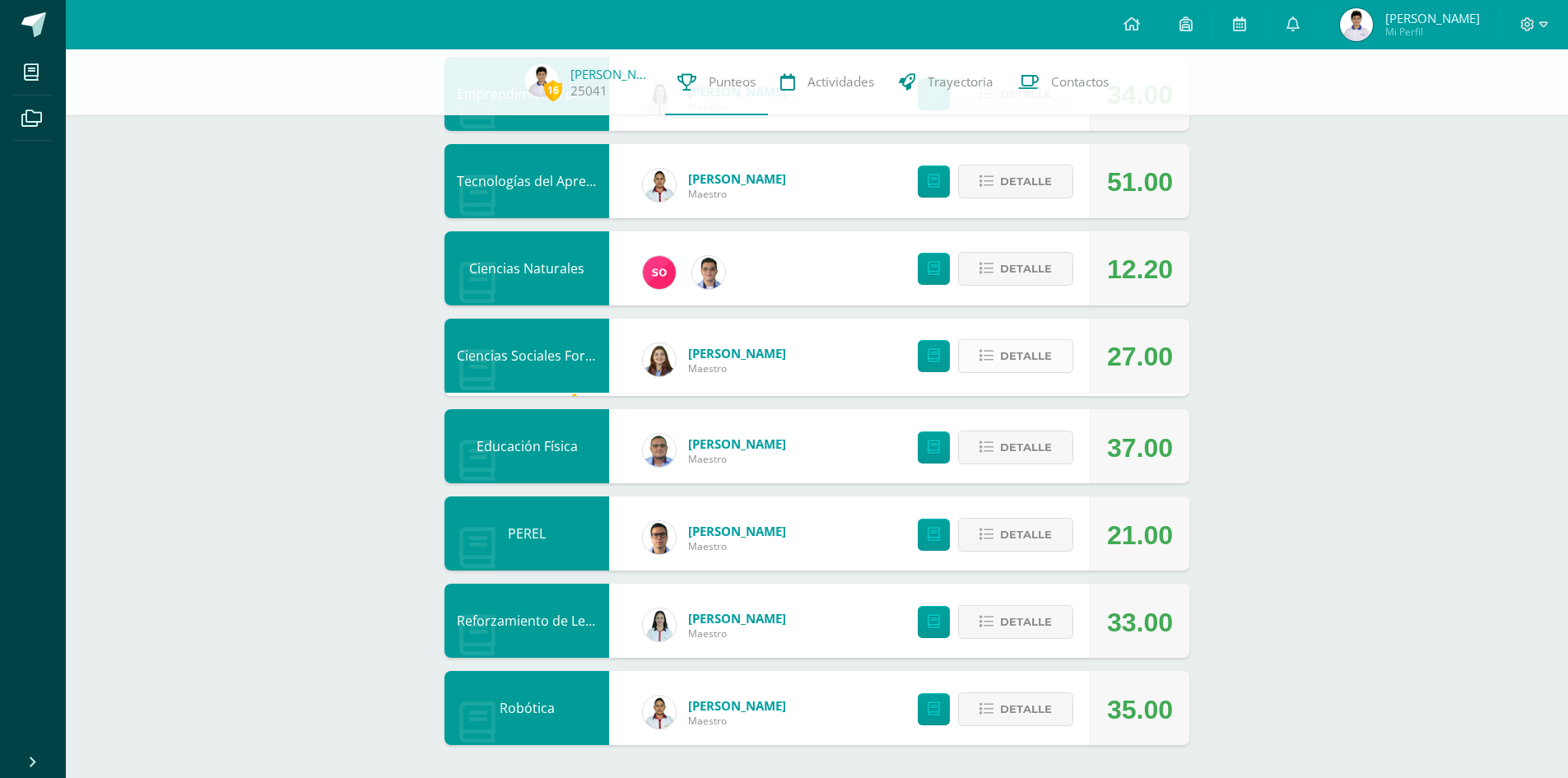
scroll to position [897, 0]
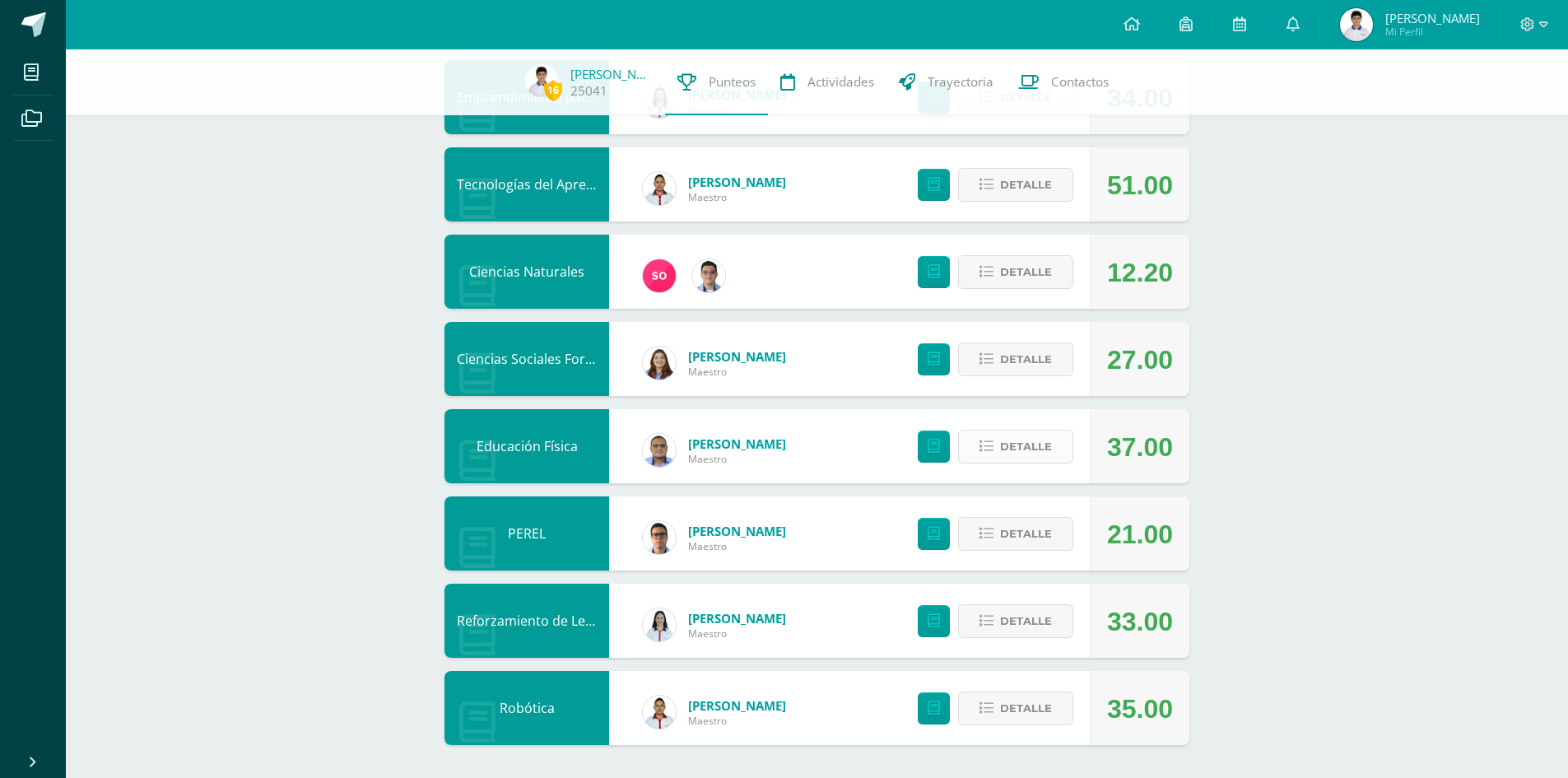
click at [1052, 451] on button "Detalle" at bounding box center [1016, 446] width 115 height 33
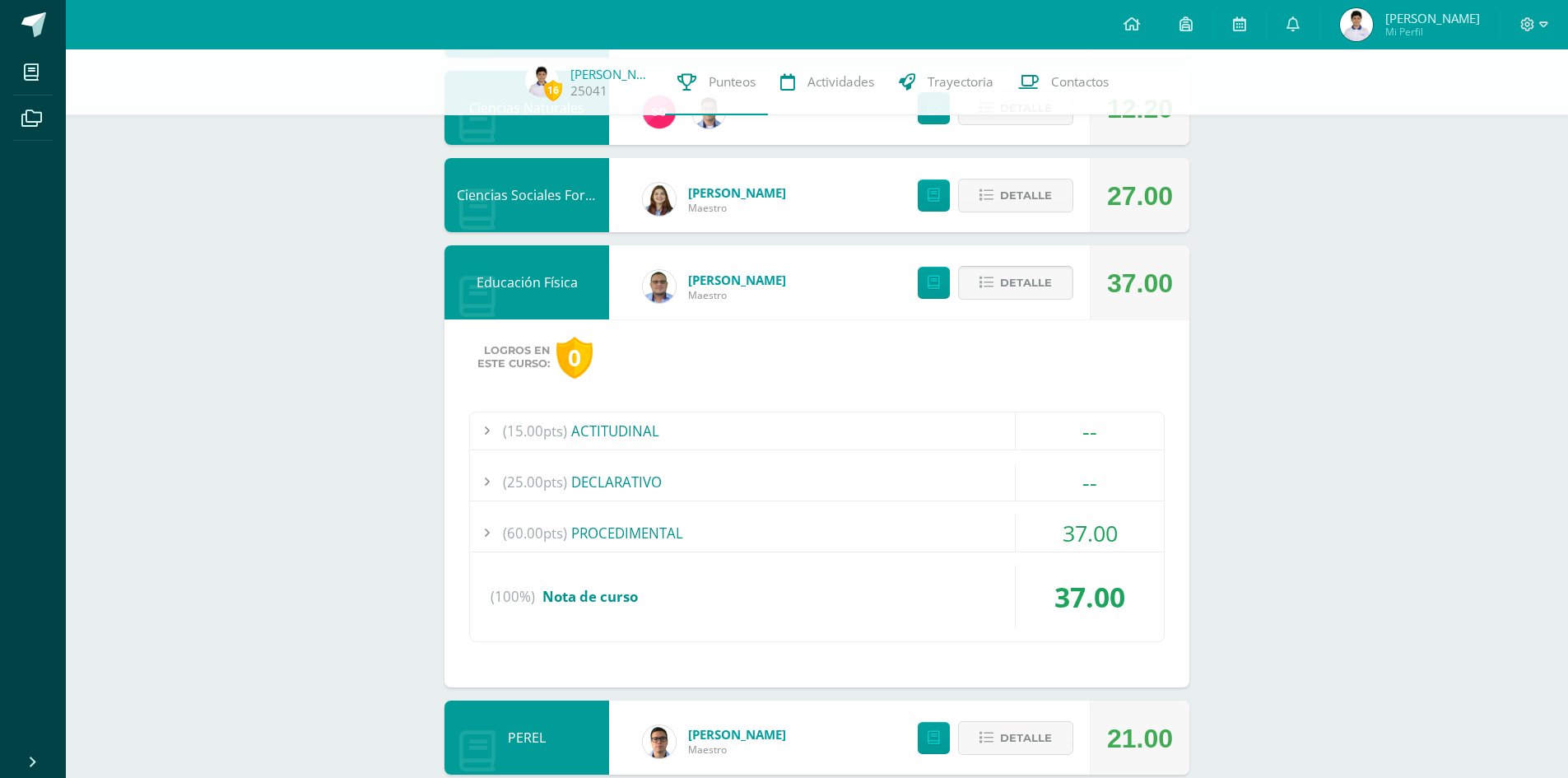
scroll to position [1062, 0]
click at [955, 537] on div "(60.00pts) PROCEDIMENTAL" at bounding box center [817, 533] width 693 height 37
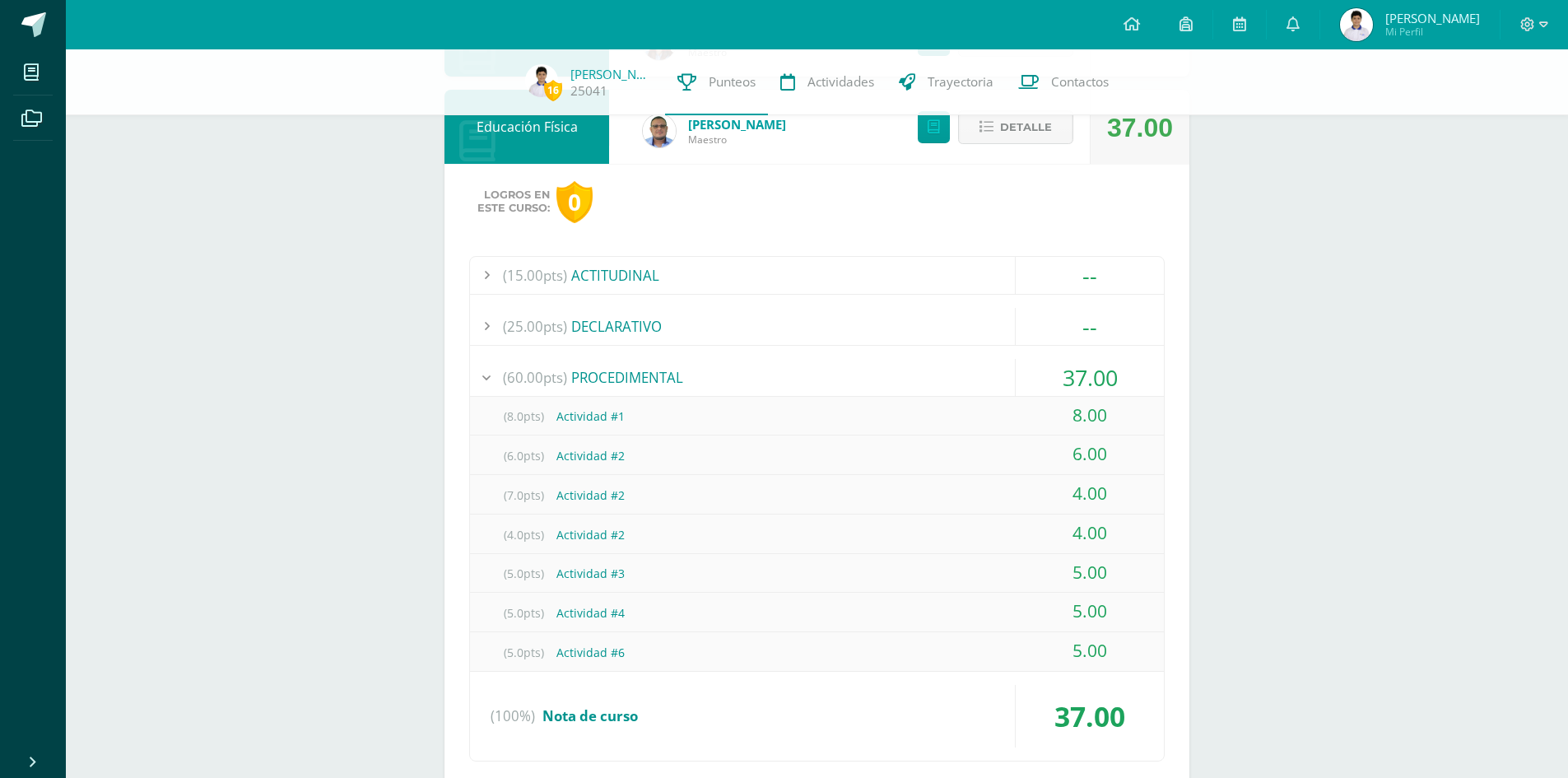
scroll to position [1211, 0]
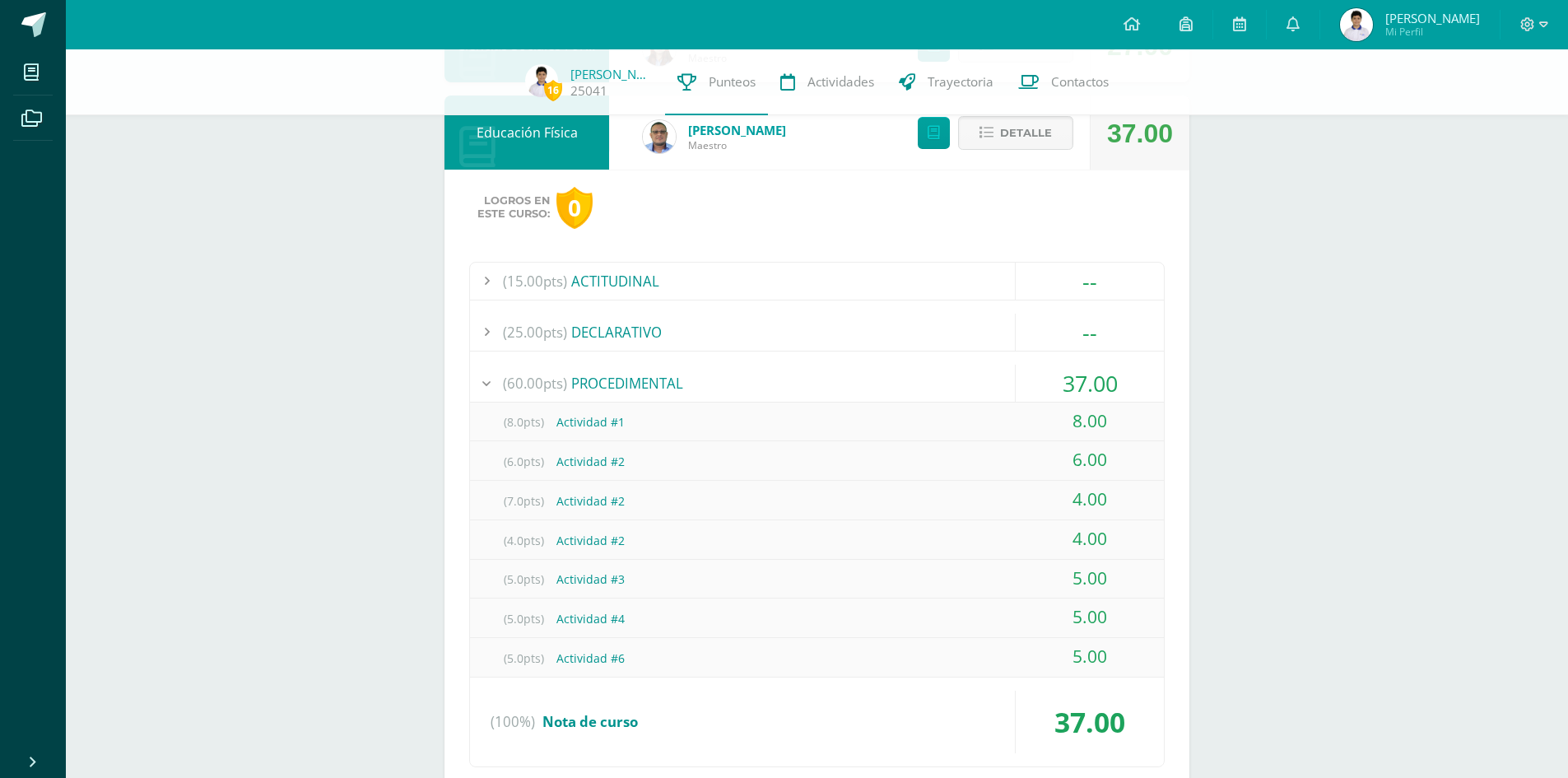
click at [995, 380] on div "(60.00pts) PROCEDIMENTAL" at bounding box center [817, 383] width 693 height 37
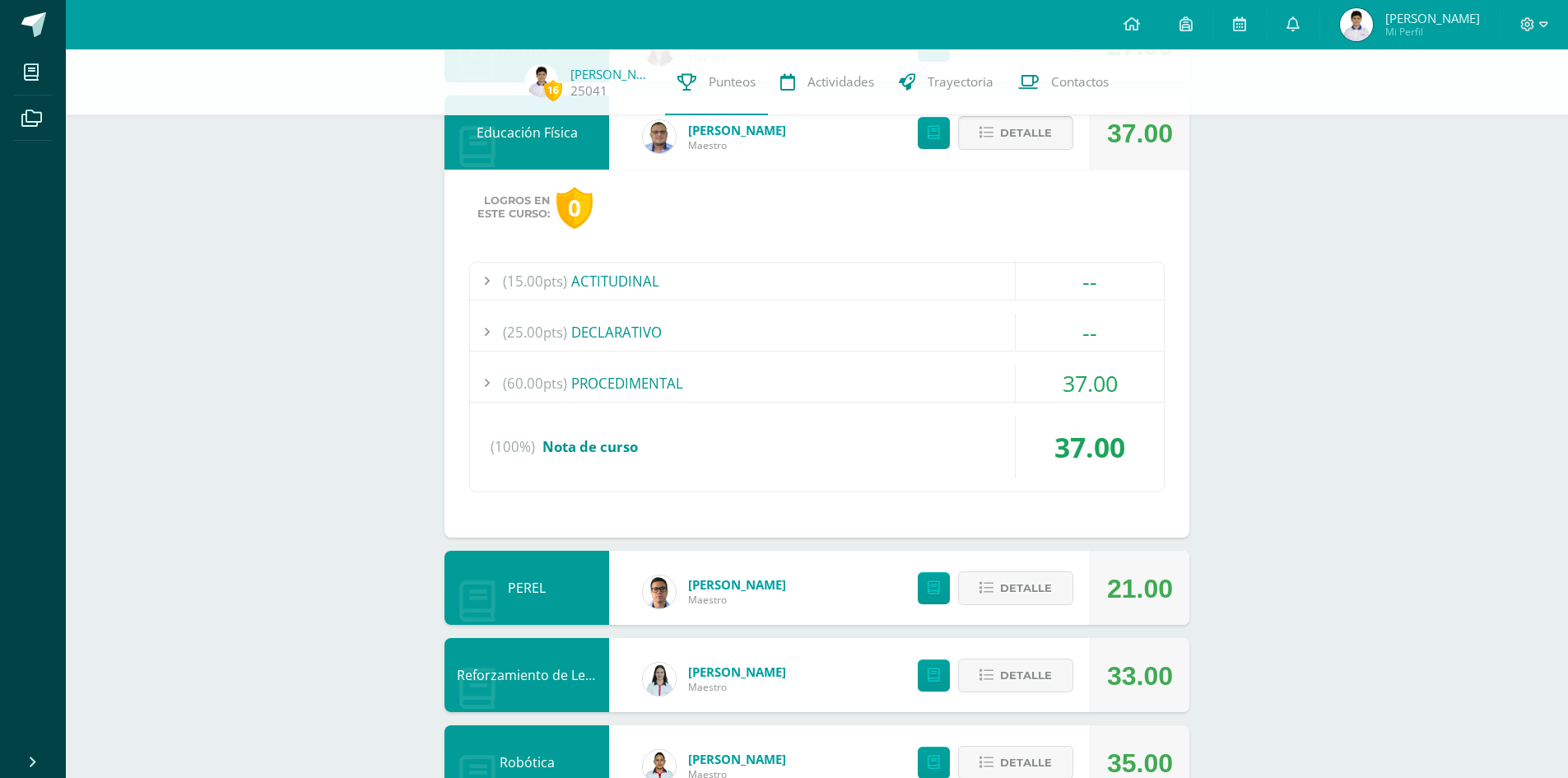
click at [1052, 137] on button "Detalle" at bounding box center [1016, 133] width 115 height 33
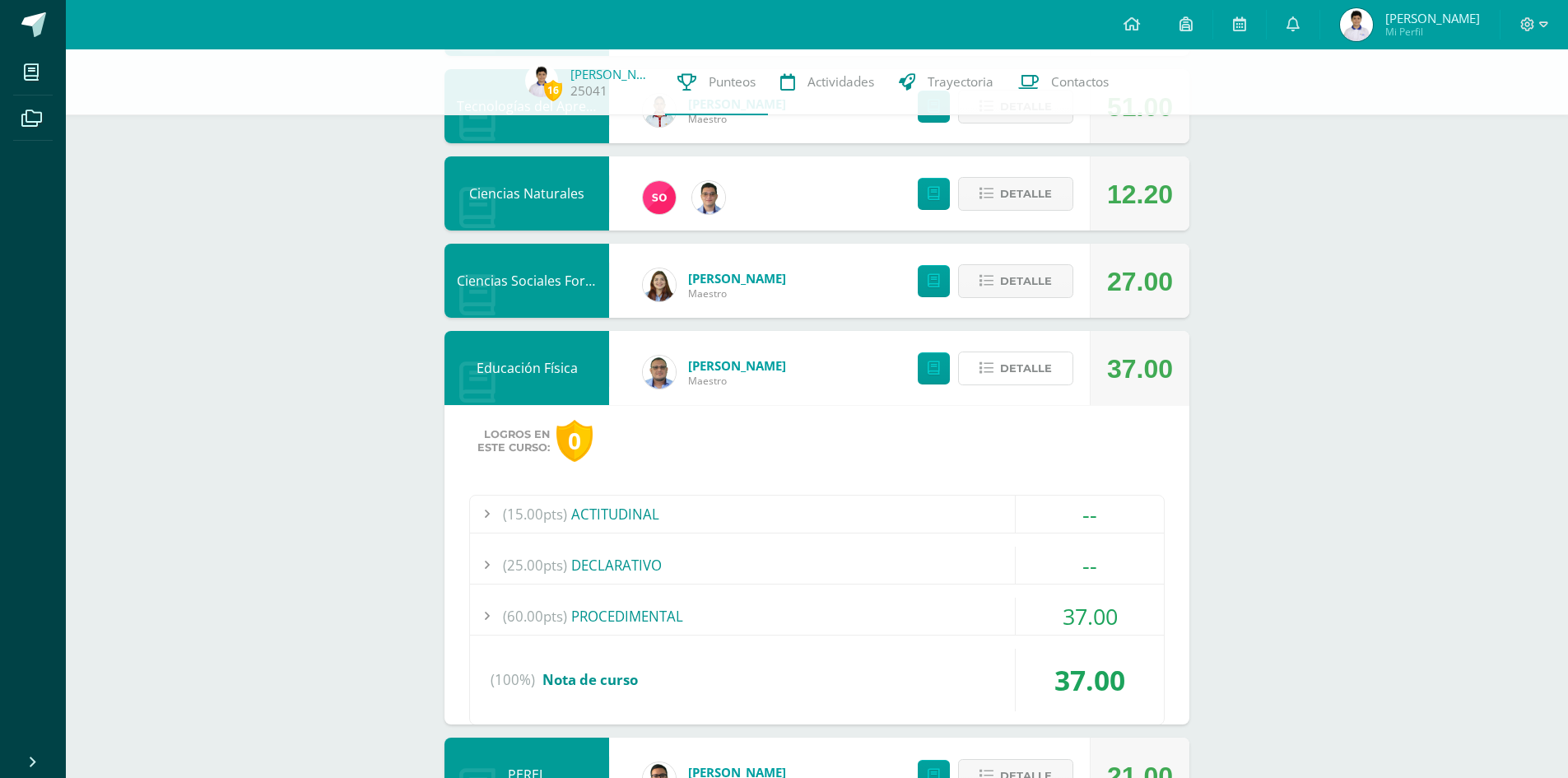
scroll to position [897, 0]
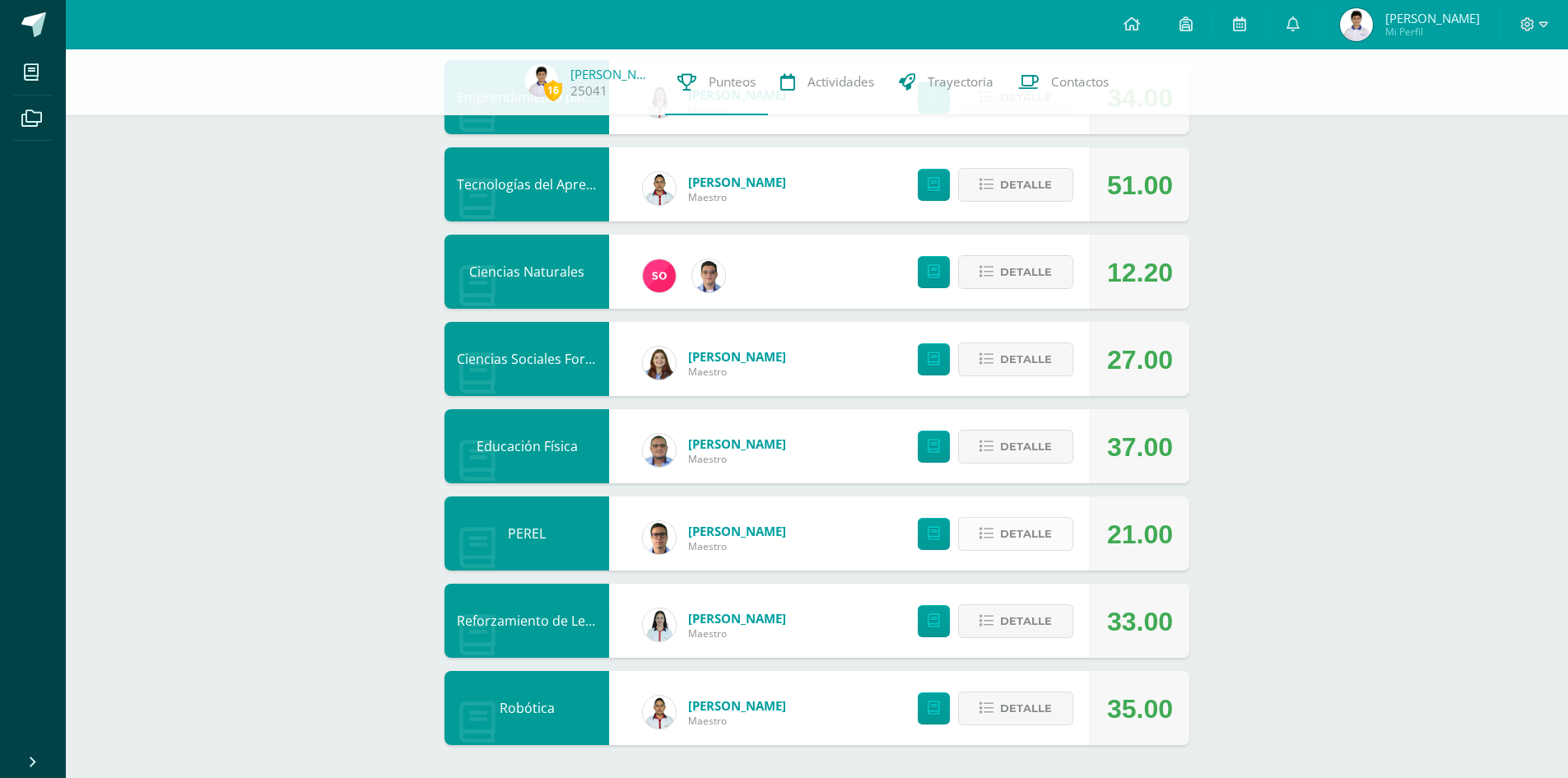
click at [1016, 533] on span "Detalle" at bounding box center [1026, 534] width 52 height 31
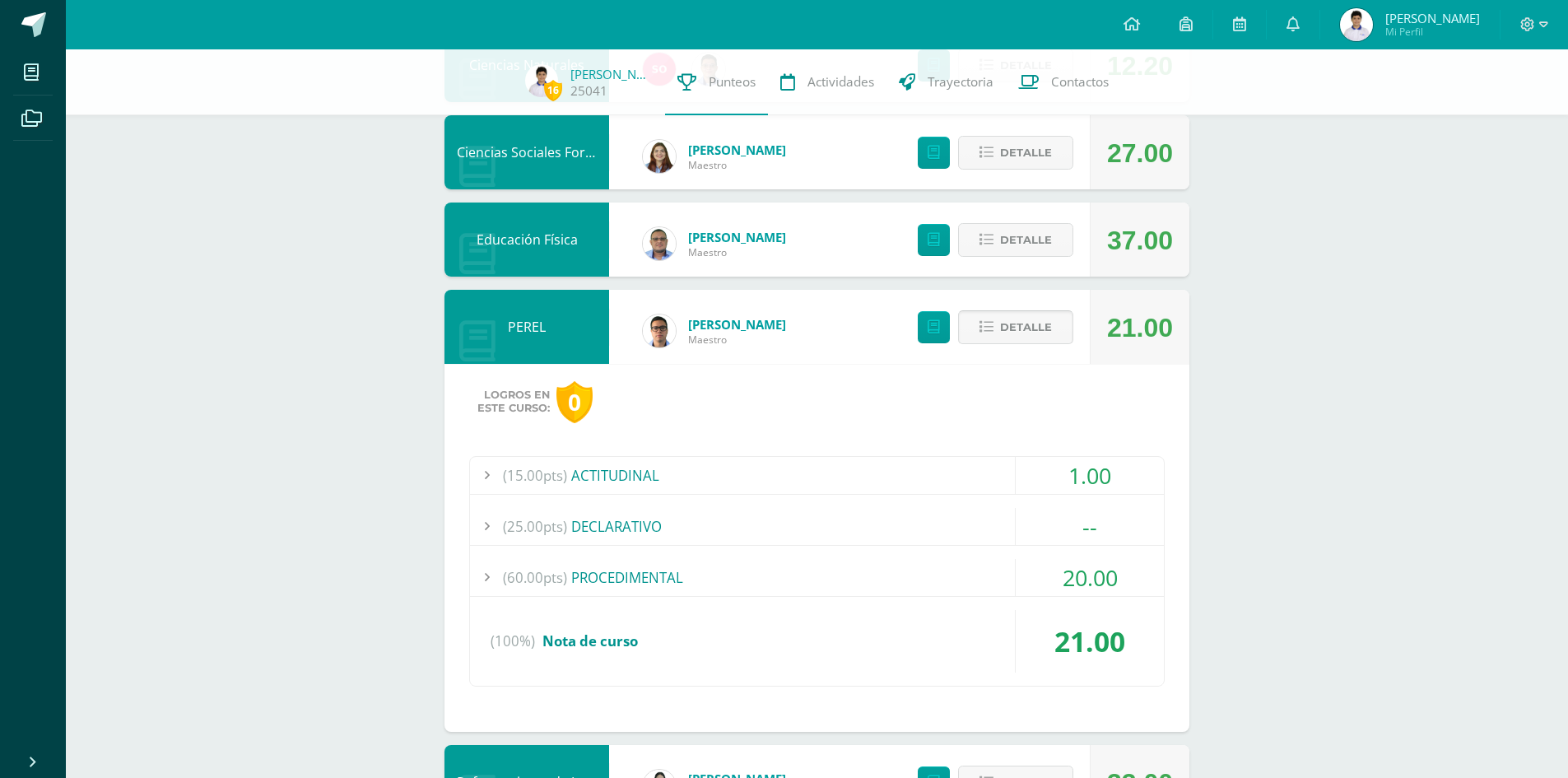
scroll to position [1144, 0]
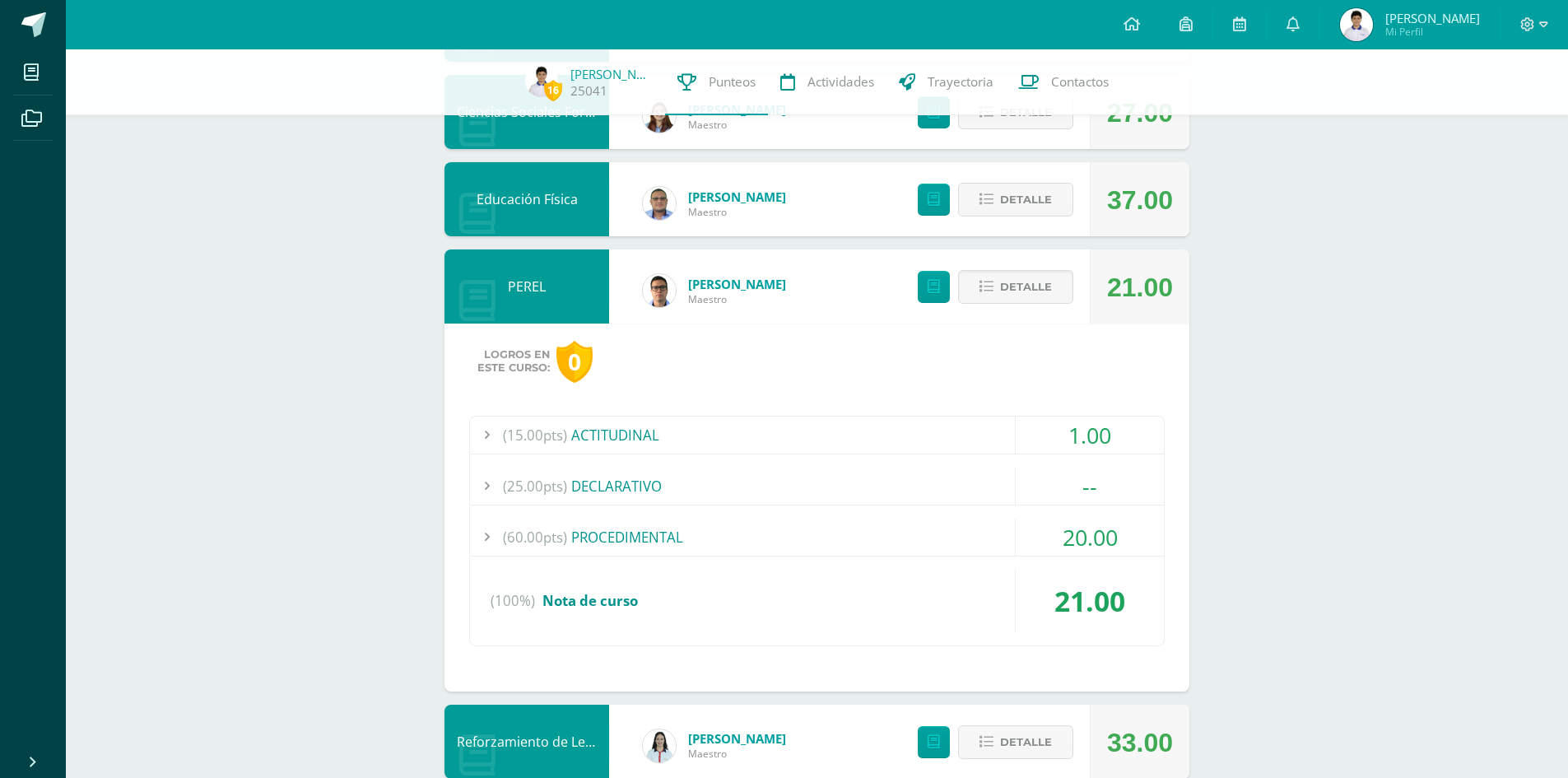
click at [991, 541] on div "(60.00pts) PROCEDIMENTAL" at bounding box center [817, 537] width 693 height 37
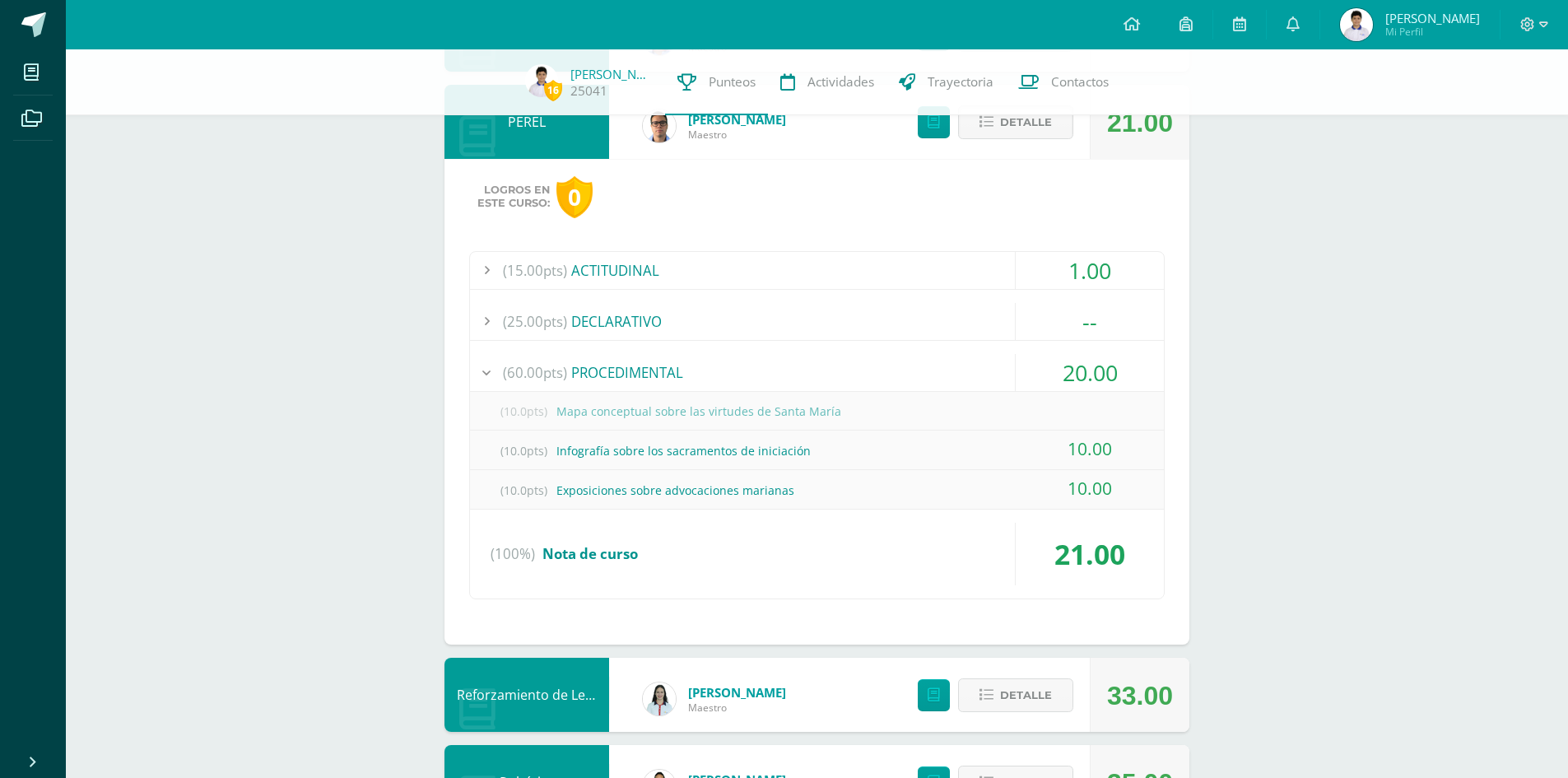
scroll to position [1226, 0]
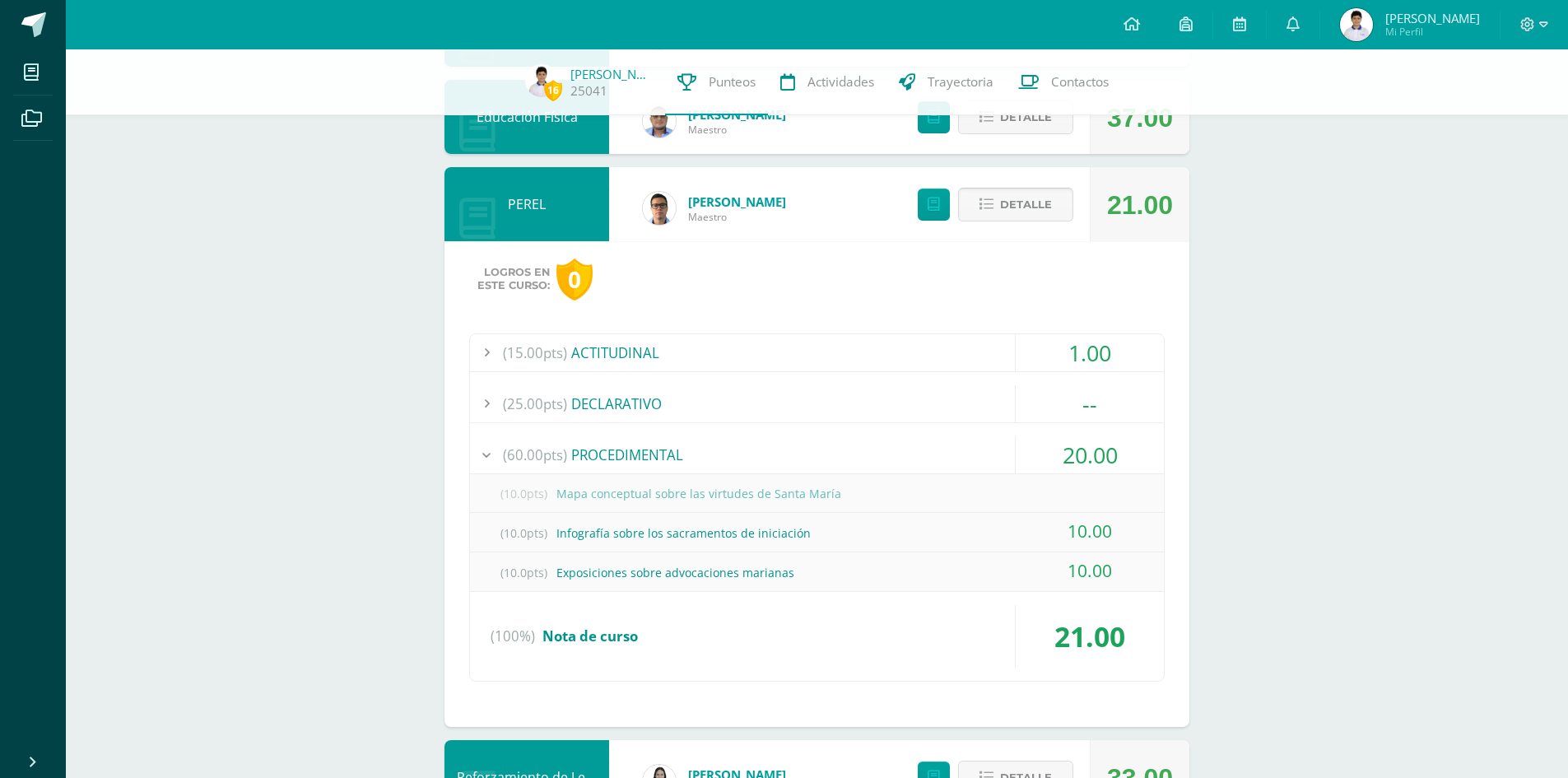
click at [1034, 207] on span "Detalle" at bounding box center [1026, 204] width 52 height 31
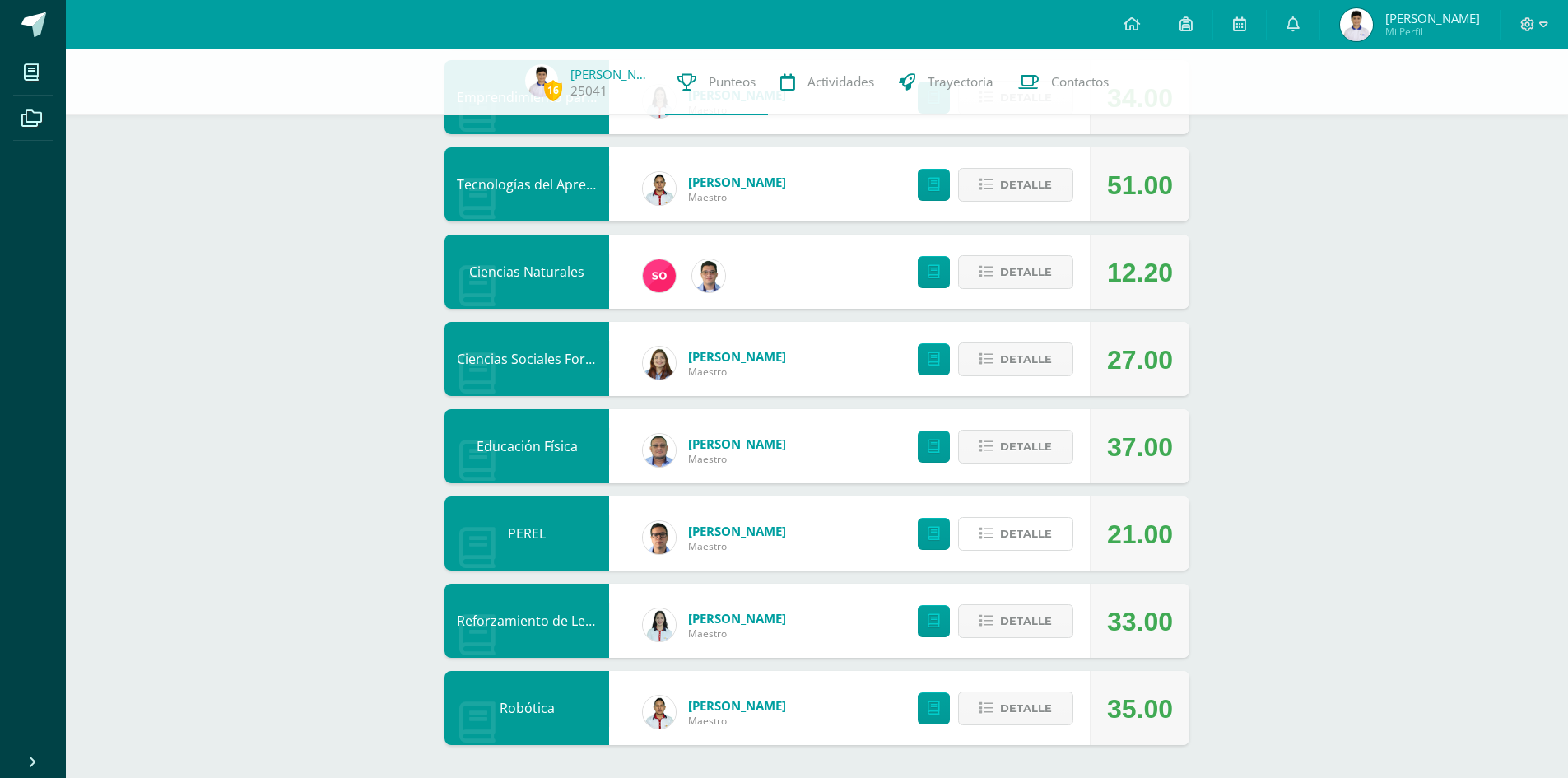
scroll to position [897, 0]
click at [1029, 611] on span "Detalle" at bounding box center [1026, 621] width 52 height 31
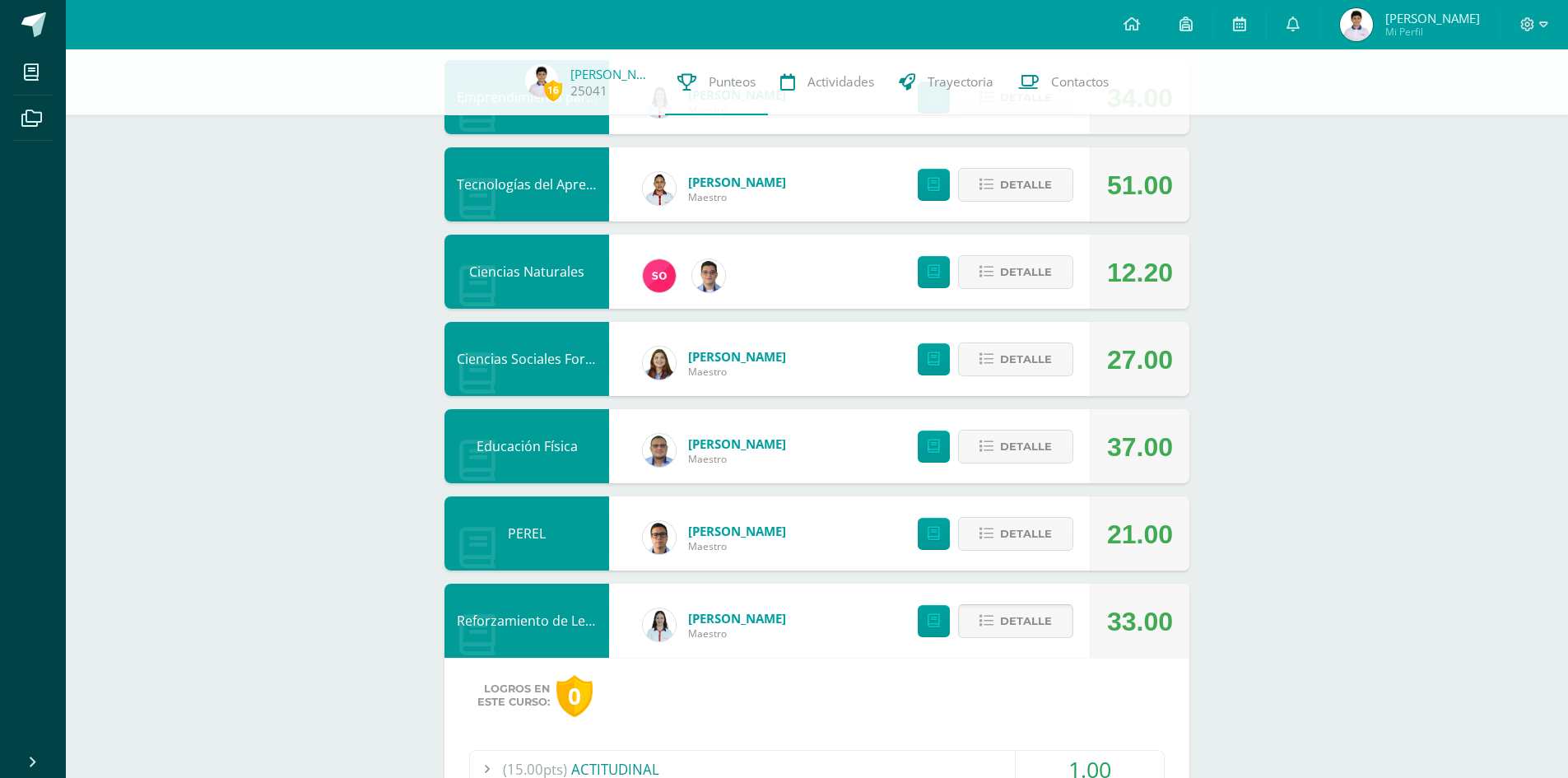
scroll to position [1144, 0]
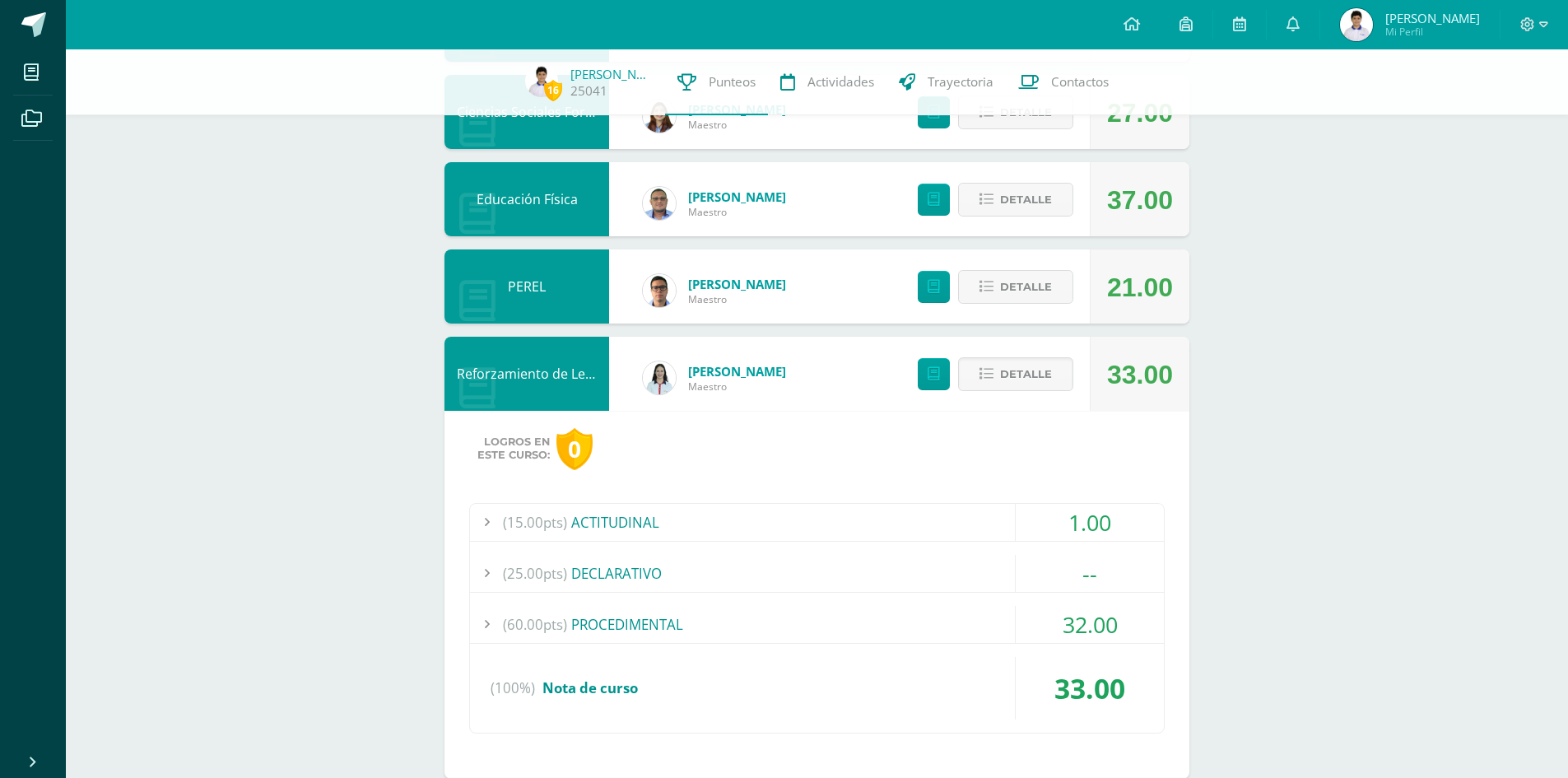
click at [924, 631] on div "(60.00pts) PROCEDIMENTAL" at bounding box center [817, 625] width 693 height 37
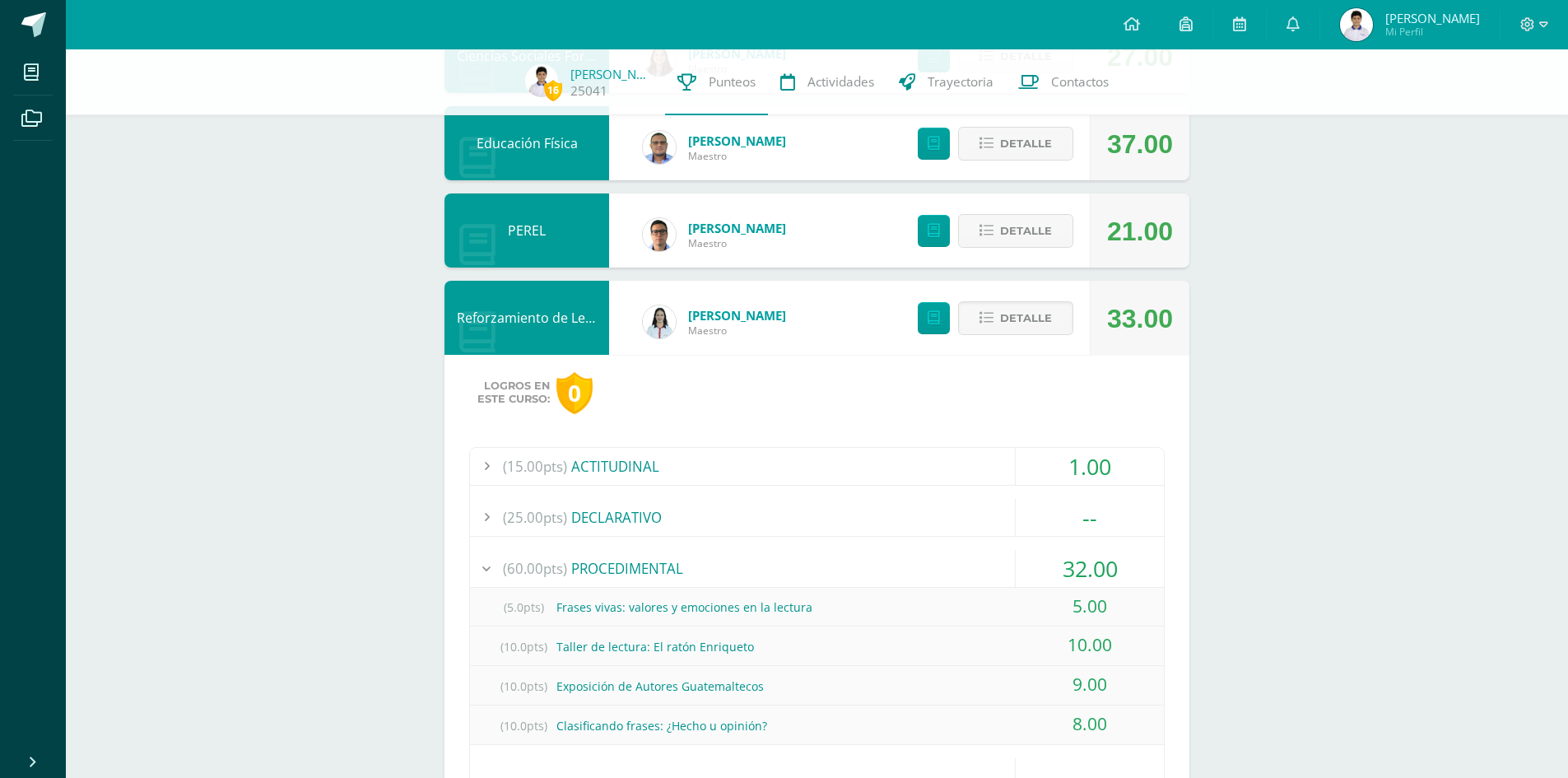
scroll to position [1391, 0]
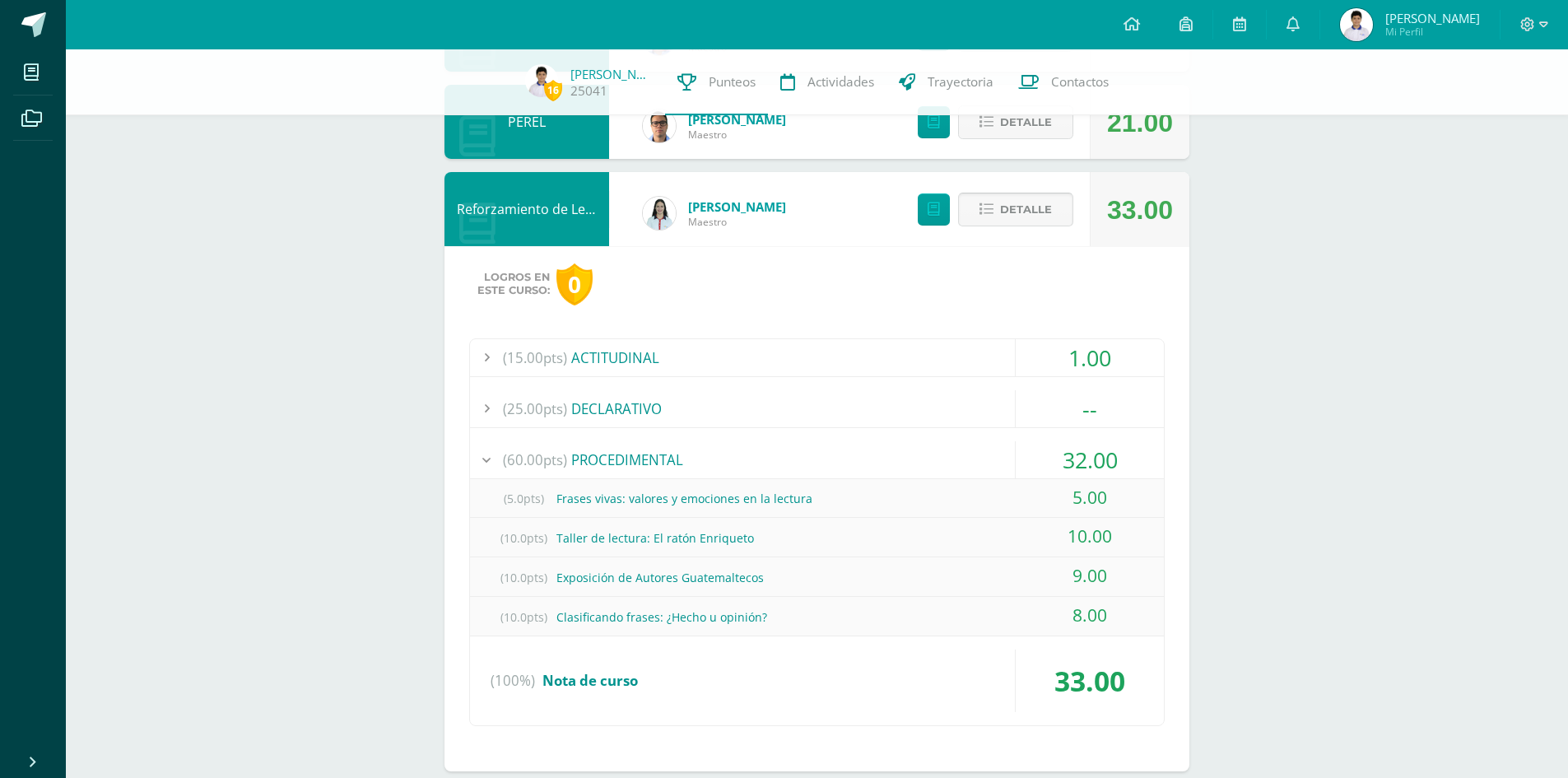
click at [1029, 211] on span "Detalle" at bounding box center [1026, 209] width 52 height 31
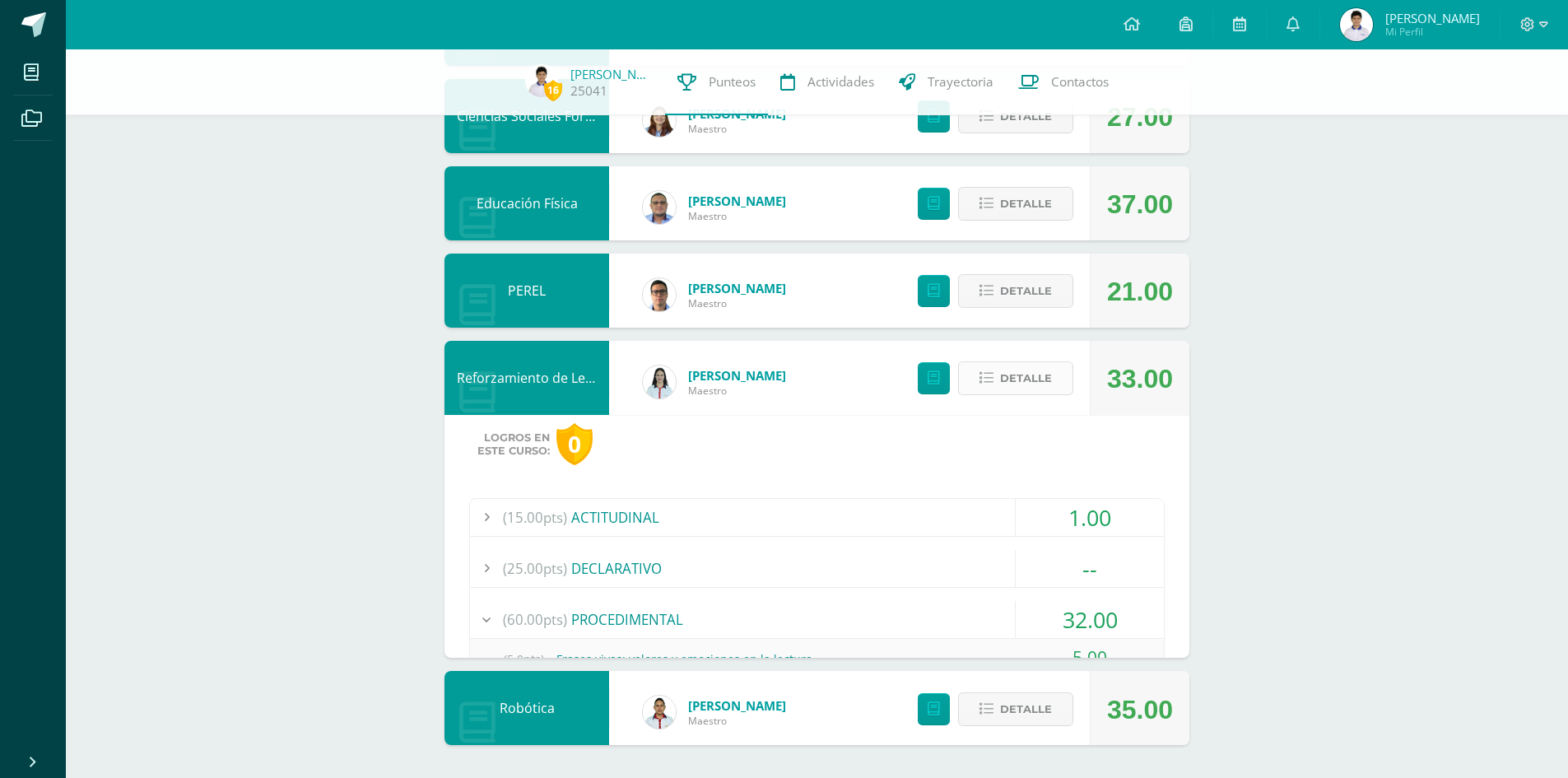
scroll to position [897, 0]
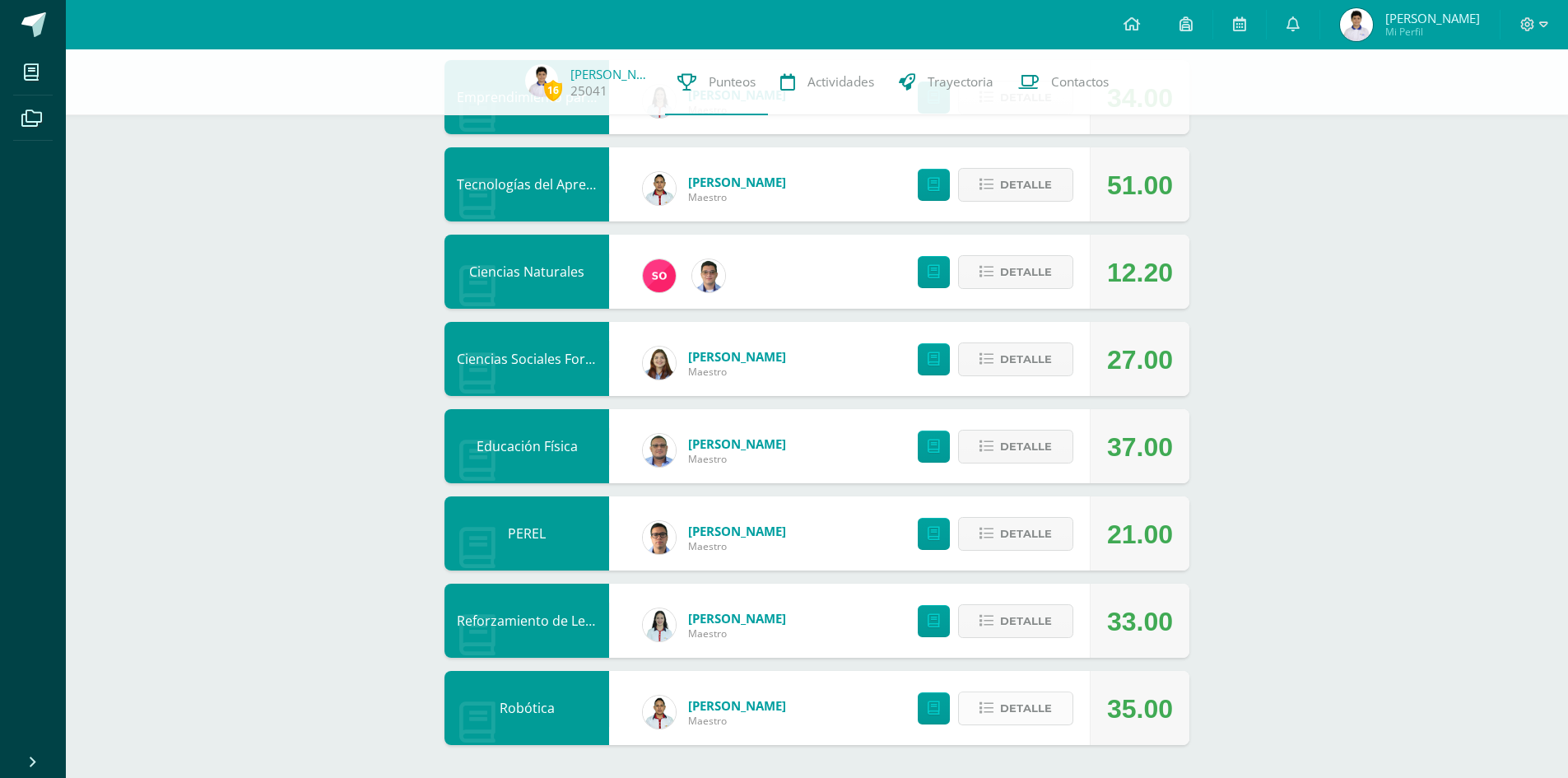
click at [996, 717] on button "Detalle" at bounding box center [1016, 708] width 115 height 33
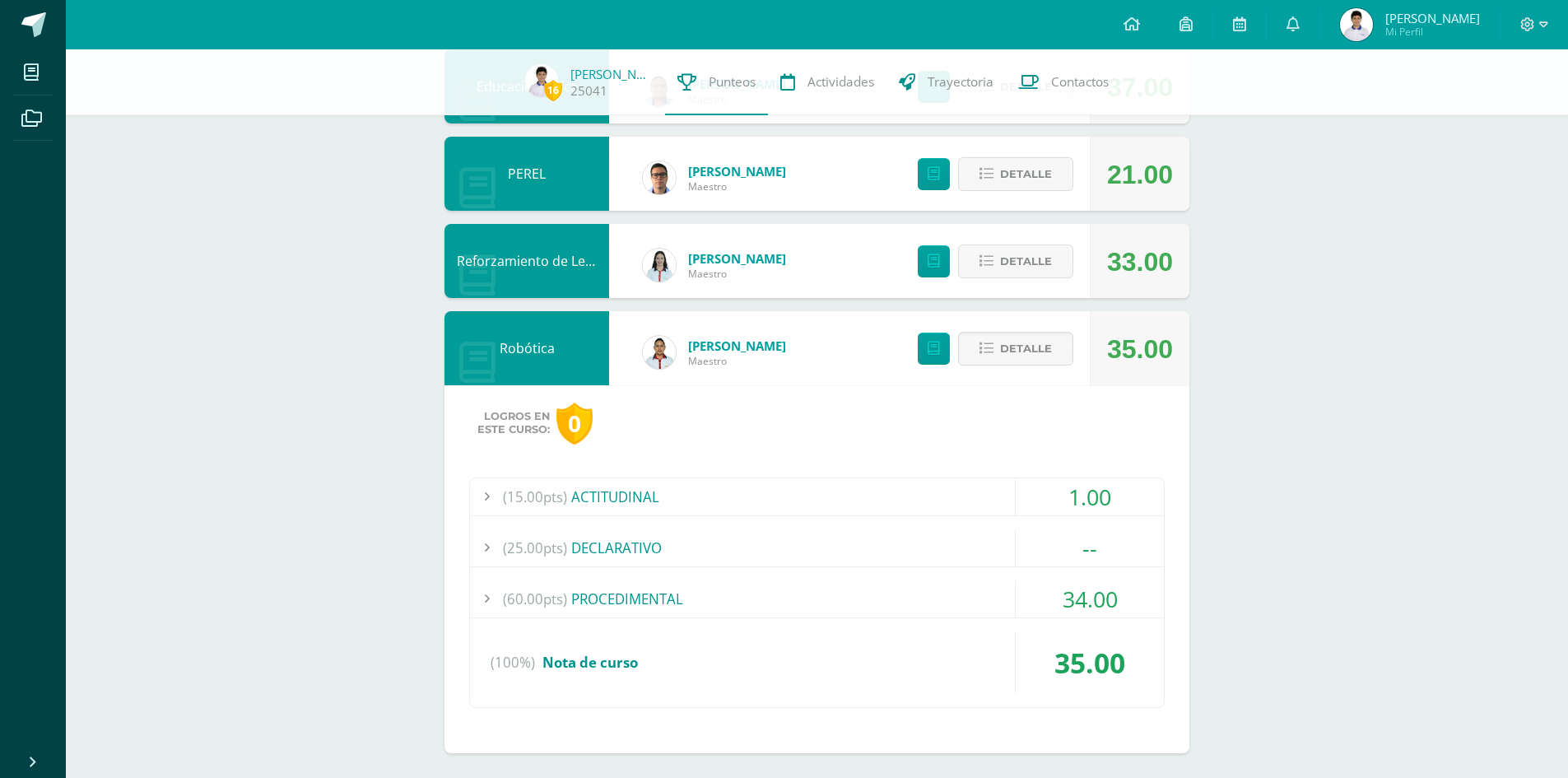
scroll to position [1265, 0]
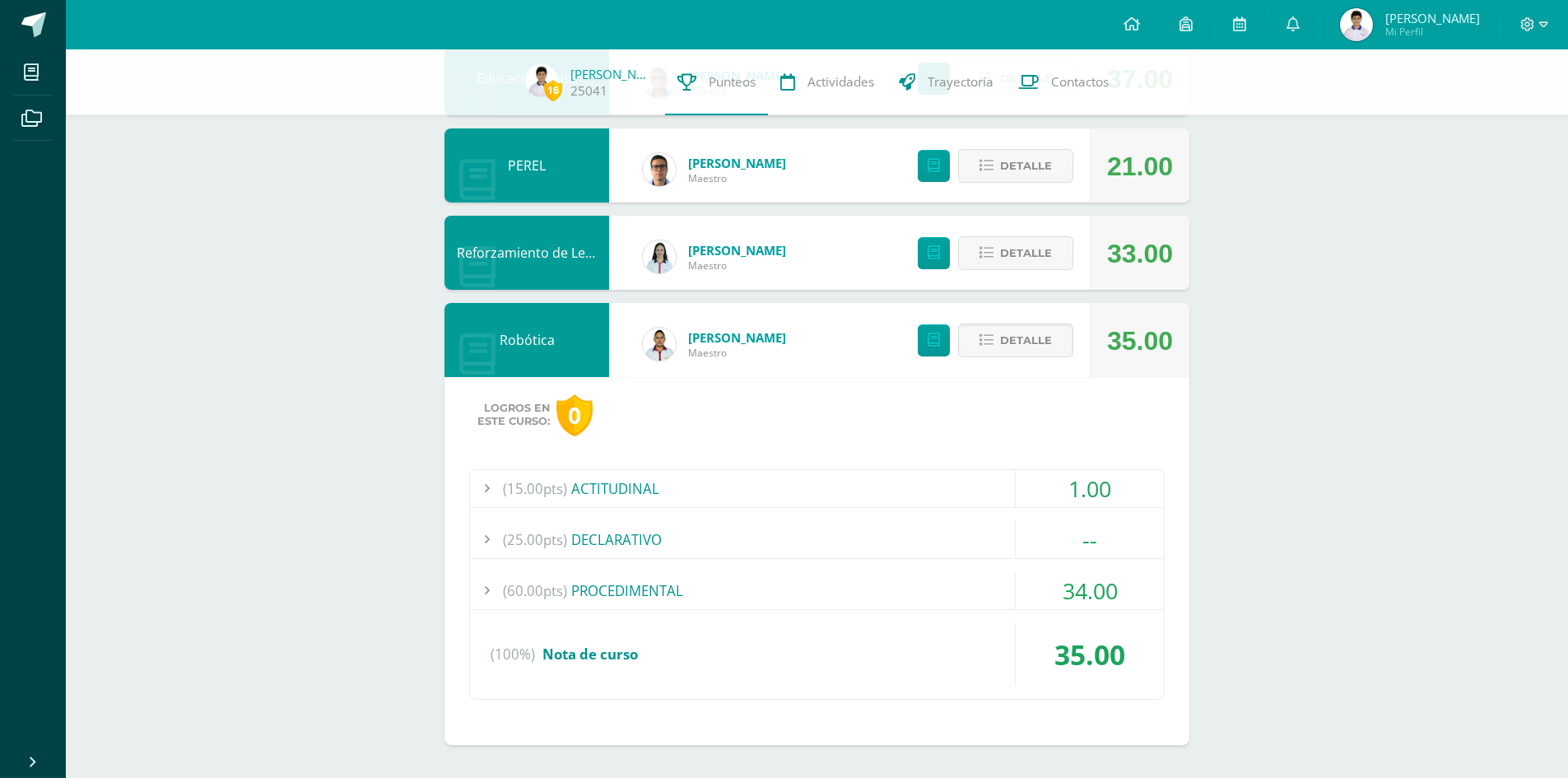
click at [864, 597] on div "(60.00pts) PROCEDIMENTAL" at bounding box center [817, 590] width 693 height 37
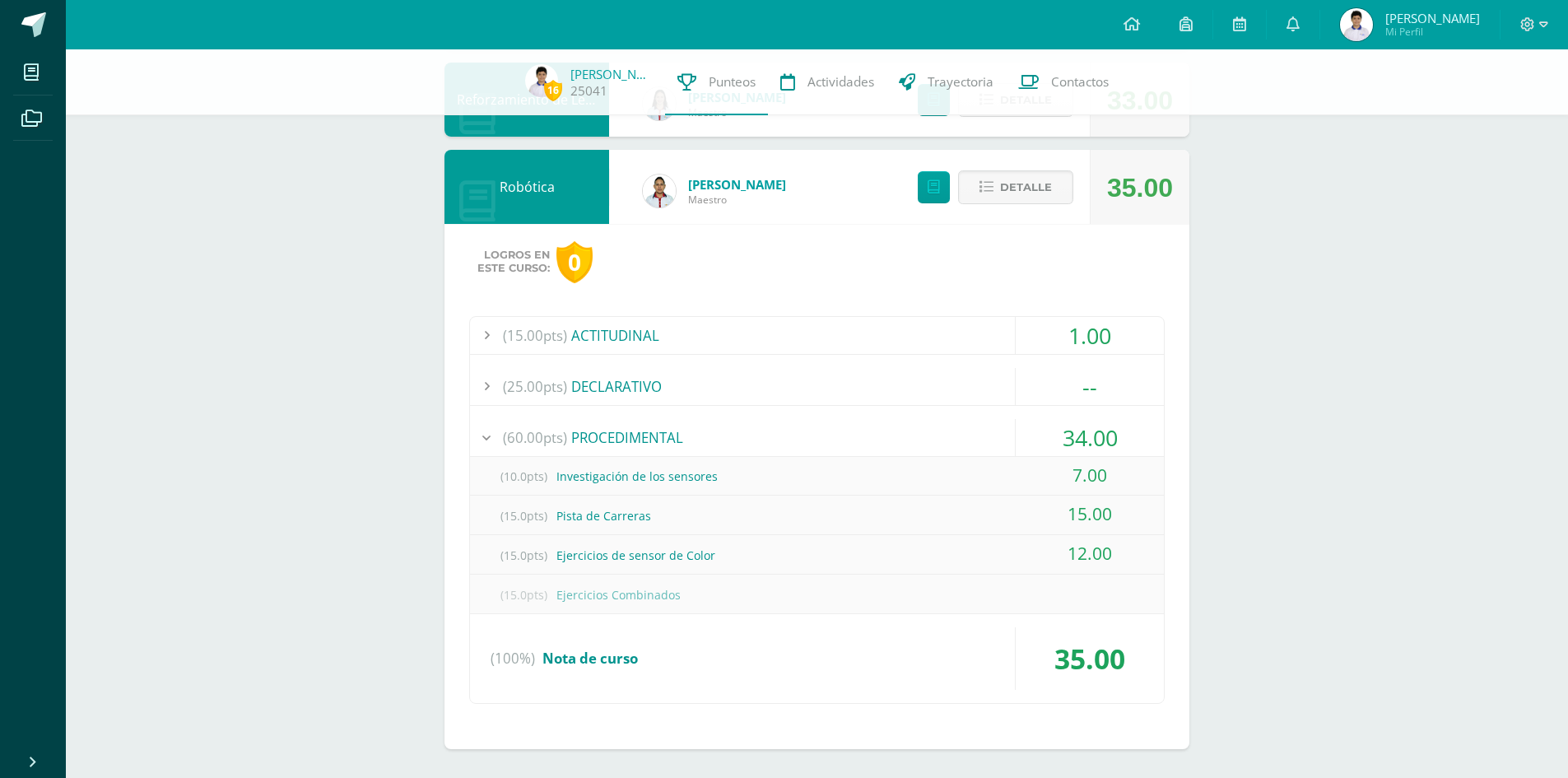
scroll to position [1422, 0]
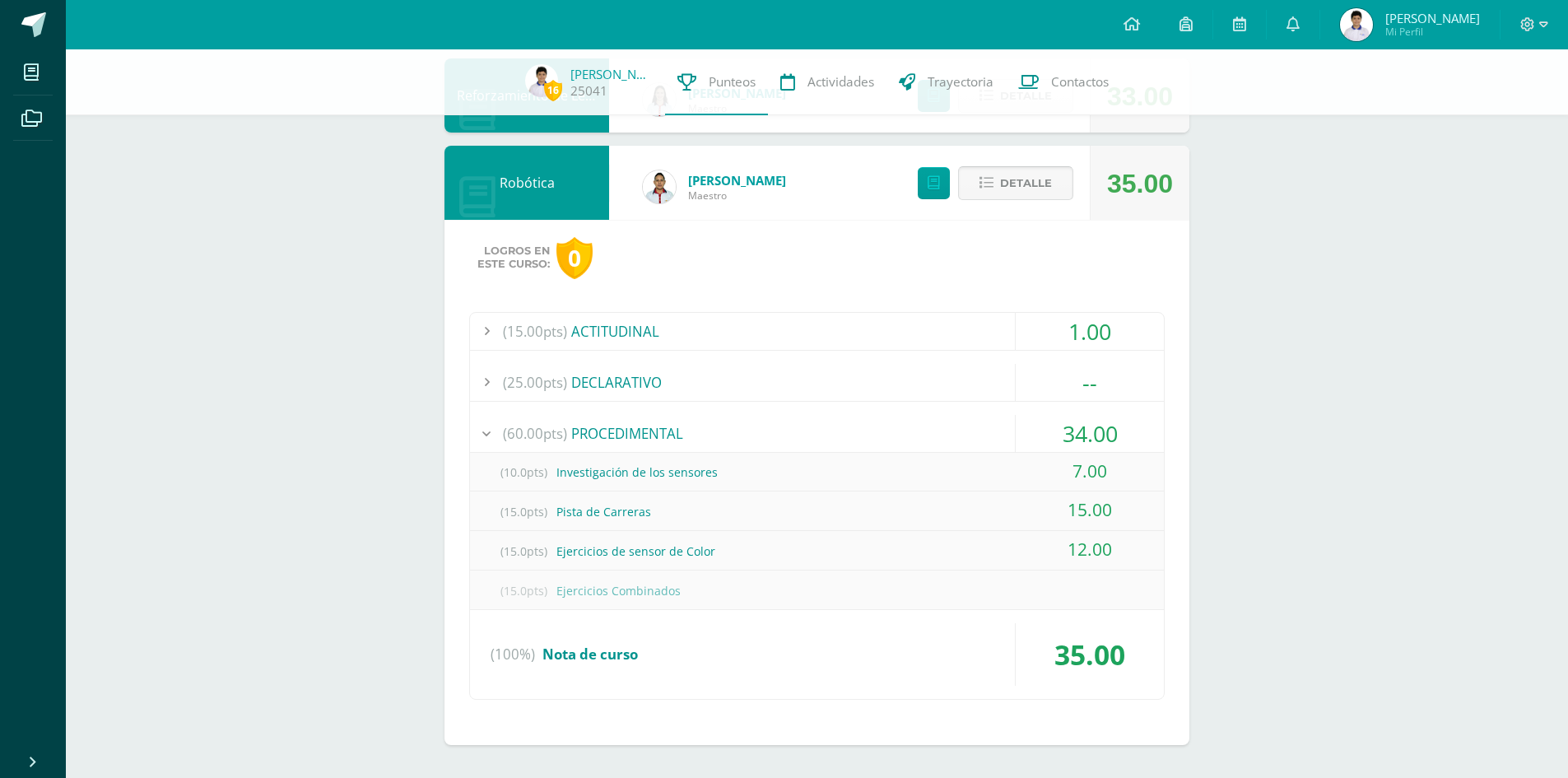
click at [1026, 191] on span "Detalle" at bounding box center [1026, 183] width 52 height 31
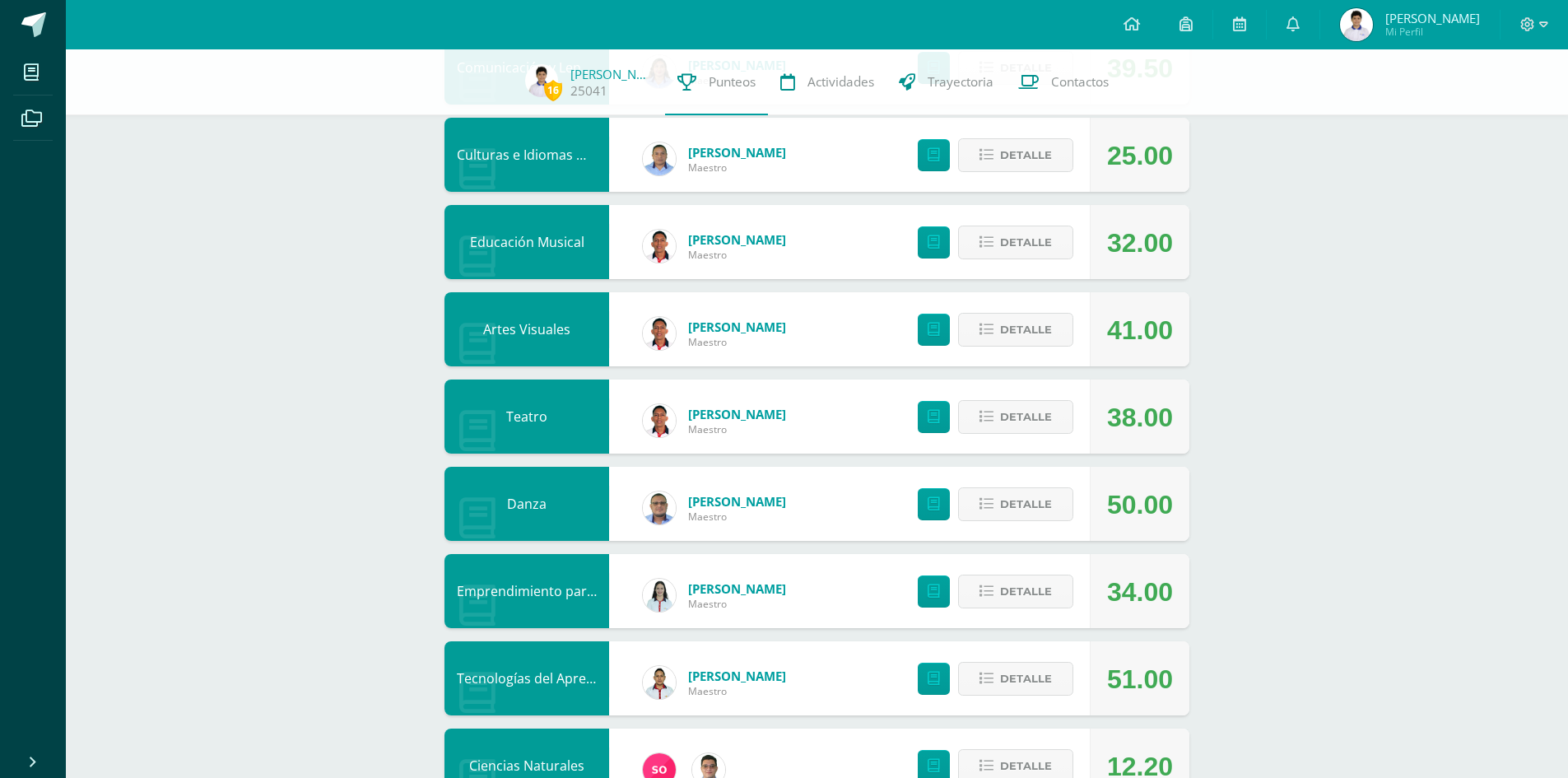
scroll to position [0, 0]
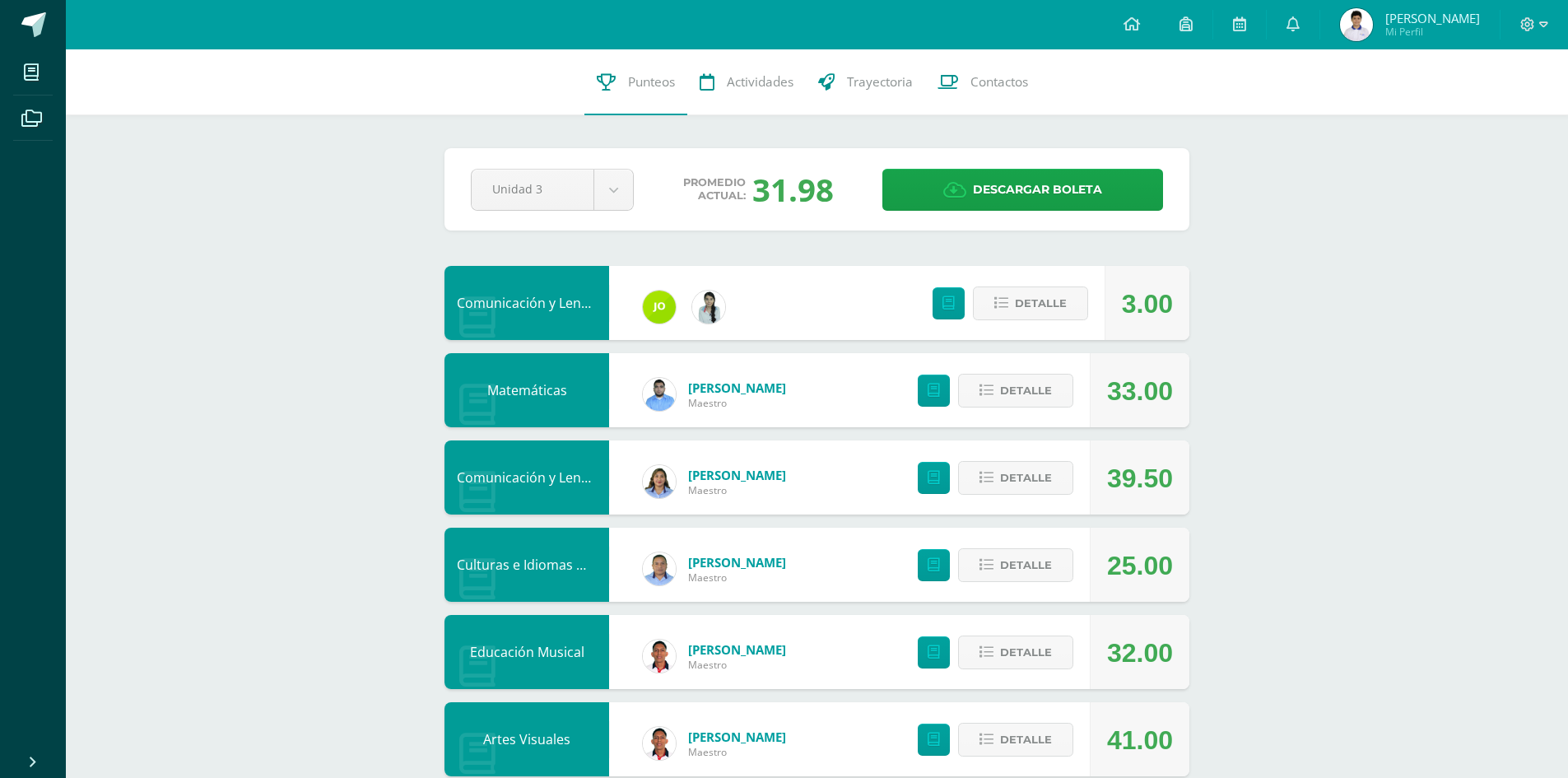
click at [1413, 19] on span "[PERSON_NAME]" at bounding box center [1432, 19] width 95 height 17
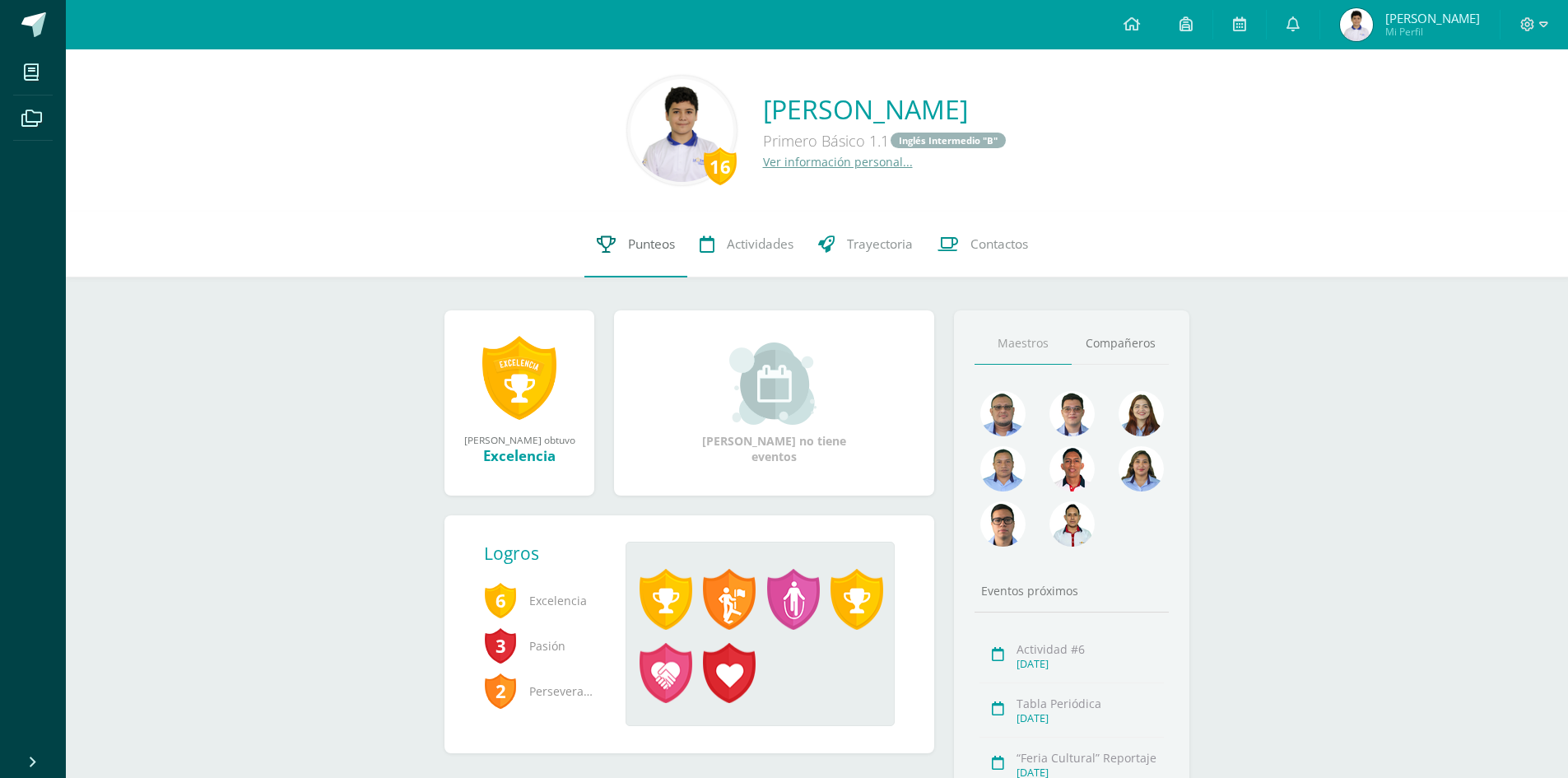
click at [637, 252] on span "Punteos" at bounding box center [652, 244] width 46 height 18
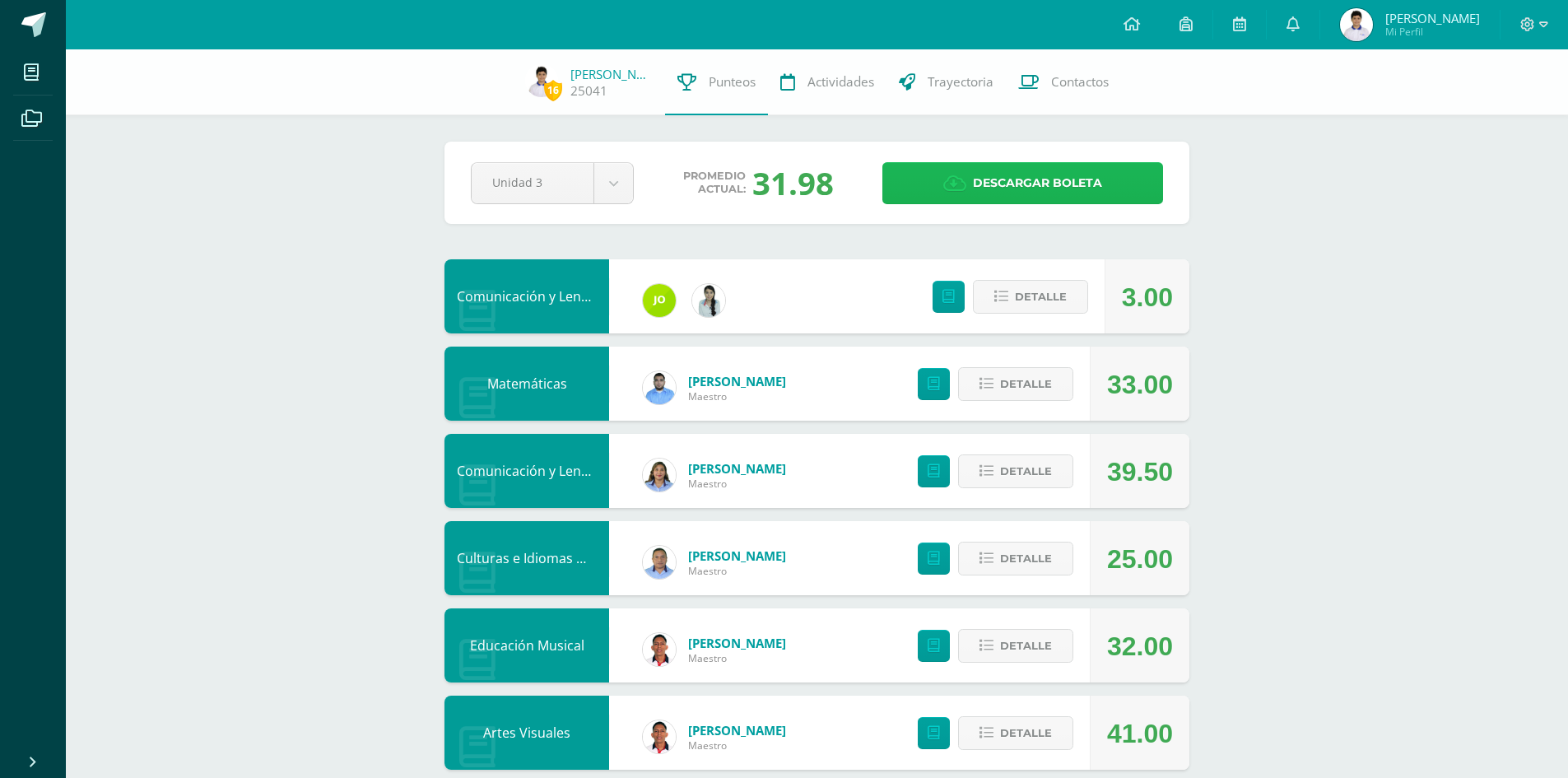
click at [1013, 185] on span "Descargar boleta" at bounding box center [1037, 182] width 129 height 40
click at [1160, 33] on link at bounding box center [1131, 24] width 56 height 49
